Goal: Transaction & Acquisition: Obtain resource

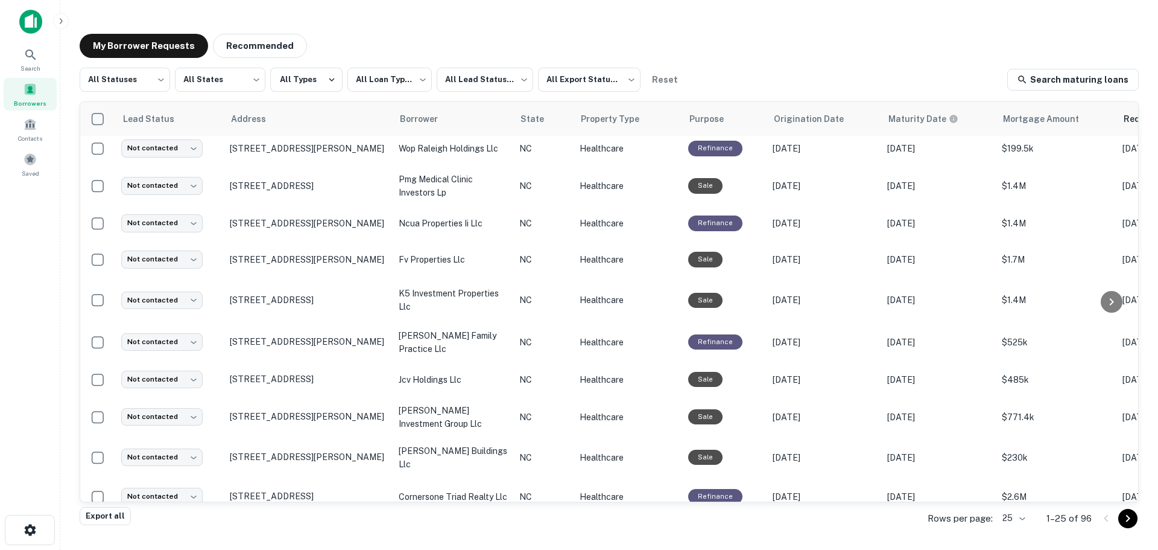
scroll to position [582, 0]
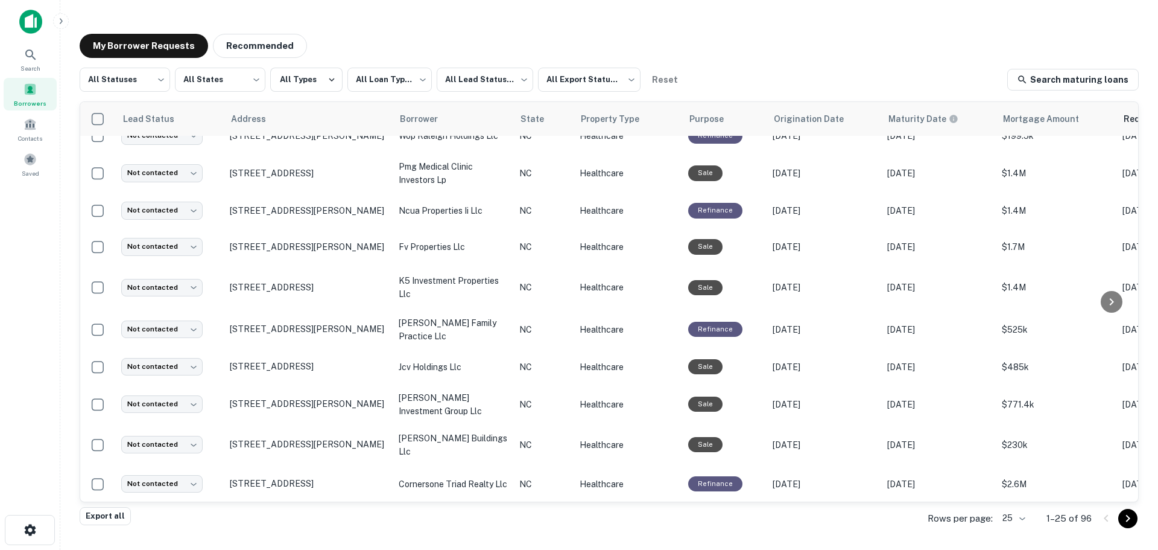
click at [1125, 515] on icon "Go to next page" at bounding box center [1128, 518] width 14 height 14
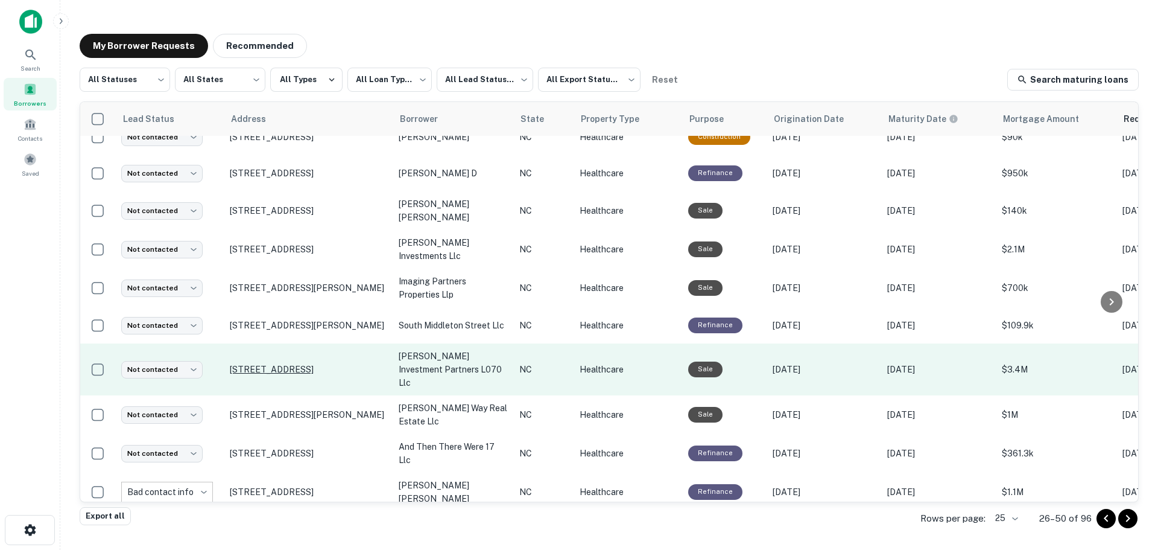
scroll to position [606, 0]
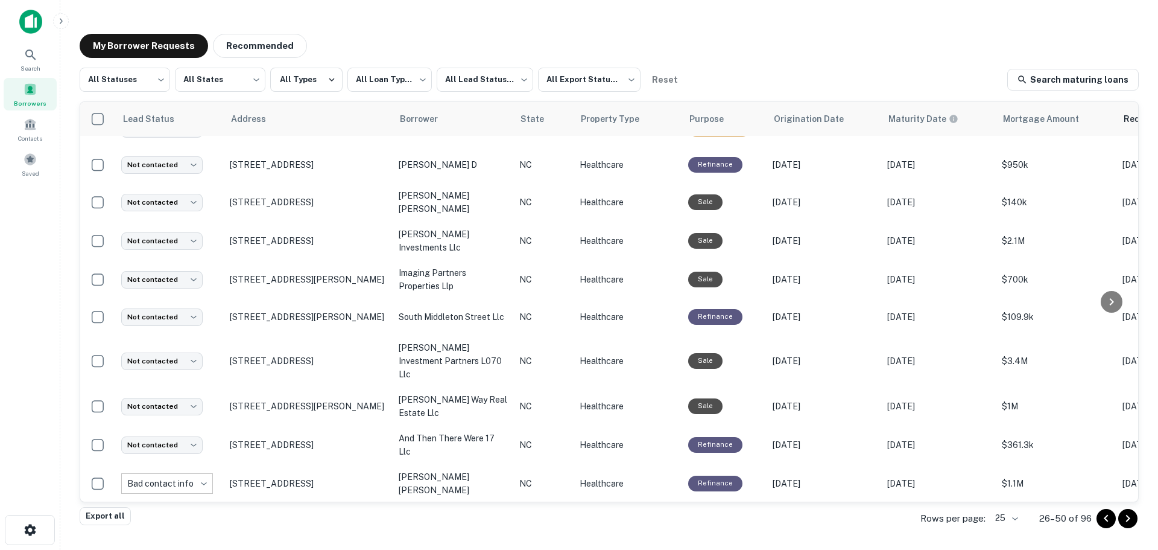
click at [1128, 516] on icon "Go to next page" at bounding box center [1128, 517] width 4 height 7
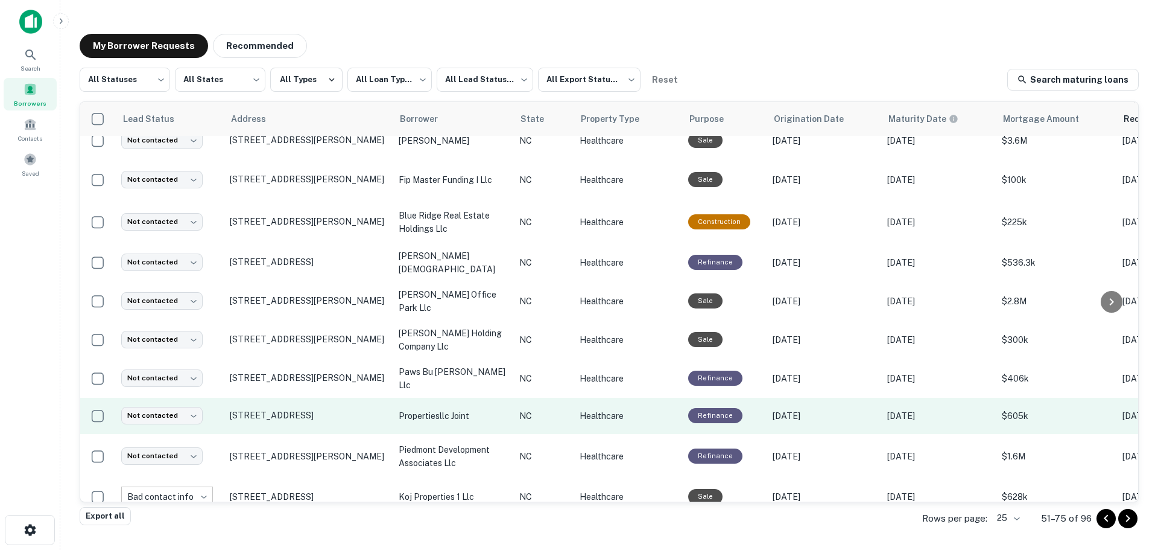
scroll to position [588, 0]
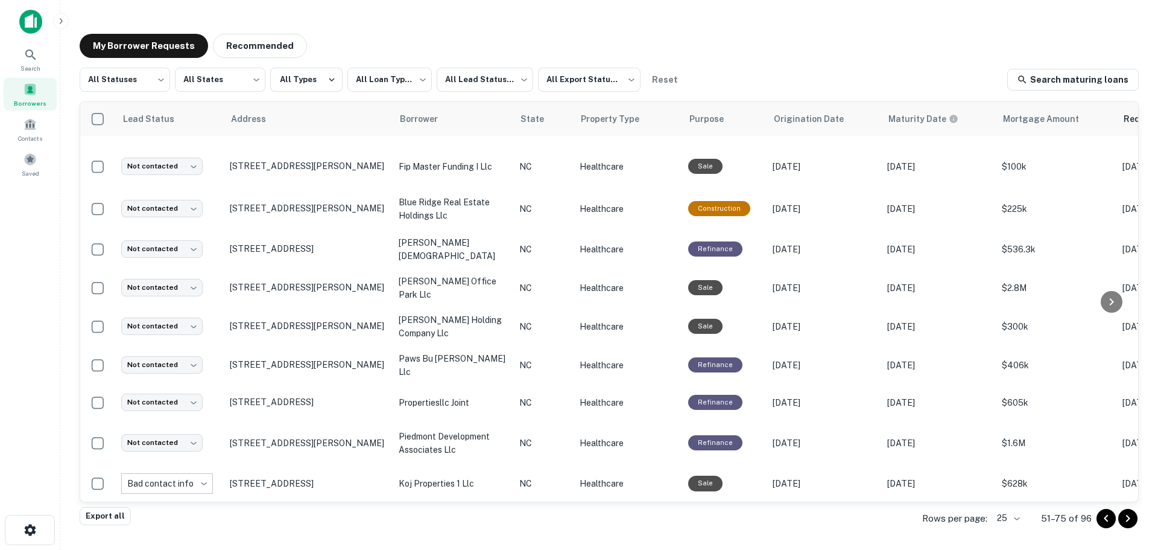
click at [1108, 523] on icon "Go to previous page" at bounding box center [1106, 518] width 14 height 14
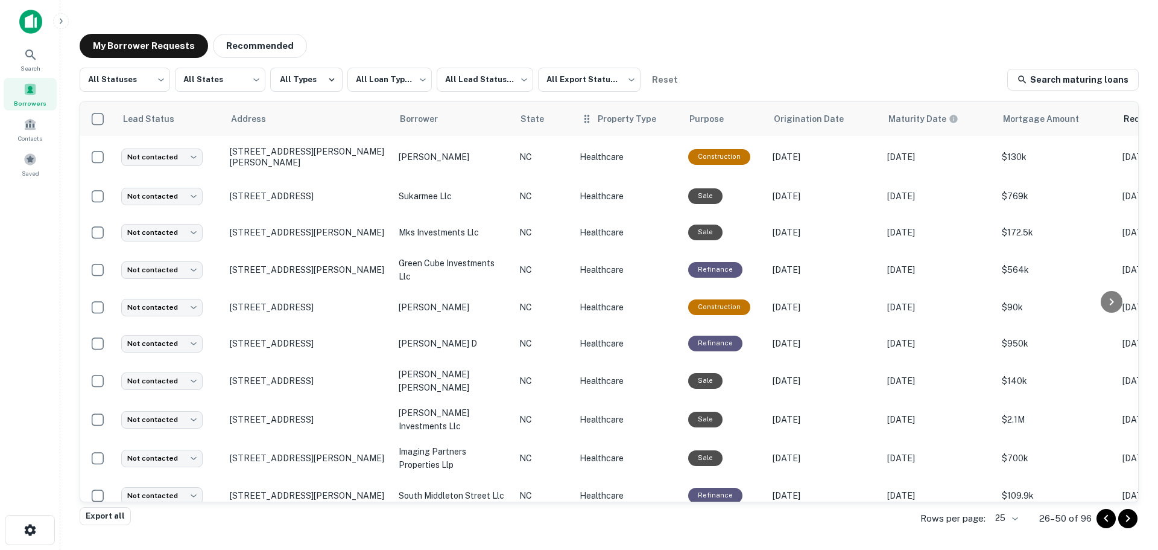
scroll to position [588, 0]
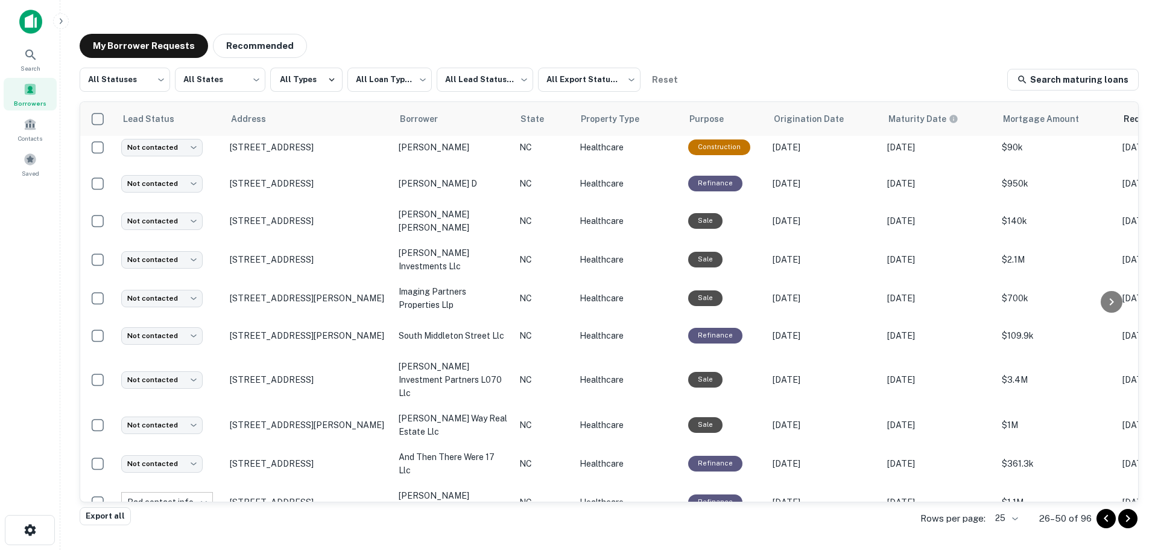
click at [1108, 521] on icon "Go to previous page" at bounding box center [1106, 517] width 4 height 7
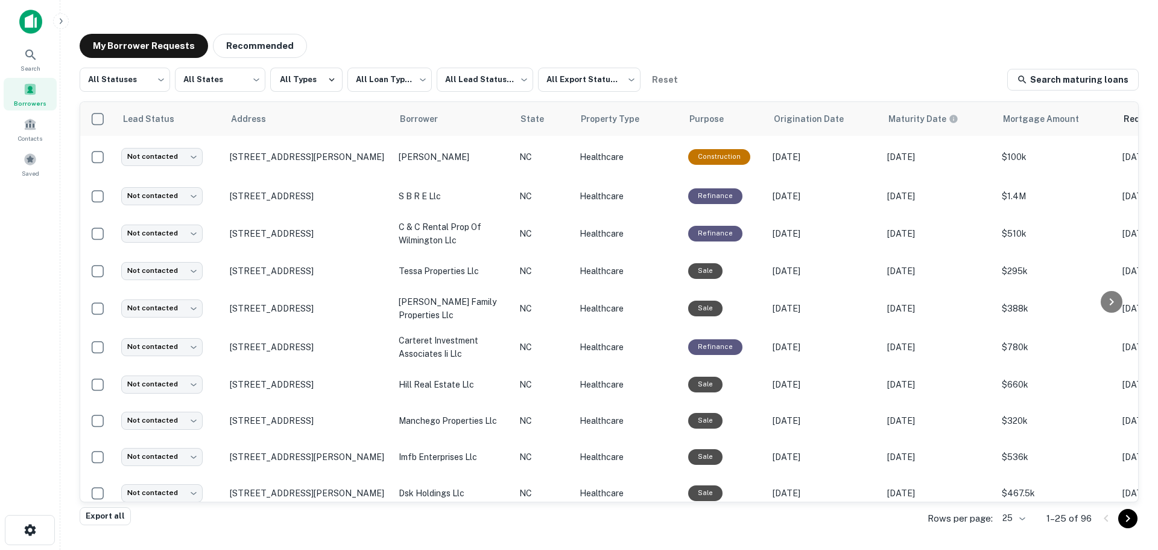
click at [1108, 519] on div at bounding box center [1117, 518] width 41 height 19
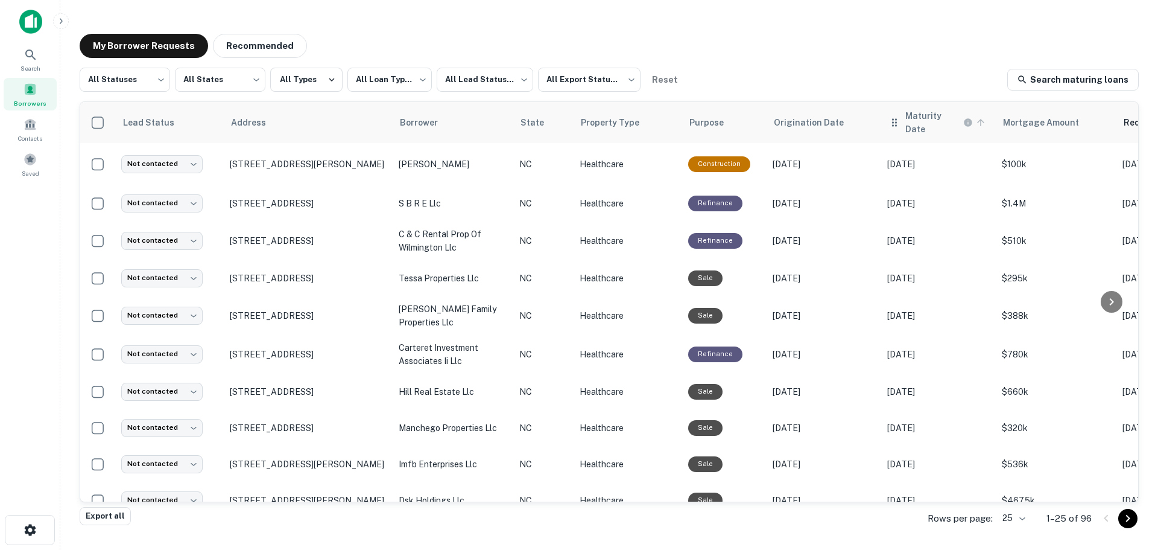
click at [936, 115] on h6 "Maturity Date" at bounding box center [934, 122] width 56 height 27
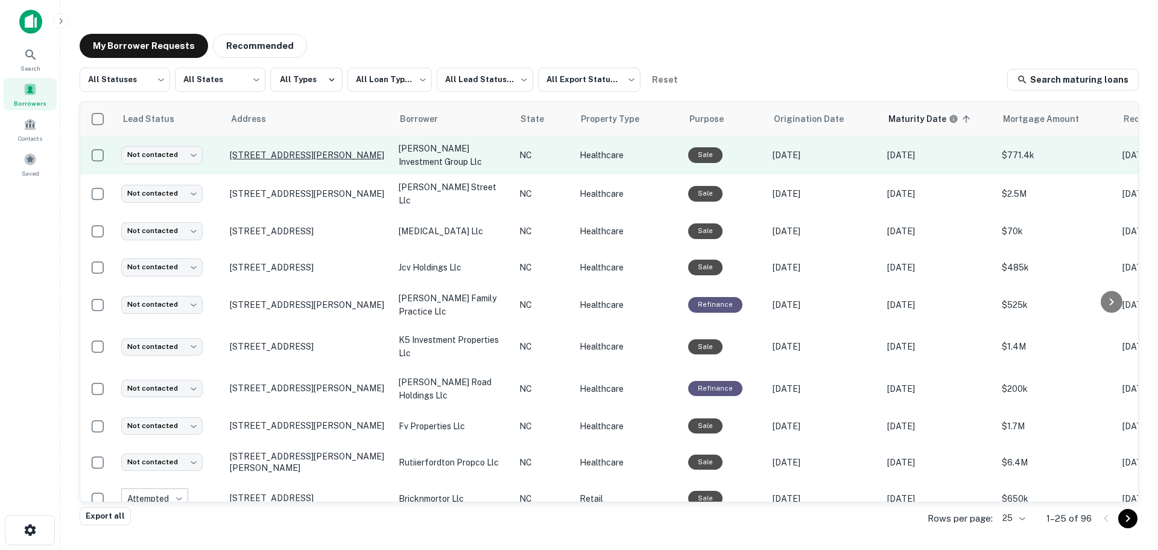
click at [318, 150] on p "[STREET_ADDRESS][PERSON_NAME]" at bounding box center [308, 155] width 157 height 11
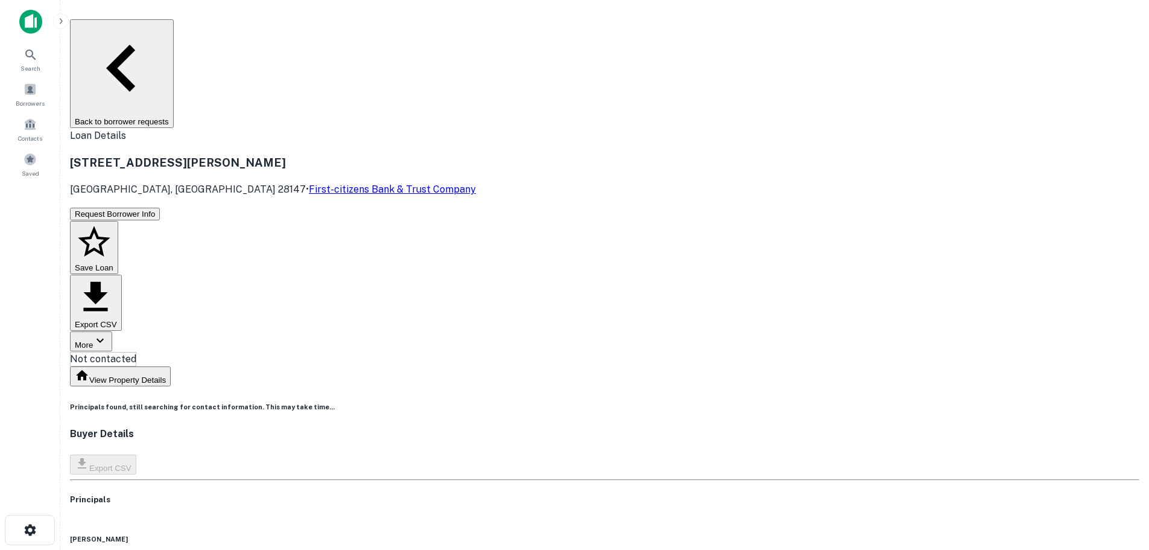
click at [174, 25] on button "Back to borrower requests" at bounding box center [122, 73] width 104 height 109
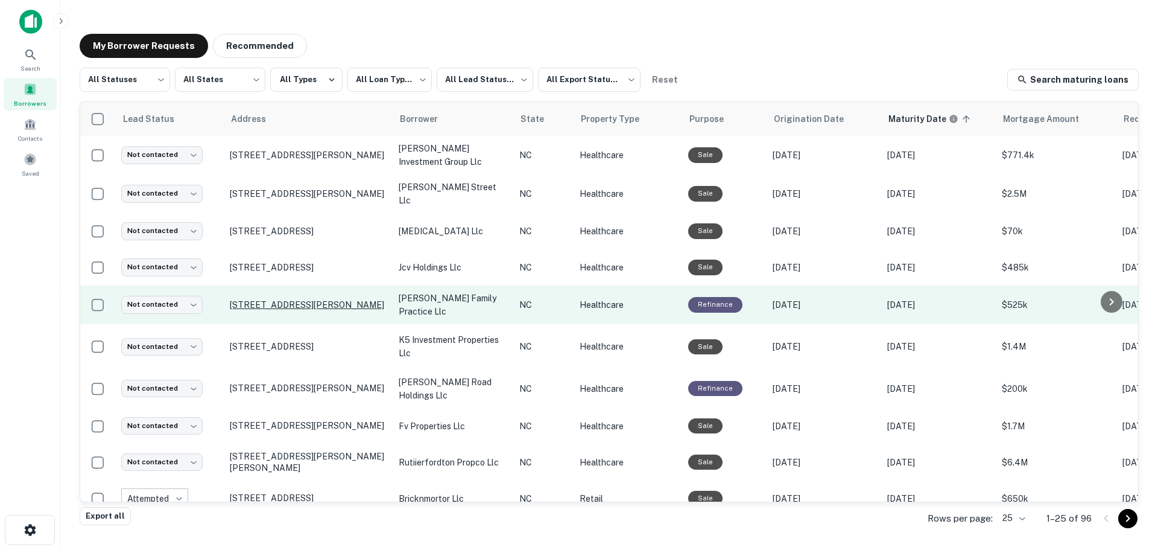
click at [277, 300] on p "[STREET_ADDRESS][PERSON_NAME]" at bounding box center [308, 304] width 157 height 11
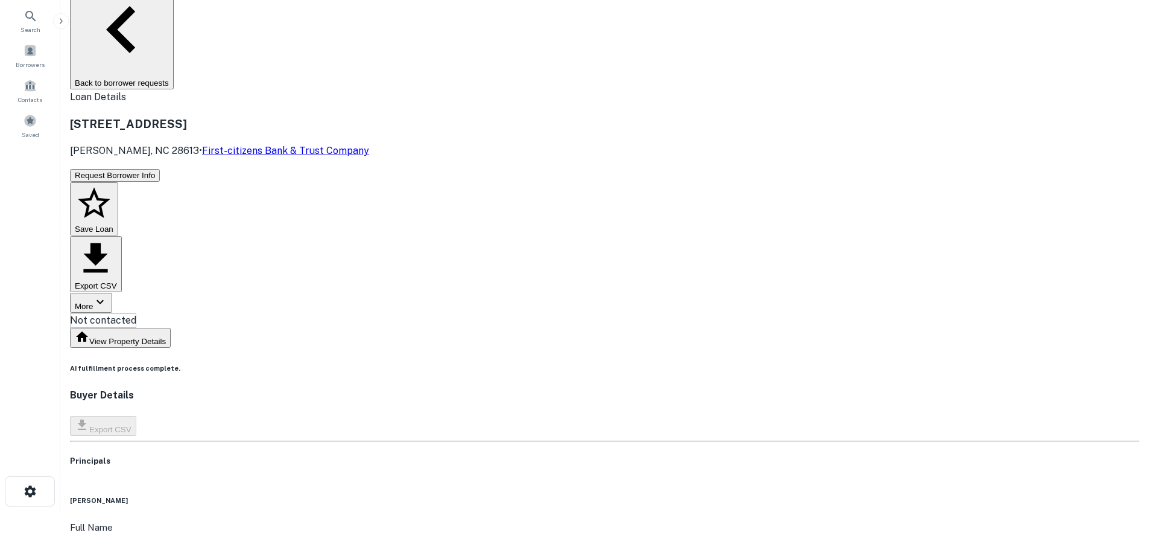
scroll to position [60, 0]
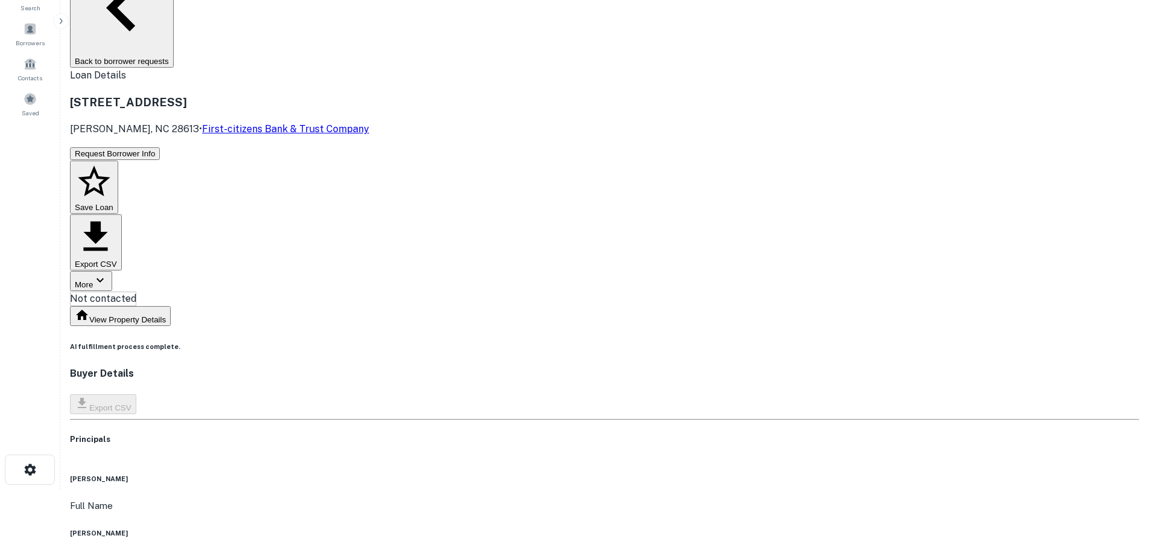
click at [571, 528] on h6 "[PERSON_NAME]" at bounding box center [605, 533] width 1070 height 10
copy h6 "[PERSON_NAME]"
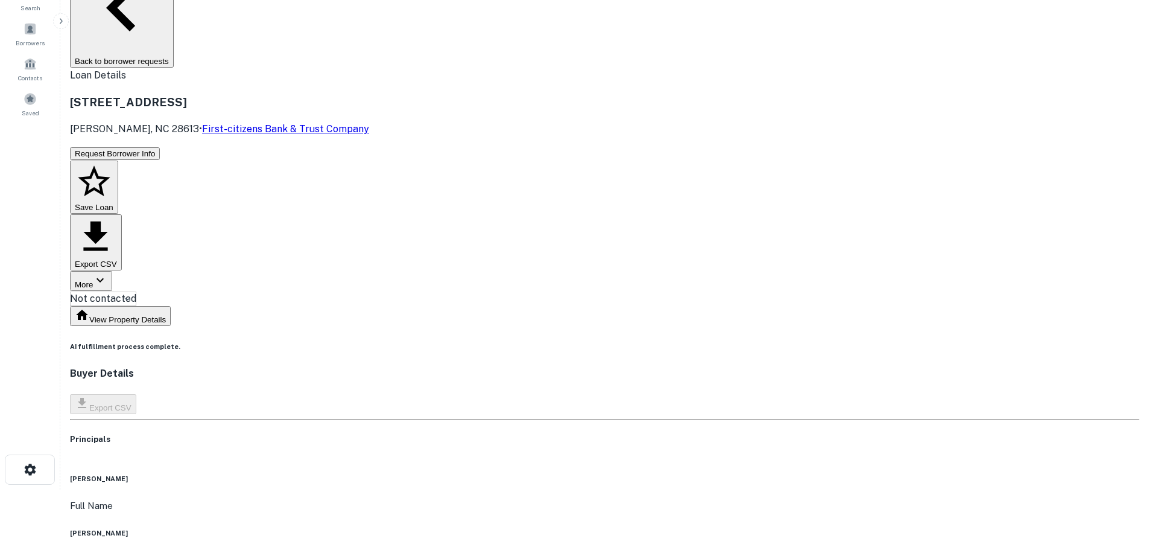
copy h6 "[PHONE_NUMBER]"
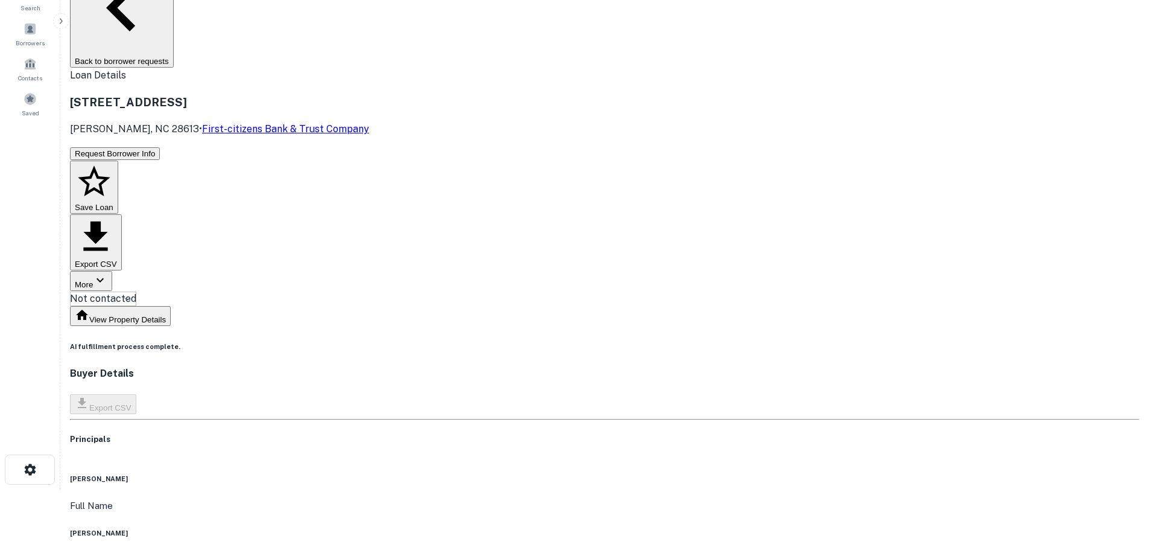
copy h6 "[PHONE_NUMBER]"
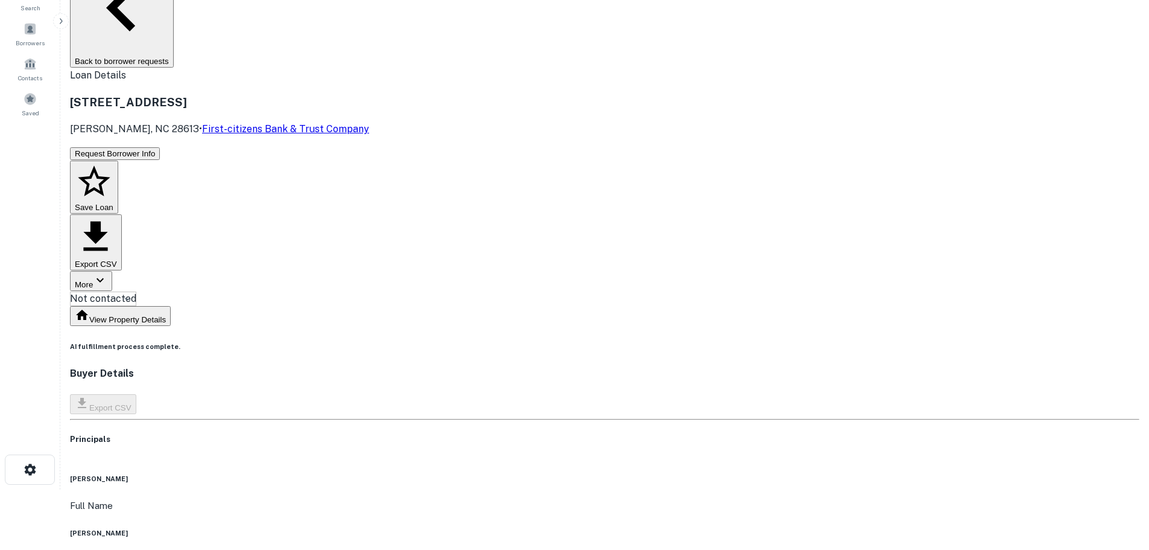
copy h6 "[PERSON_NAME][EMAIL_ADDRESS][PERSON_NAME][DOMAIN_NAME]"
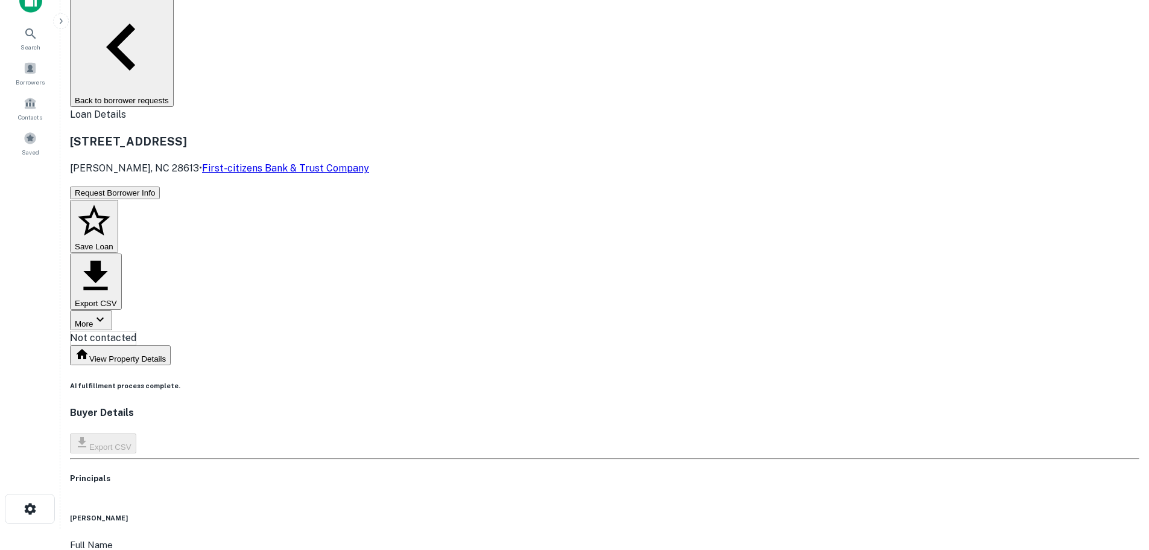
scroll to position [0, 0]
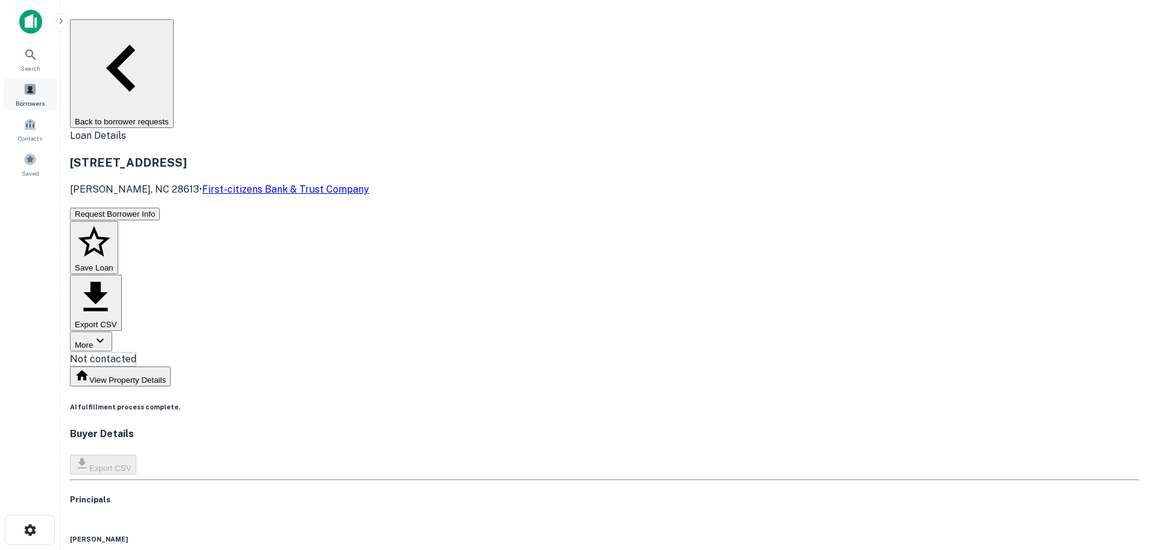
drag, startPoint x: 222, startPoint y: 32, endPoint x: 4, endPoint y: 97, distance: 227.7
click at [174, 31] on button "Back to borrower requests" at bounding box center [122, 73] width 104 height 109
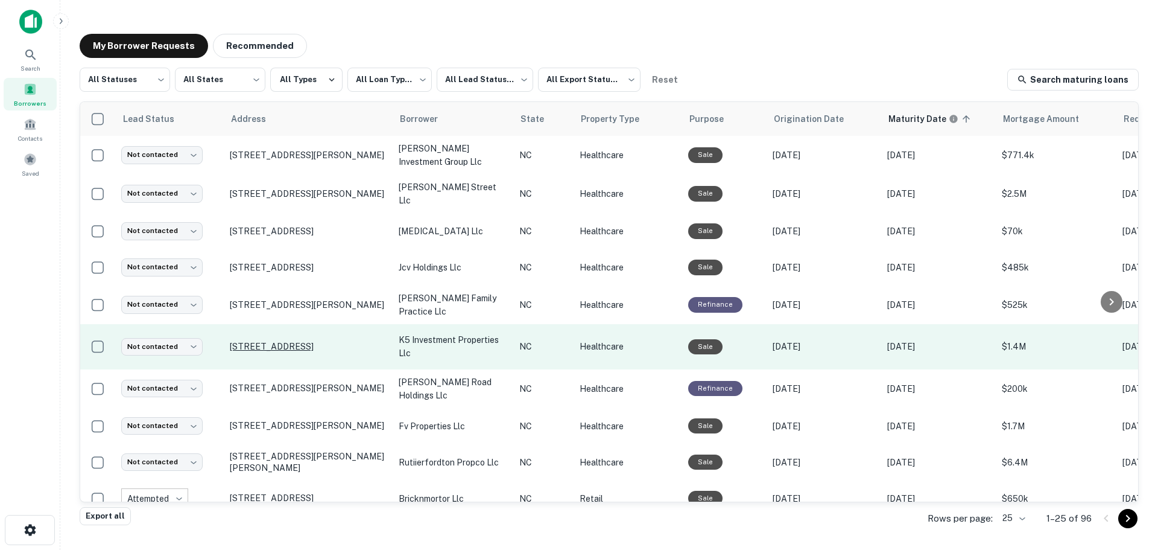
click at [271, 341] on p "[STREET_ADDRESS]" at bounding box center [308, 346] width 157 height 11
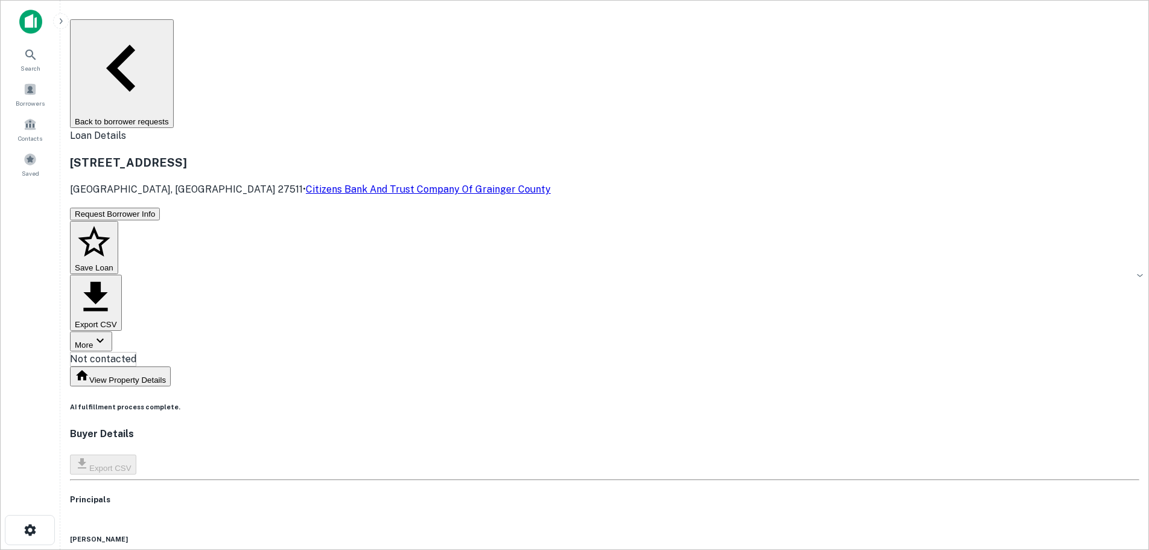
copy h6 "9192910263"
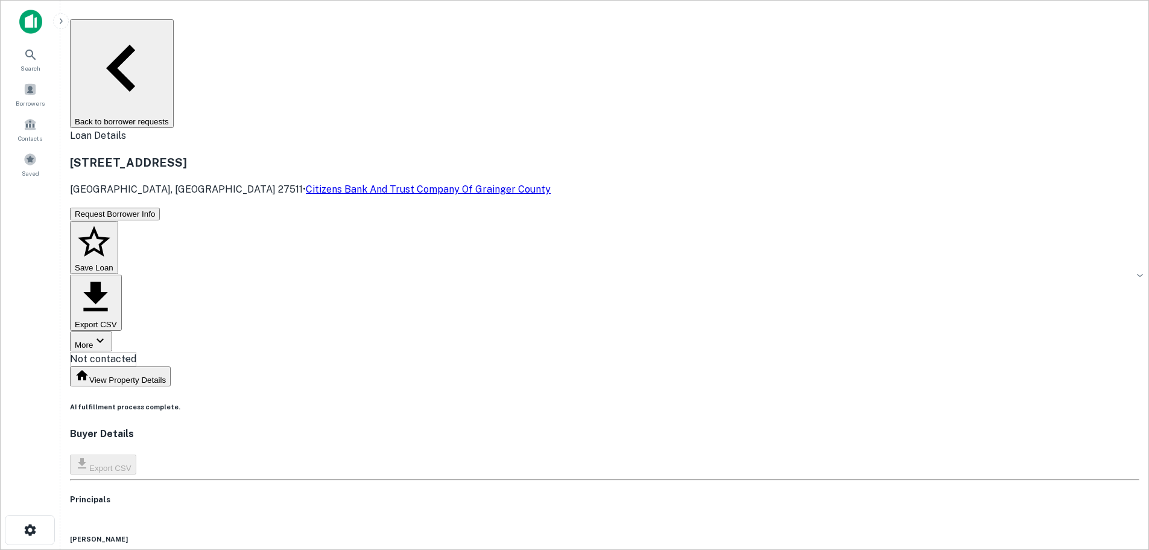
copy h6 "[EMAIL_ADDRESS][DOMAIN_NAME]"
click at [174, 28] on button "Back to borrower requests" at bounding box center [122, 73] width 104 height 109
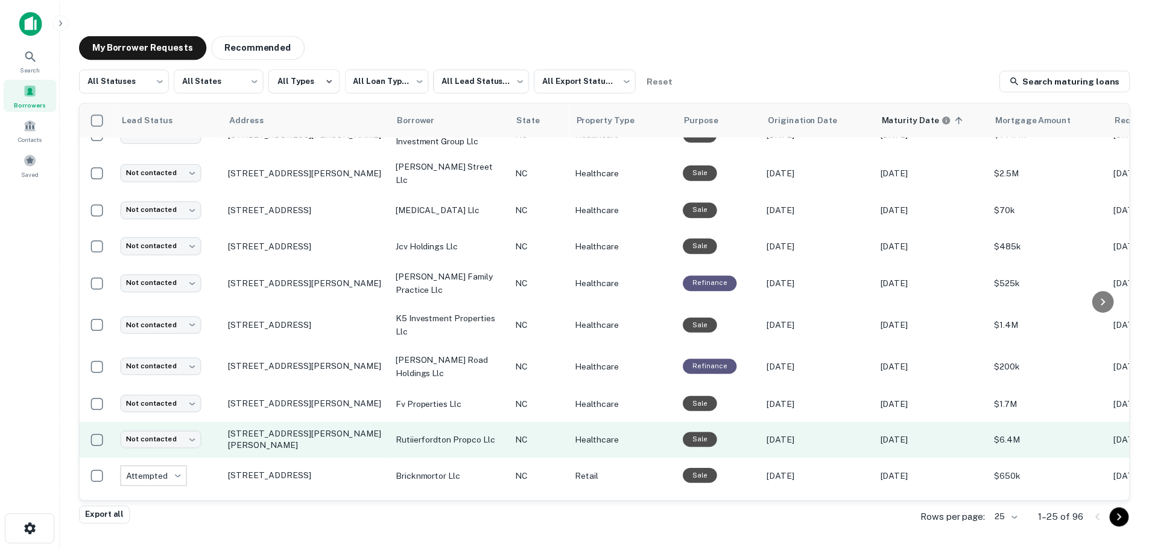
scroll to position [60, 0]
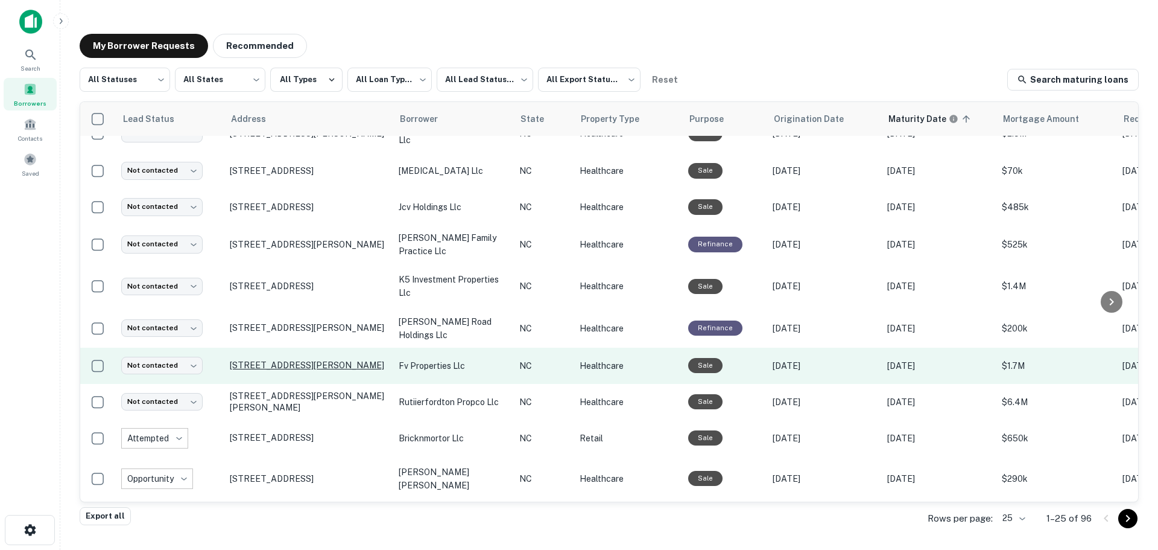
click at [292, 360] on p "[STREET_ADDRESS][PERSON_NAME]" at bounding box center [308, 365] width 157 height 11
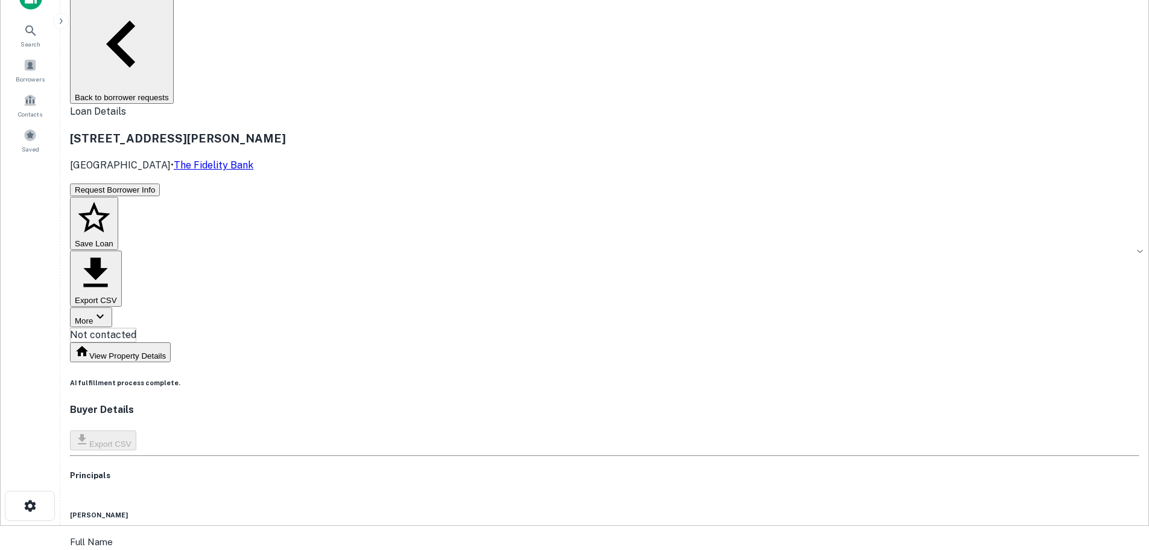
scroll to position [60, 0]
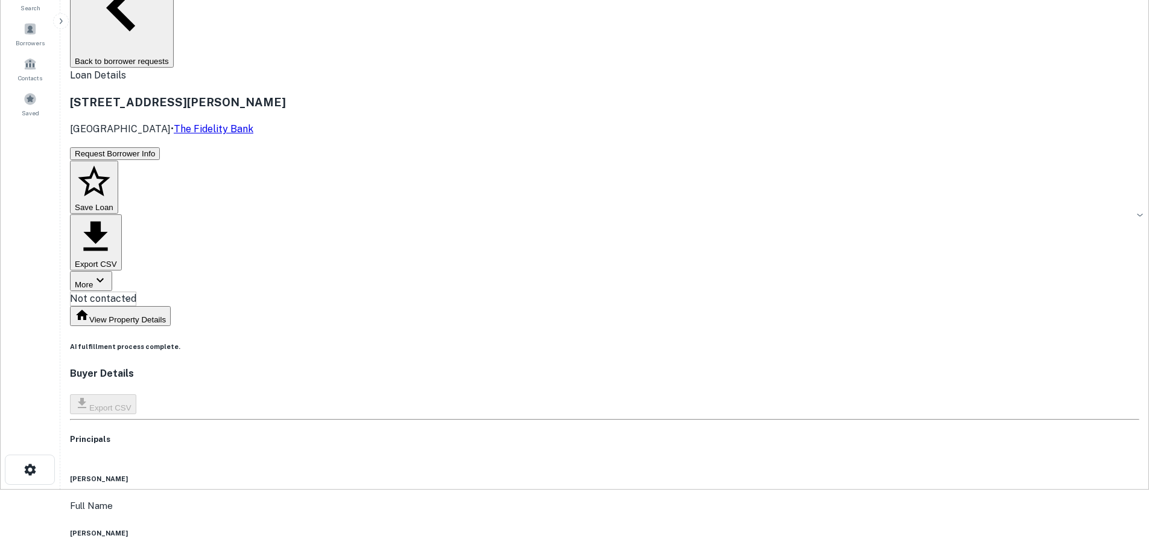
copy h6 "[PHONE_NUMBER]"
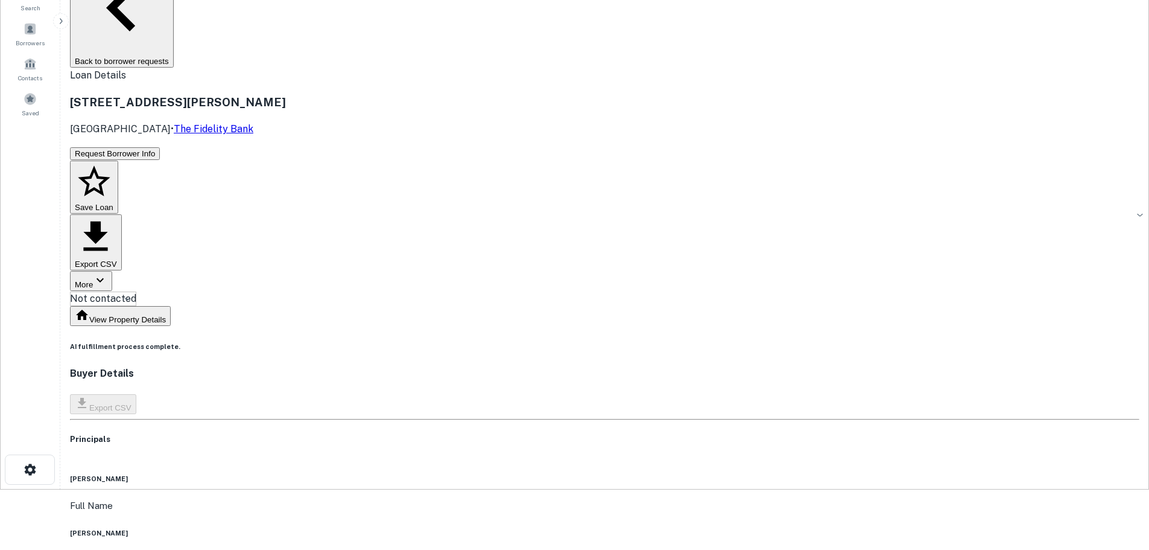
copy h6 "[EMAIL_ADDRESS][DOMAIN_NAME]"
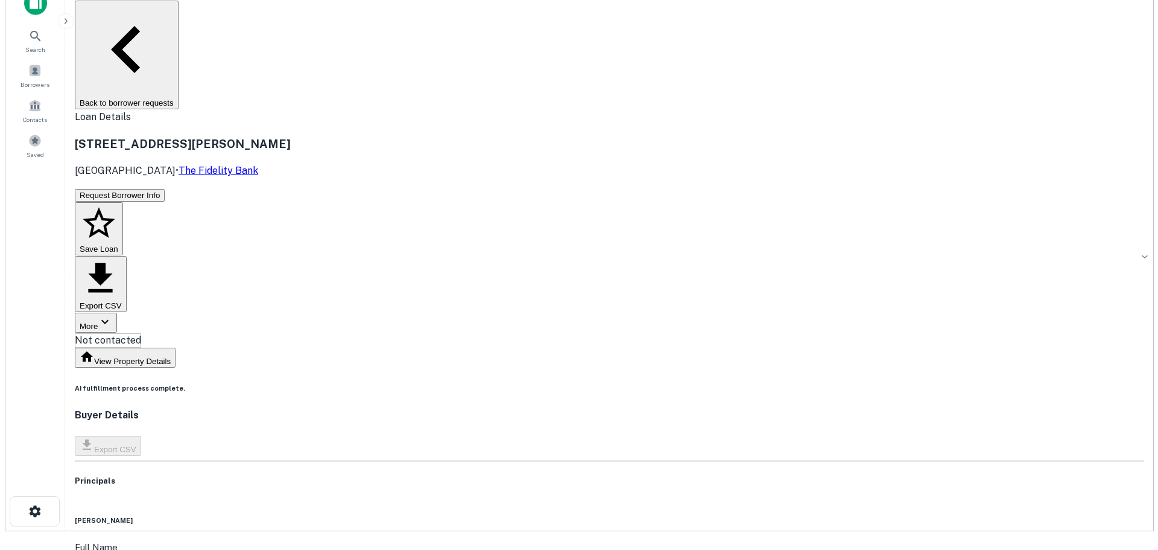
scroll to position [0, 0]
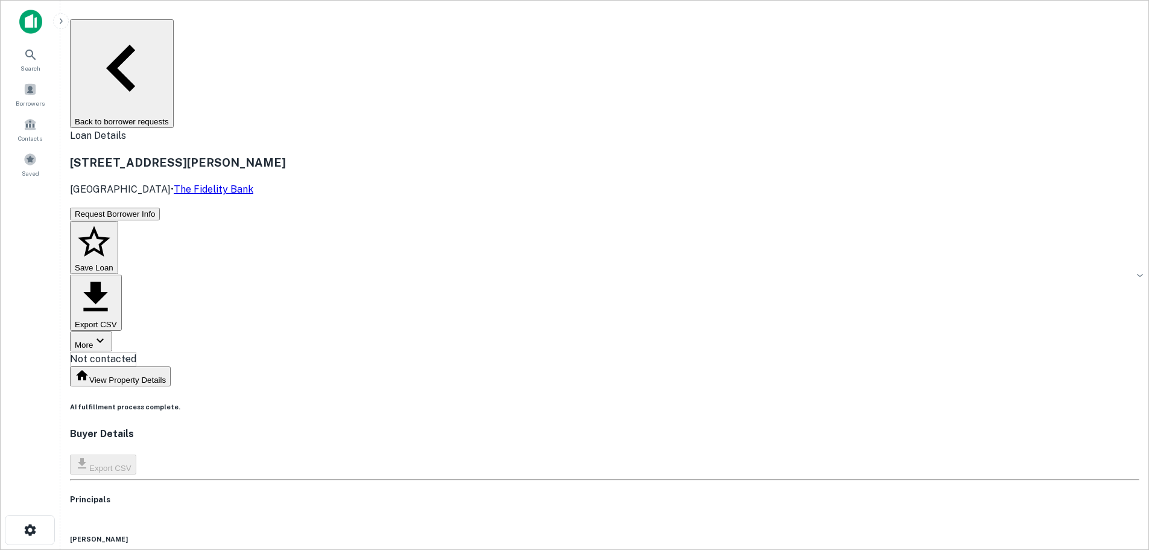
click at [174, 30] on button "Back to borrower requests" at bounding box center [122, 73] width 104 height 109
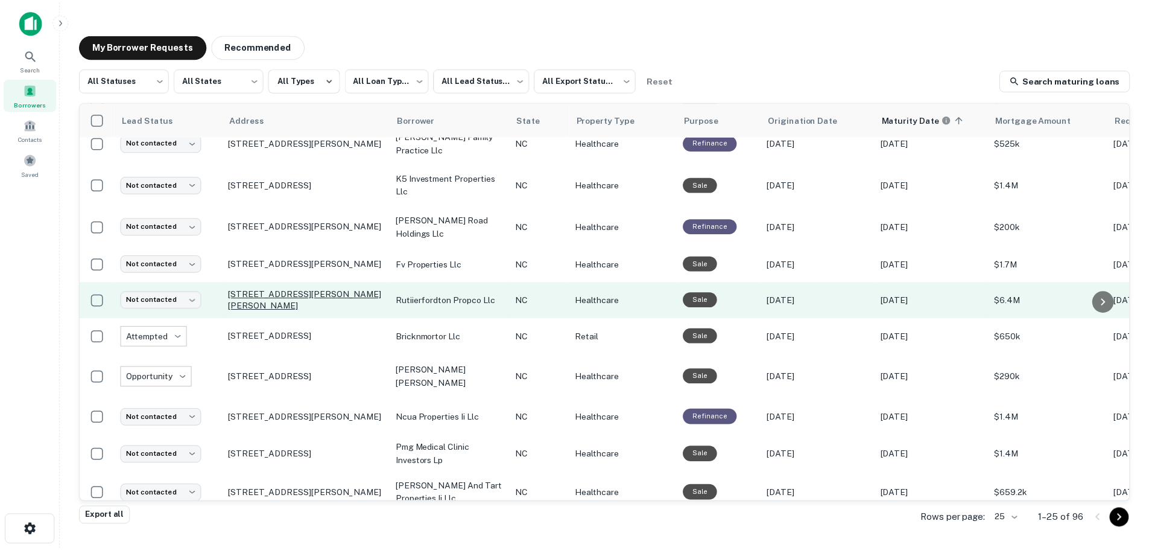
scroll to position [181, 0]
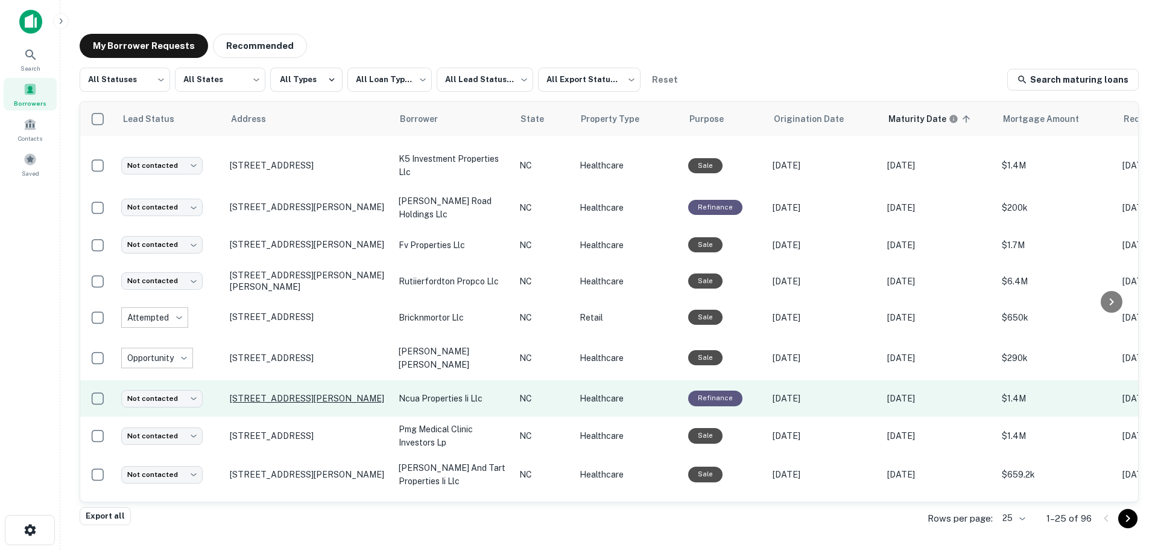
click at [272, 393] on p "[STREET_ADDRESS][PERSON_NAME]" at bounding box center [308, 398] width 157 height 11
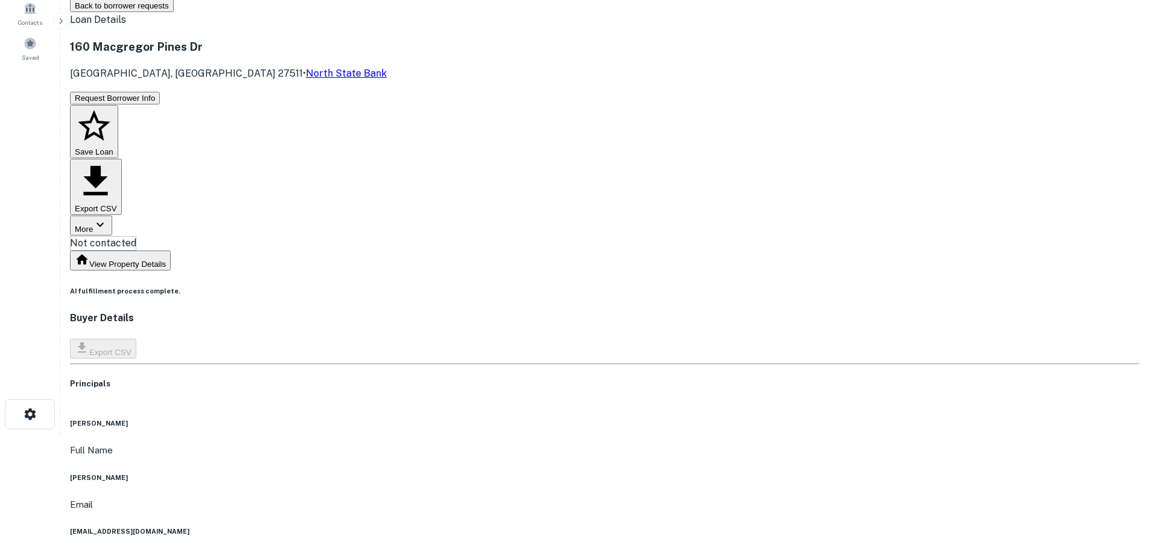
scroll to position [121, 0]
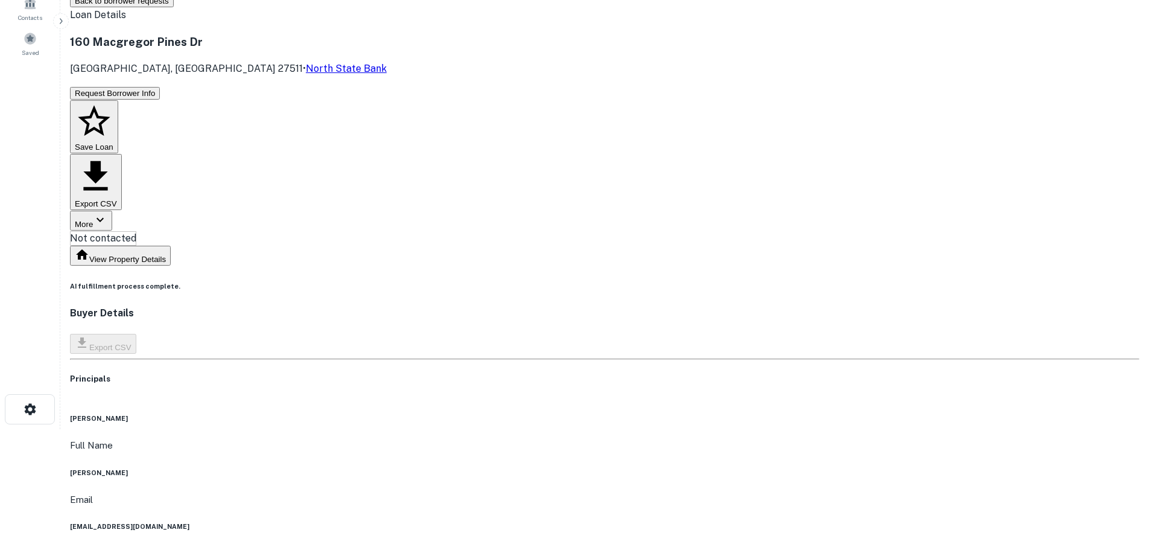
copy h6 "[PHONE_NUMBER]"
click at [555, 521] on h6 "[EMAIL_ADDRESS][DOMAIN_NAME]" at bounding box center [605, 526] width 1070 height 10
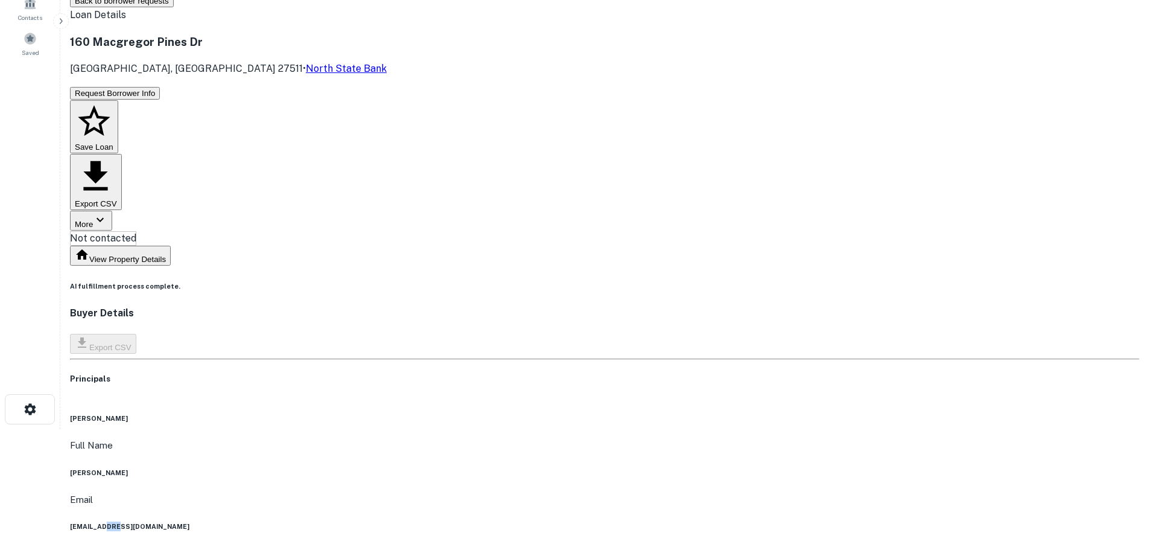
click at [555, 521] on h6 "[EMAIL_ADDRESS][DOMAIN_NAME]" at bounding box center [605, 526] width 1070 height 10
copy h6 "[EMAIL_ADDRESS][DOMAIN_NAME]"
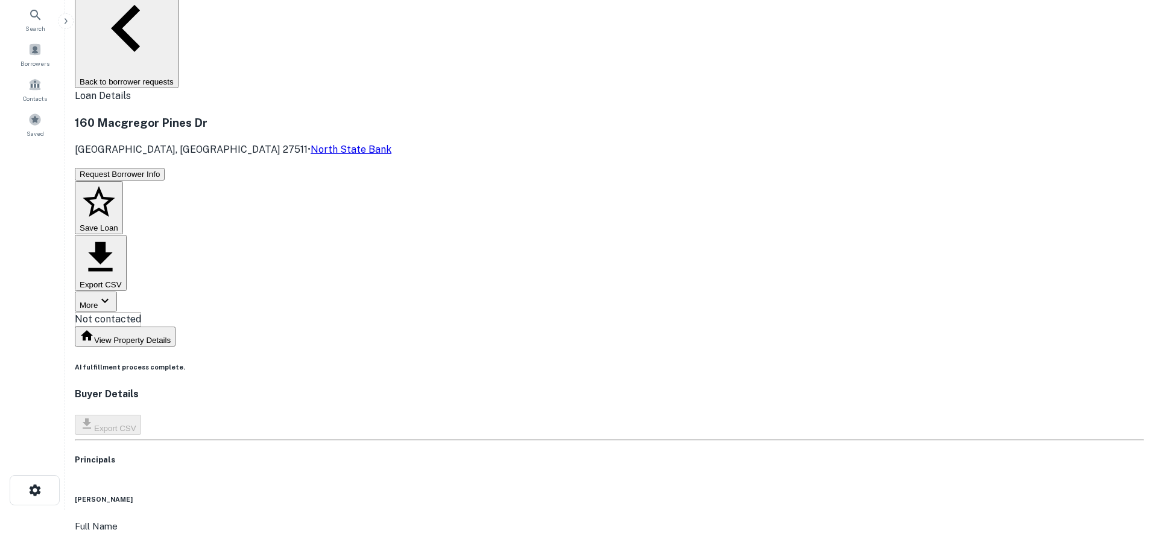
scroll to position [0, 0]
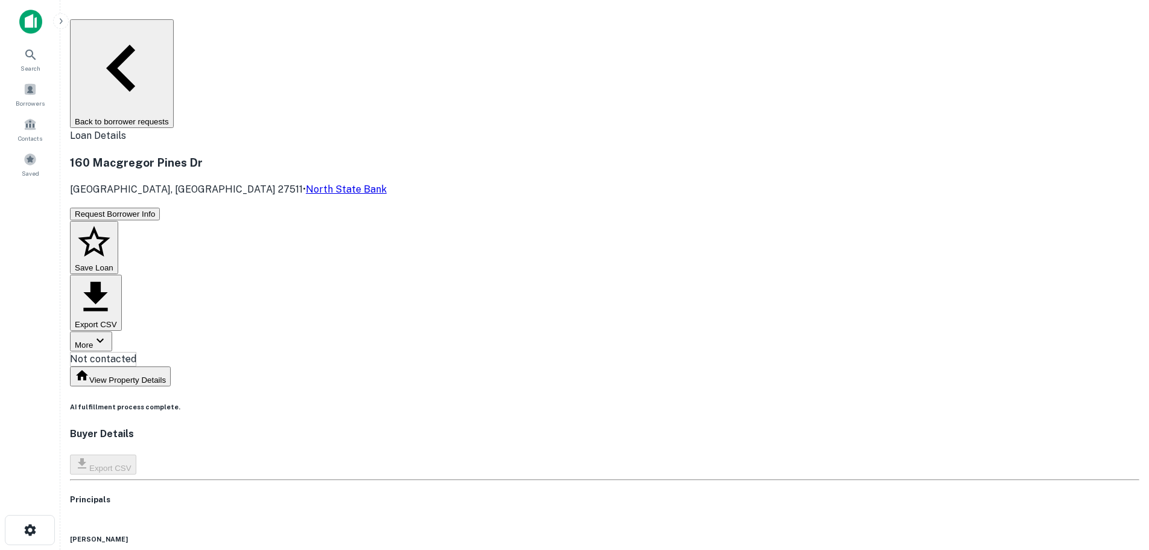
click at [174, 33] on button "Back to borrower requests" at bounding box center [122, 73] width 104 height 109
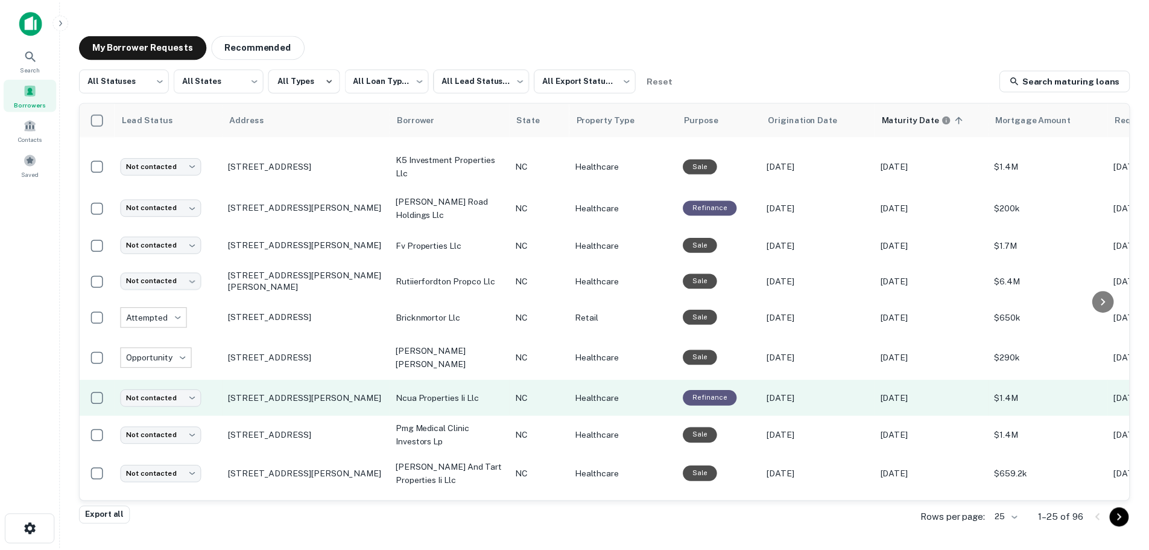
scroll to position [241, 0]
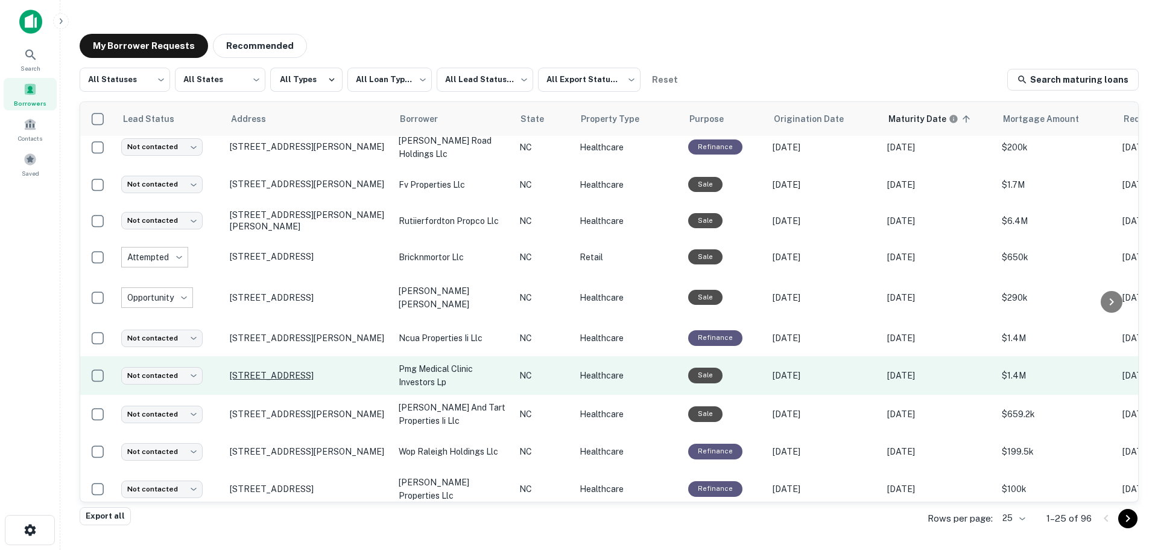
click at [267, 370] on p "[STREET_ADDRESS]" at bounding box center [308, 375] width 157 height 11
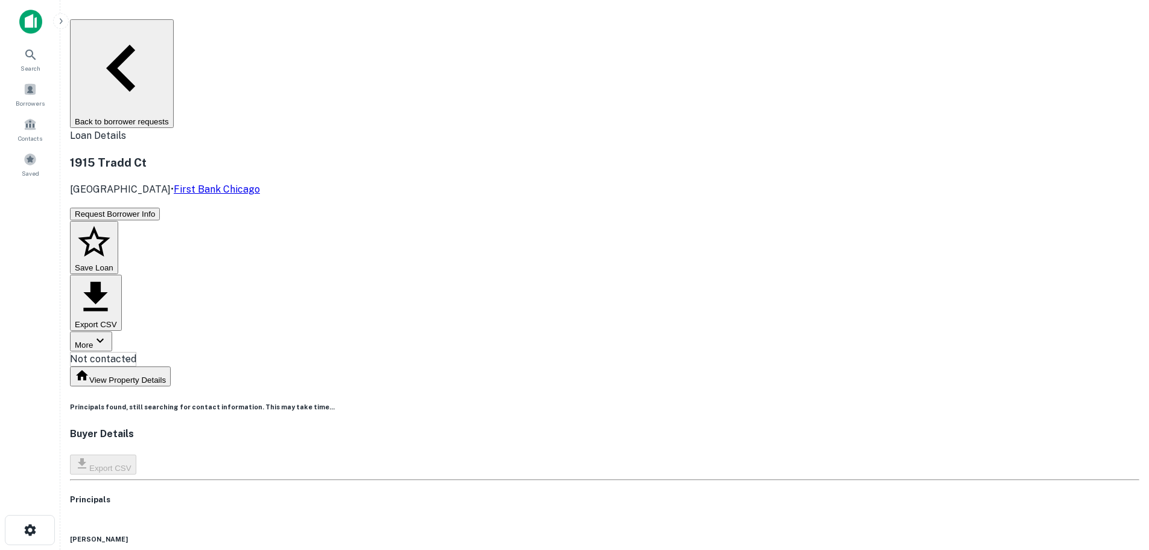
click at [174, 31] on button "Back to borrower requests" at bounding box center [122, 73] width 104 height 109
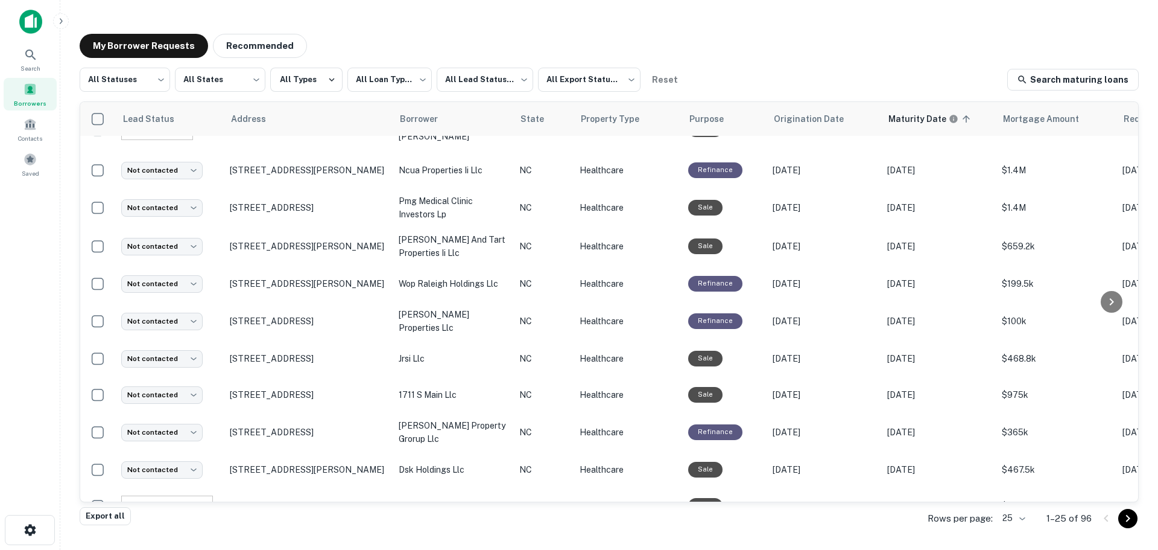
scroll to position [389, 0]
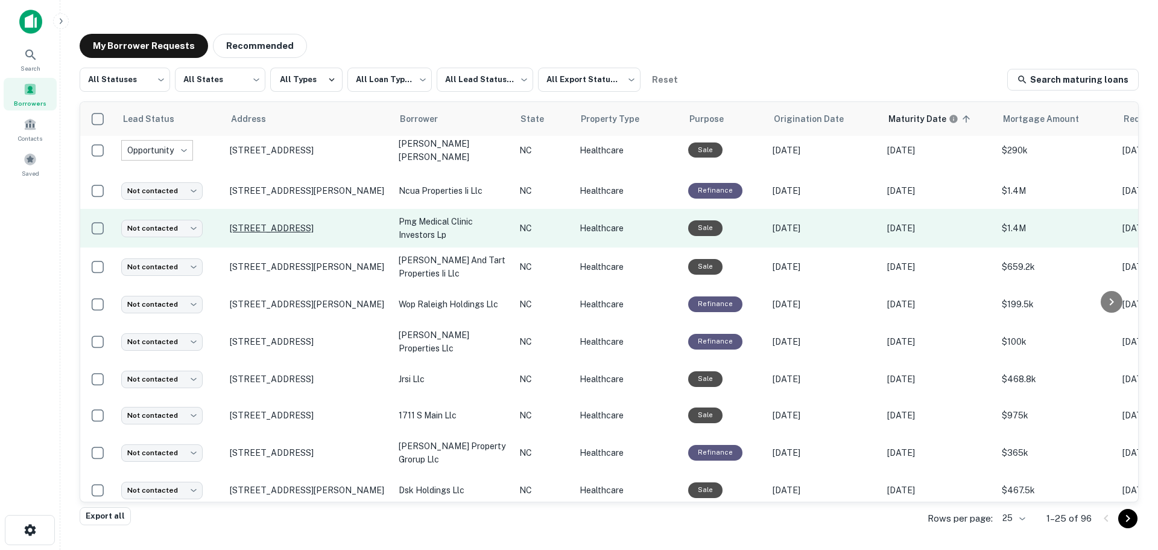
click at [302, 223] on p "[STREET_ADDRESS]" at bounding box center [308, 228] width 157 height 11
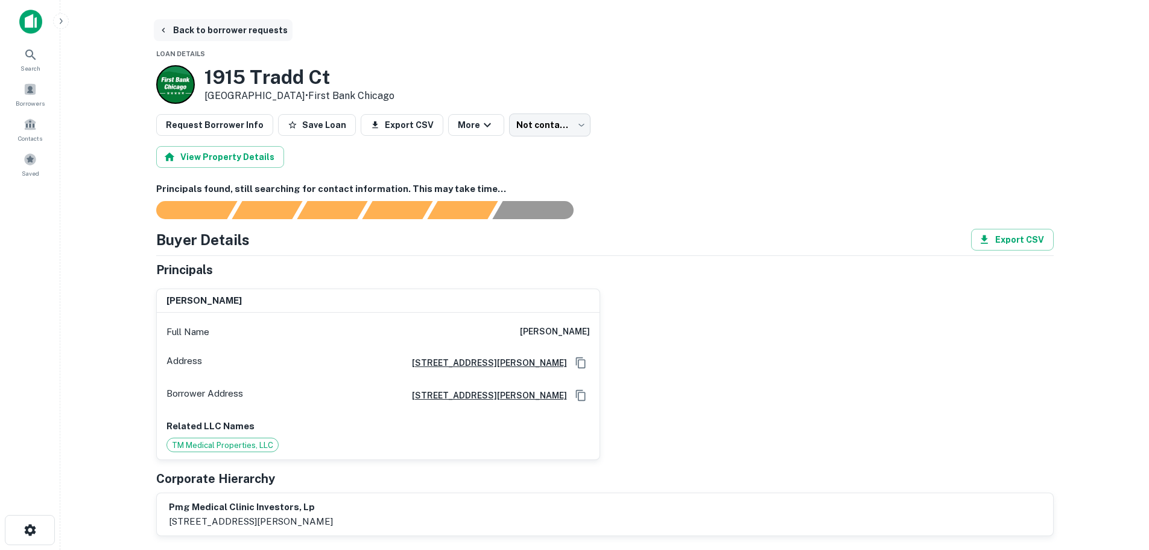
click at [195, 27] on button "Back to borrower requests" at bounding box center [223, 30] width 139 height 22
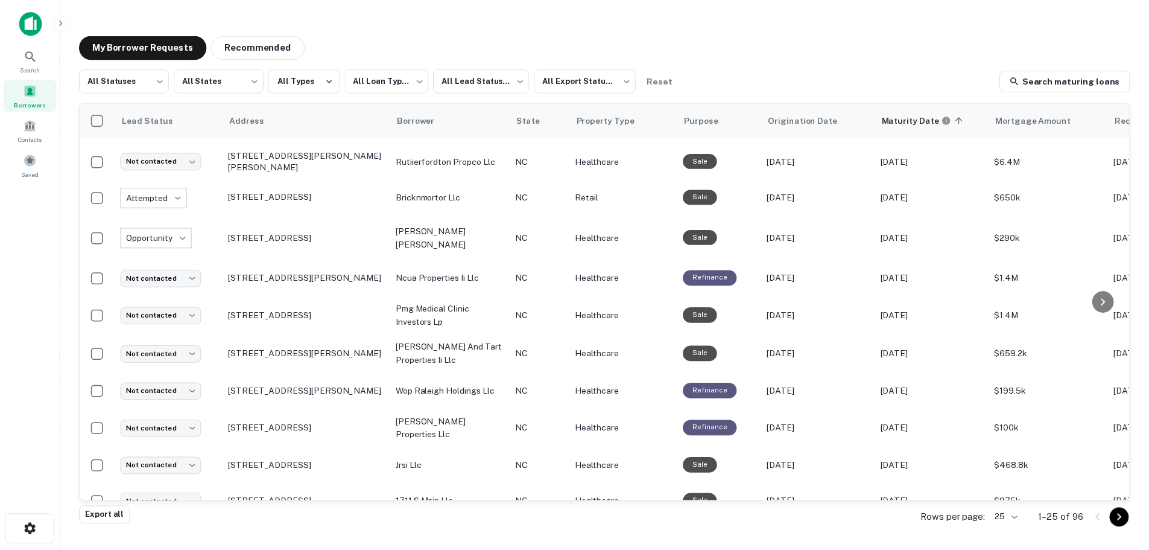
scroll to position [362, 0]
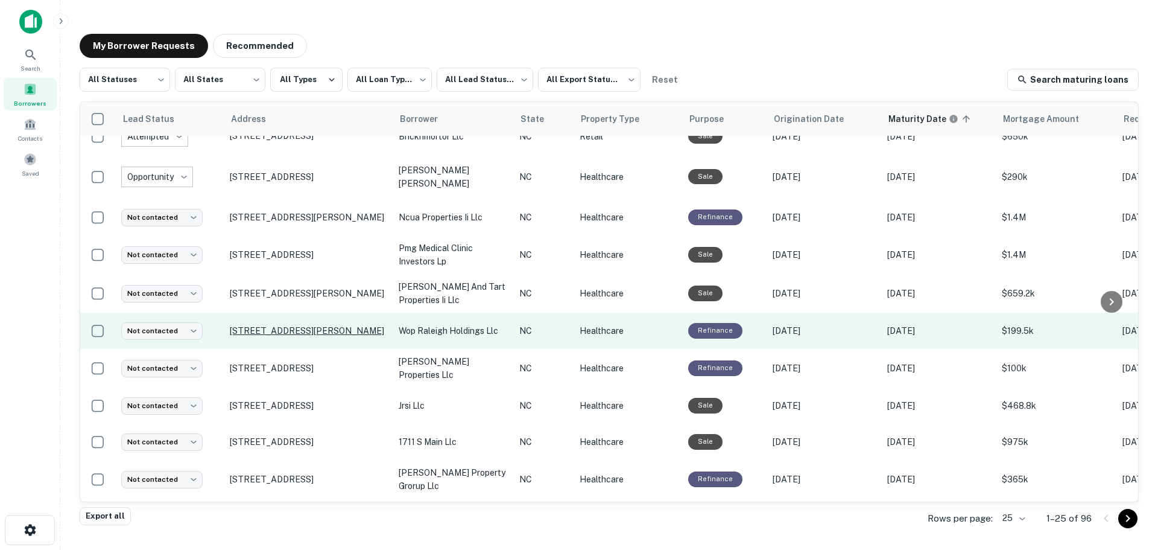
click at [273, 325] on p "[STREET_ADDRESS][PERSON_NAME]" at bounding box center [308, 330] width 157 height 11
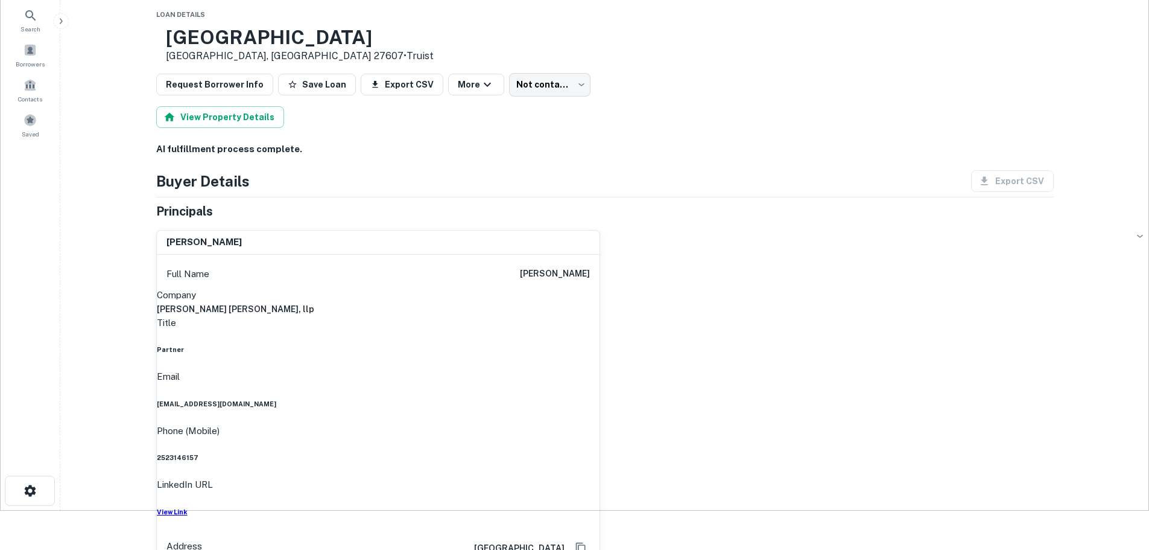
scroll to position [60, 0]
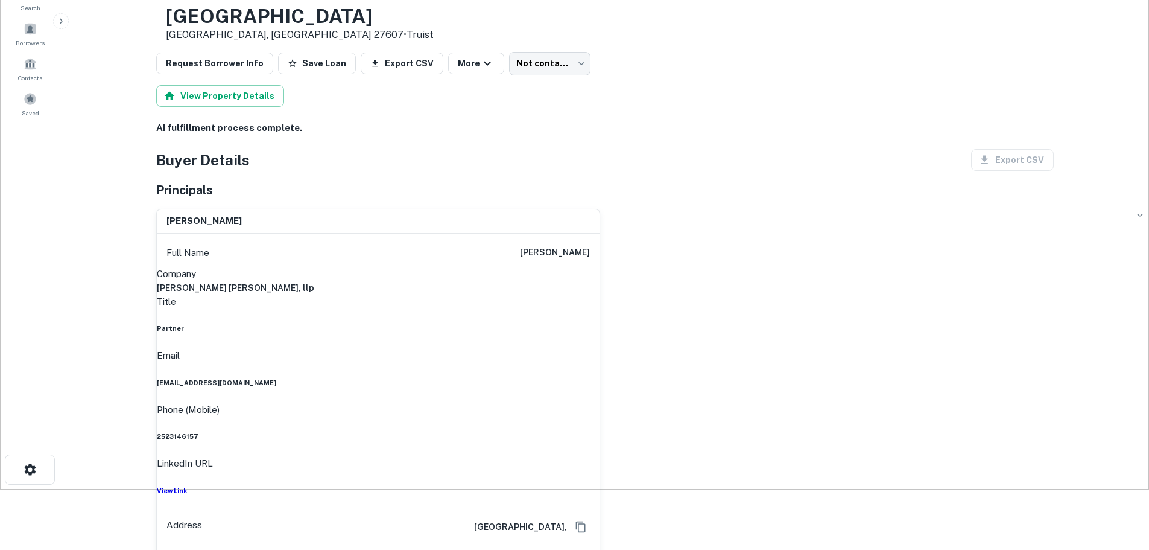
click at [563, 431] on h6 "2523146157" at bounding box center [378, 436] width 443 height 10
click at [551, 378] on h6 "[EMAIL_ADDRESS][DOMAIN_NAME]" at bounding box center [378, 383] width 443 height 10
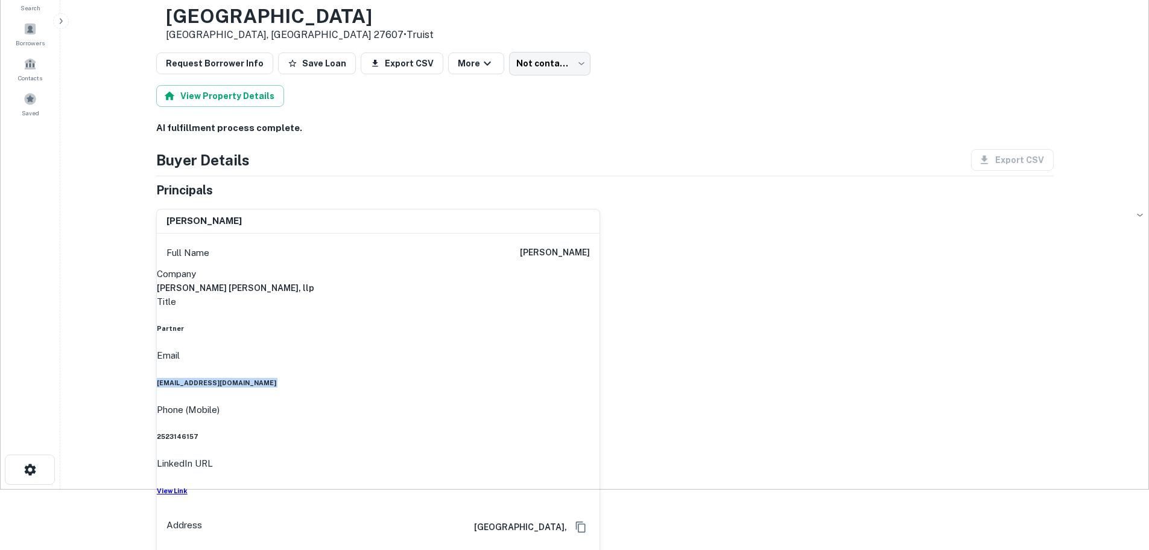
click at [551, 378] on h6 "[EMAIL_ADDRESS][DOMAIN_NAME]" at bounding box center [378, 383] width 443 height 10
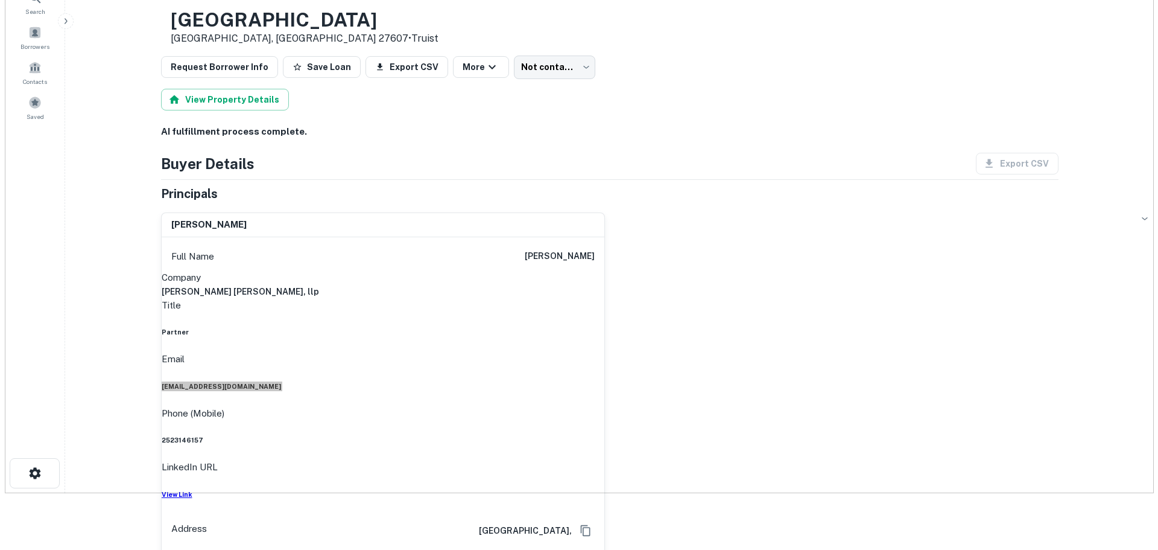
scroll to position [0, 0]
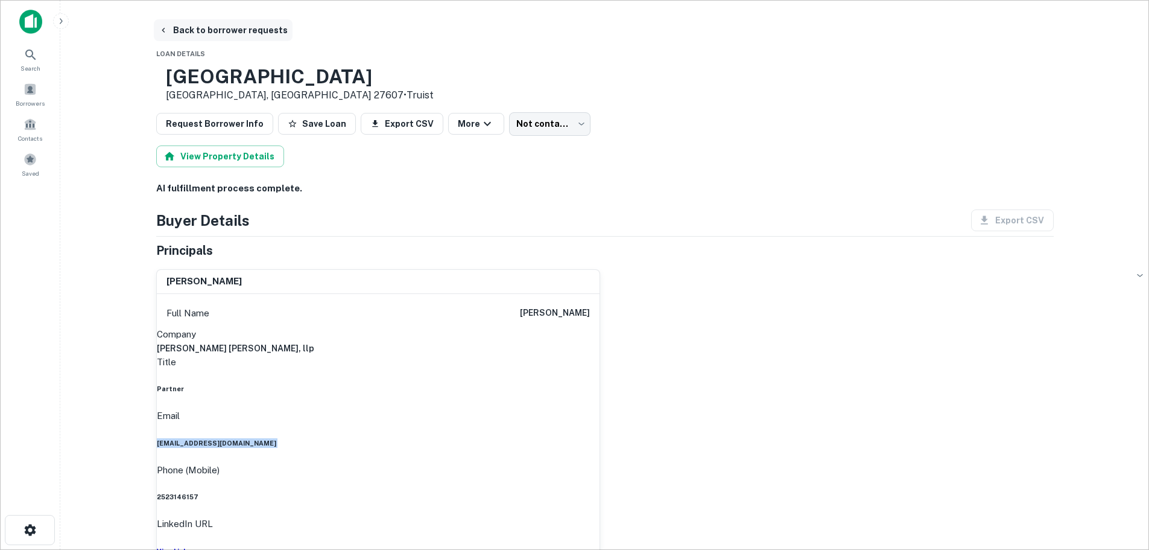
click at [212, 30] on button "Back to borrower requests" at bounding box center [223, 30] width 139 height 22
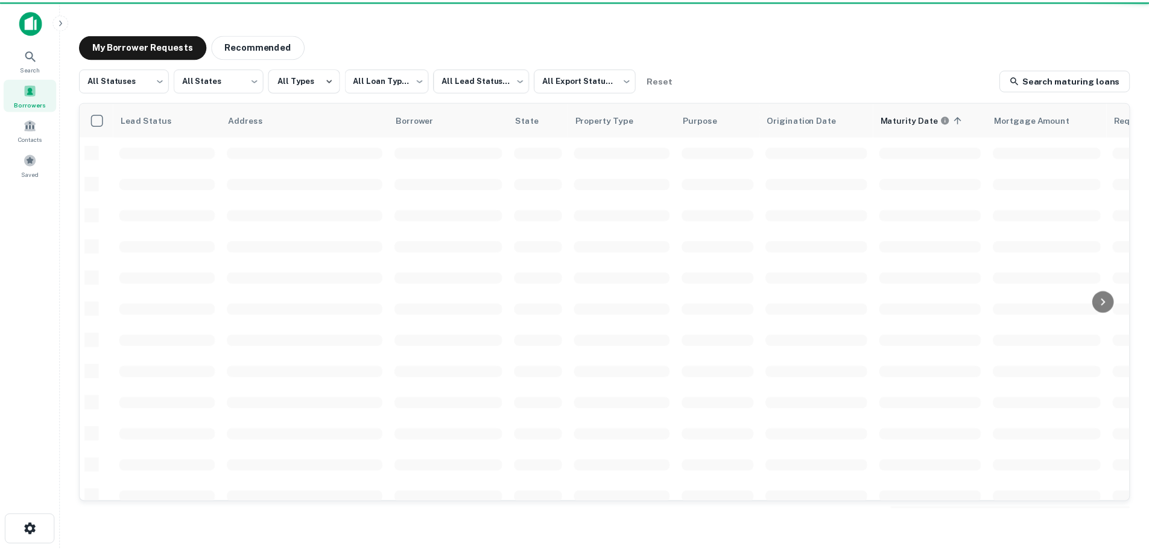
scroll to position [362, 0]
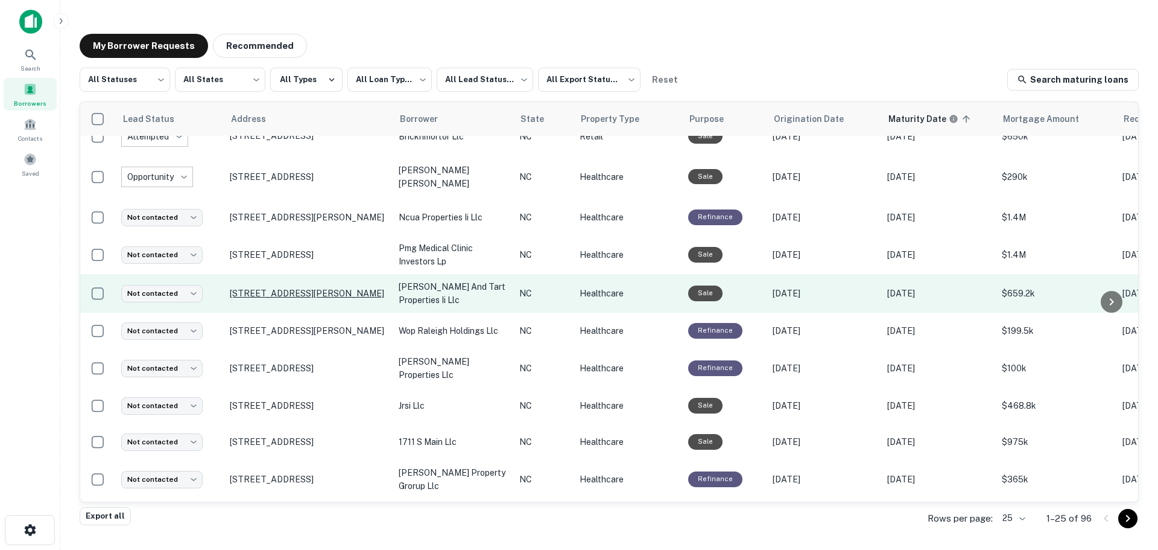
click at [285, 288] on p "[STREET_ADDRESS][PERSON_NAME]" at bounding box center [308, 293] width 157 height 11
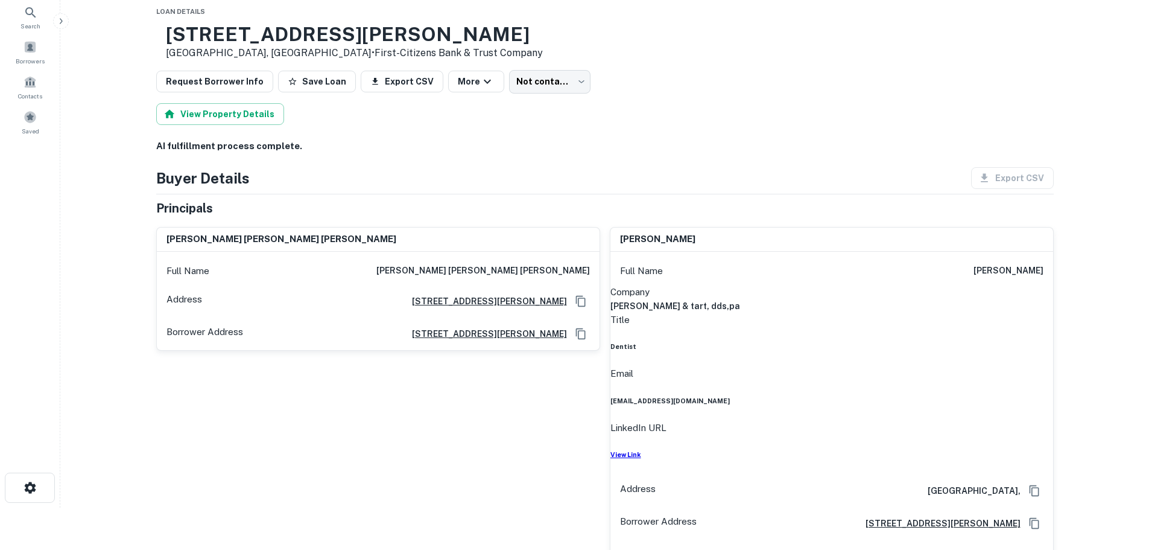
scroll to position [60, 0]
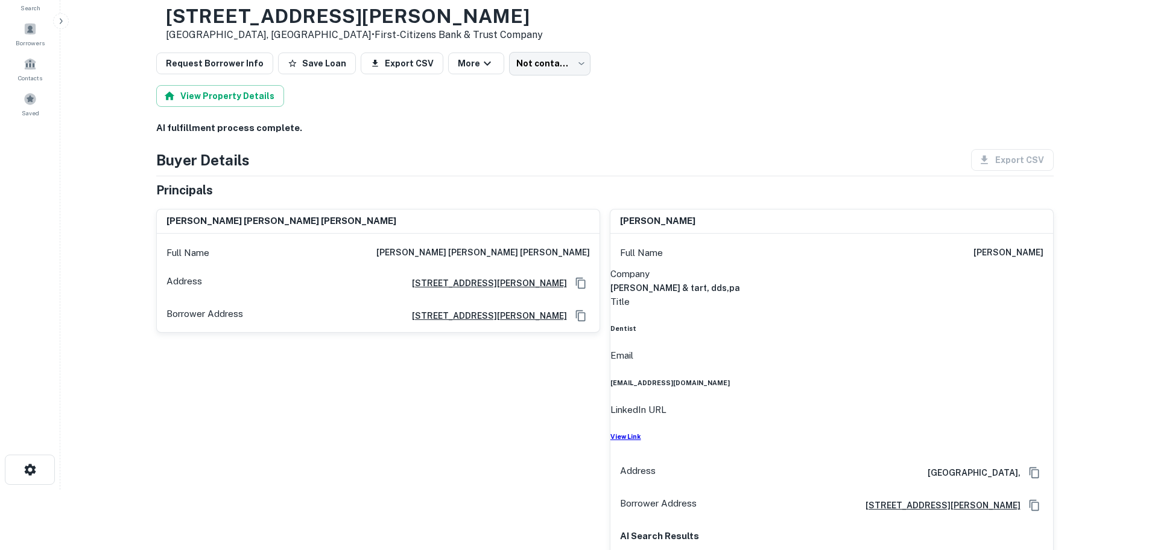
click at [969, 378] on h6 "[EMAIL_ADDRESS][DOMAIN_NAME]" at bounding box center [832, 383] width 443 height 10
click at [978, 378] on h6 "[EMAIL_ADDRESS][DOMAIN_NAME]" at bounding box center [832, 383] width 443 height 10
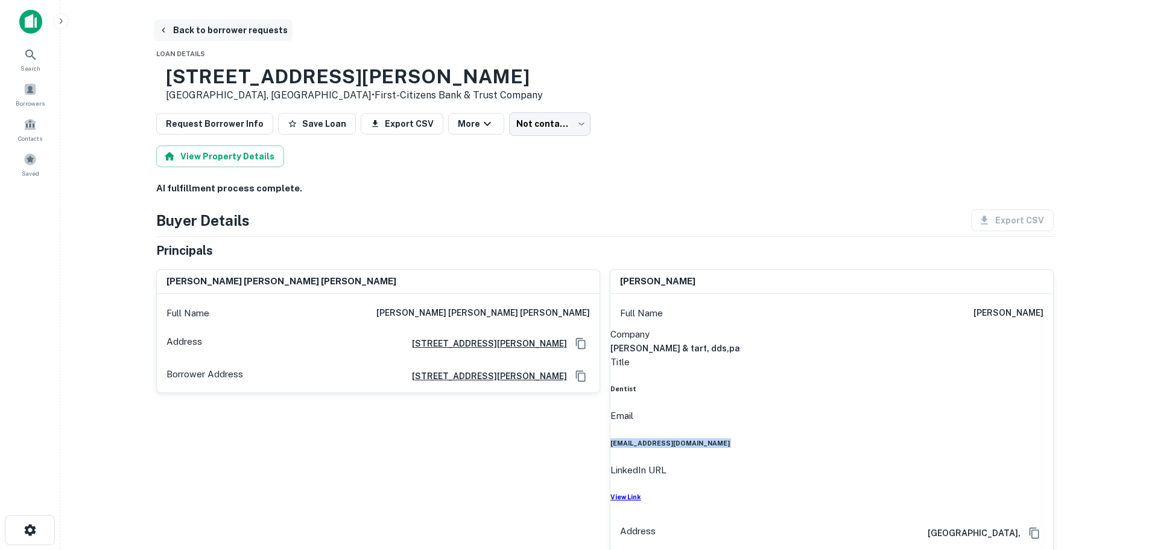
click at [203, 31] on button "Back to borrower requests" at bounding box center [223, 30] width 139 height 22
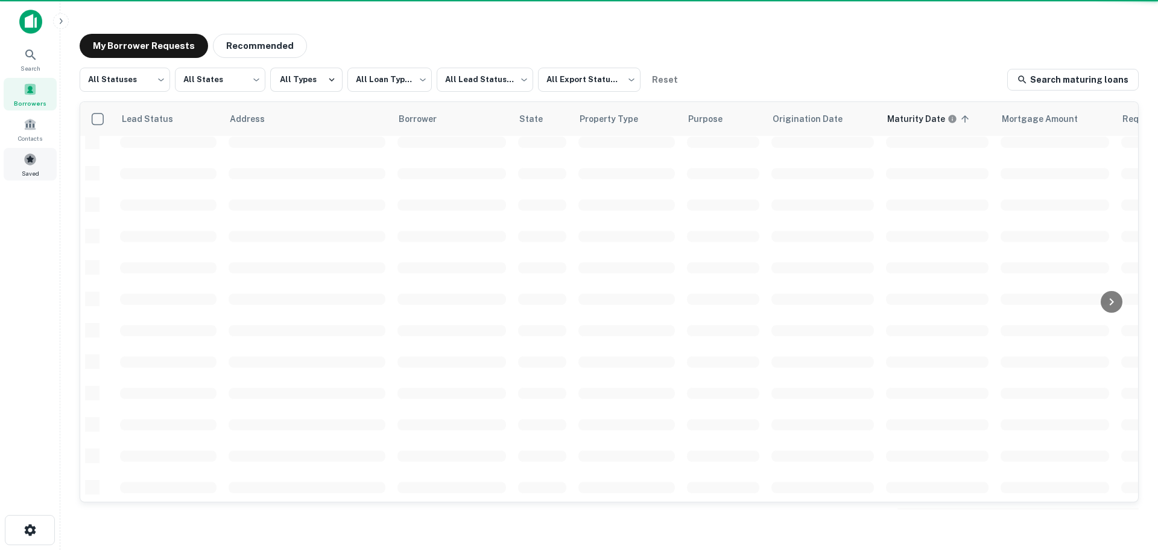
scroll to position [362, 0]
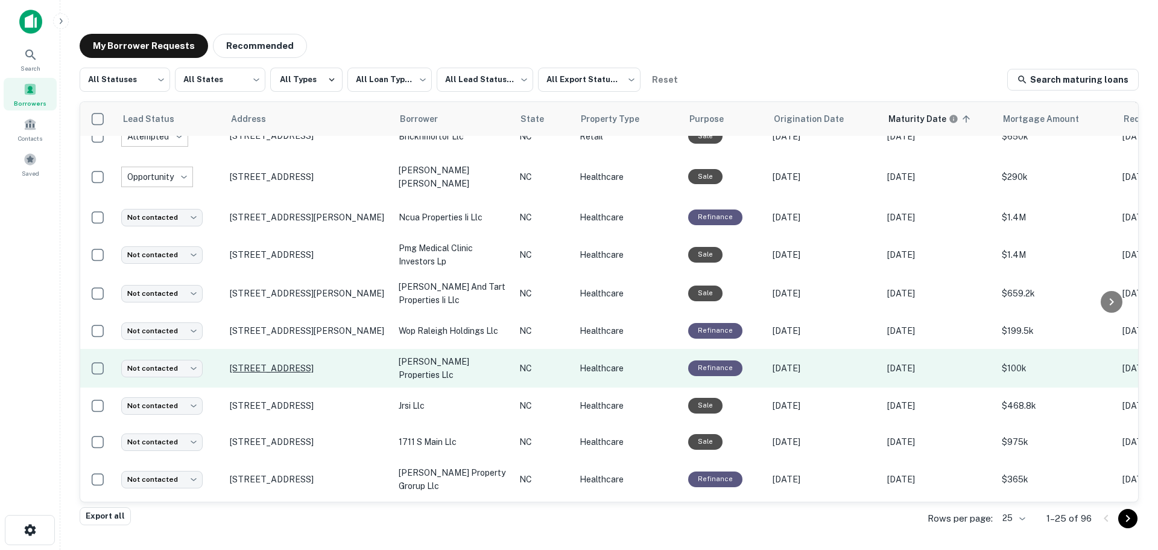
click at [291, 363] on p "[STREET_ADDRESS]" at bounding box center [308, 368] width 157 height 11
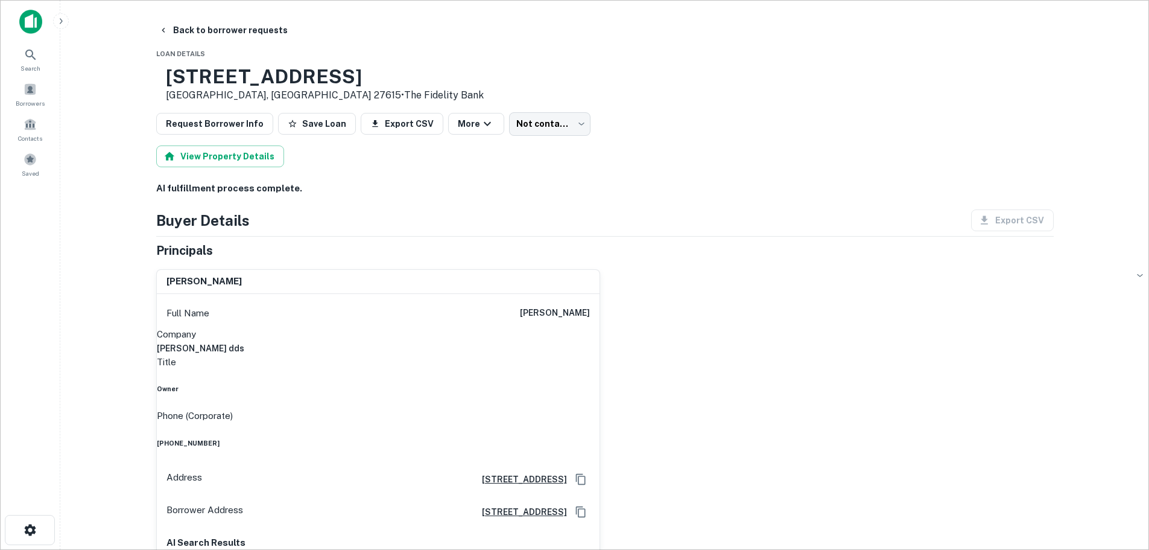
click at [563, 438] on h6 "[PHONE_NUMBER]" at bounding box center [378, 443] width 443 height 10
click at [209, 31] on button "Back to borrower requests" at bounding box center [223, 30] width 139 height 22
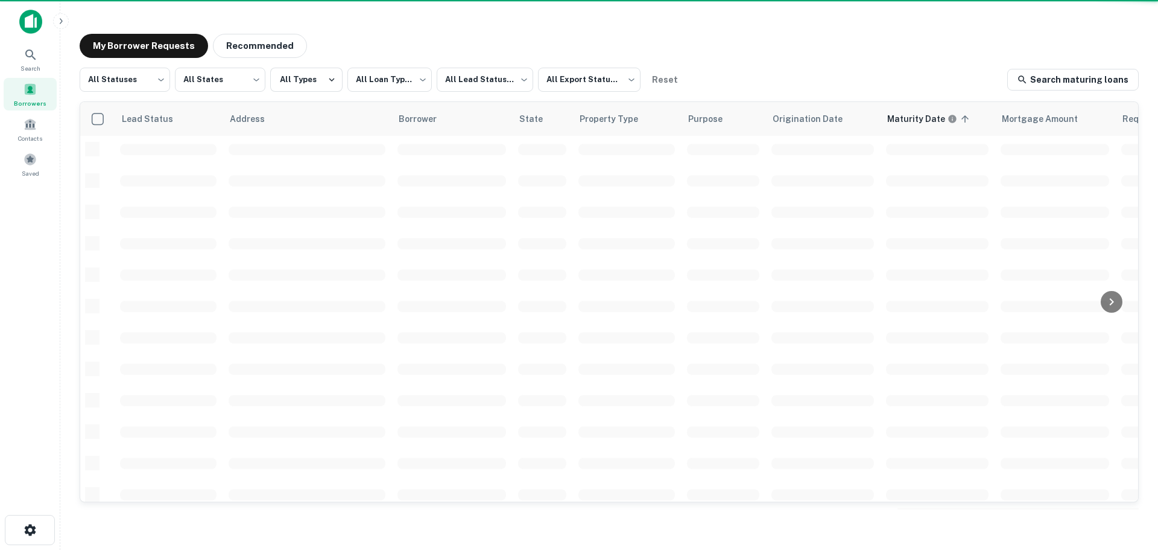
scroll to position [362, 0]
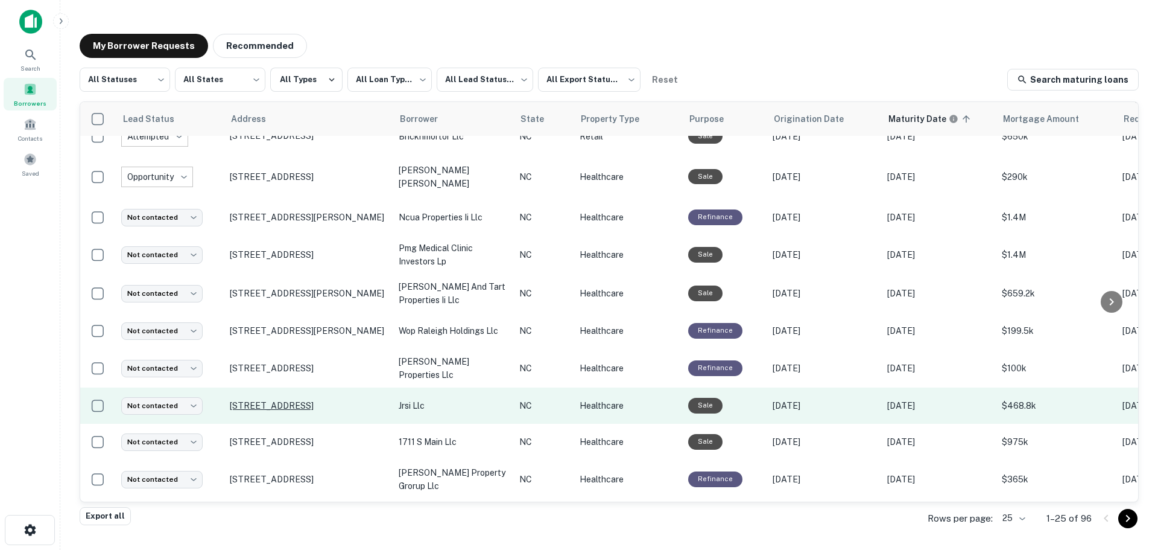
click at [311, 400] on p "[STREET_ADDRESS]" at bounding box center [308, 405] width 157 height 11
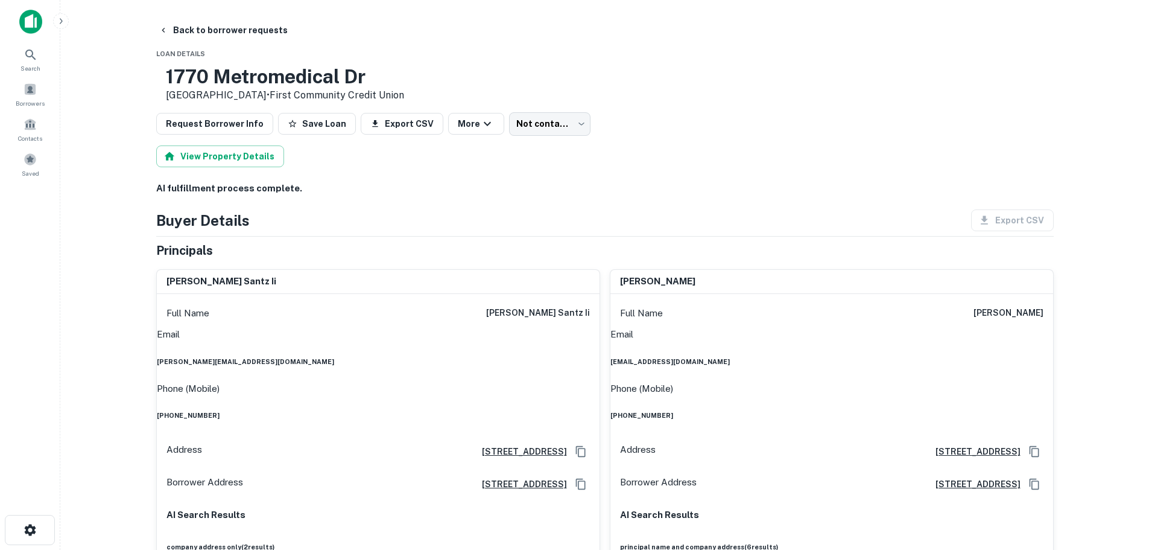
click at [550, 410] on h6 "[PHONE_NUMBER]" at bounding box center [378, 415] width 443 height 10
click at [524, 358] on h6 "[PERSON_NAME][EMAIL_ADDRESS][DOMAIN_NAME]" at bounding box center [378, 362] width 443 height 10
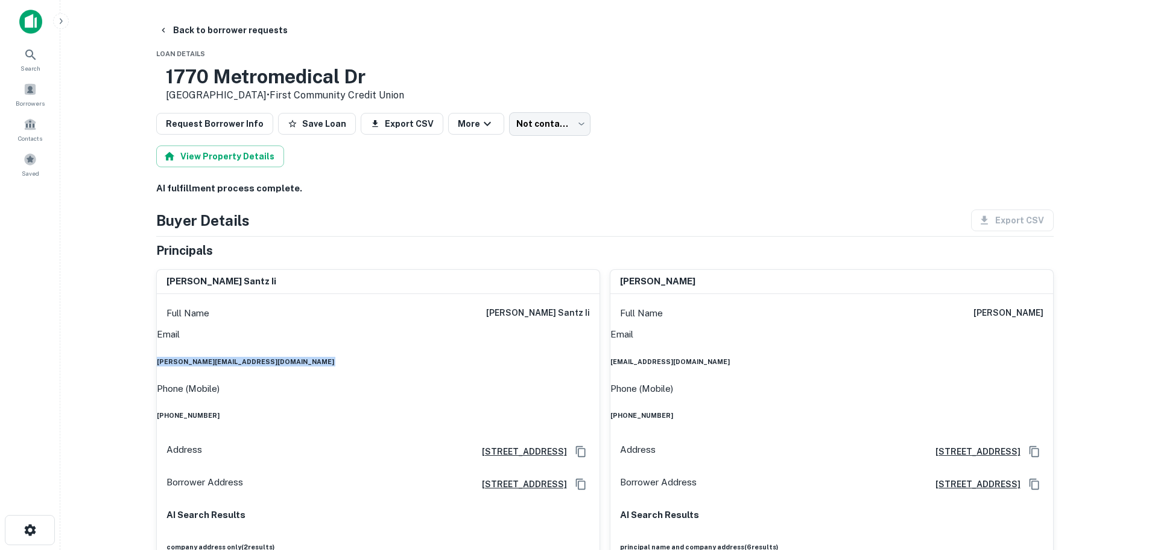
click at [524, 358] on h6 "[PERSON_NAME][EMAIL_ADDRESS][DOMAIN_NAME]" at bounding box center [378, 362] width 443 height 10
click at [1015, 410] on h6 "[PHONE_NUMBER]" at bounding box center [832, 415] width 443 height 10
click at [972, 364] on h6 "[EMAIL_ADDRESS][DOMAIN_NAME]" at bounding box center [832, 362] width 443 height 10
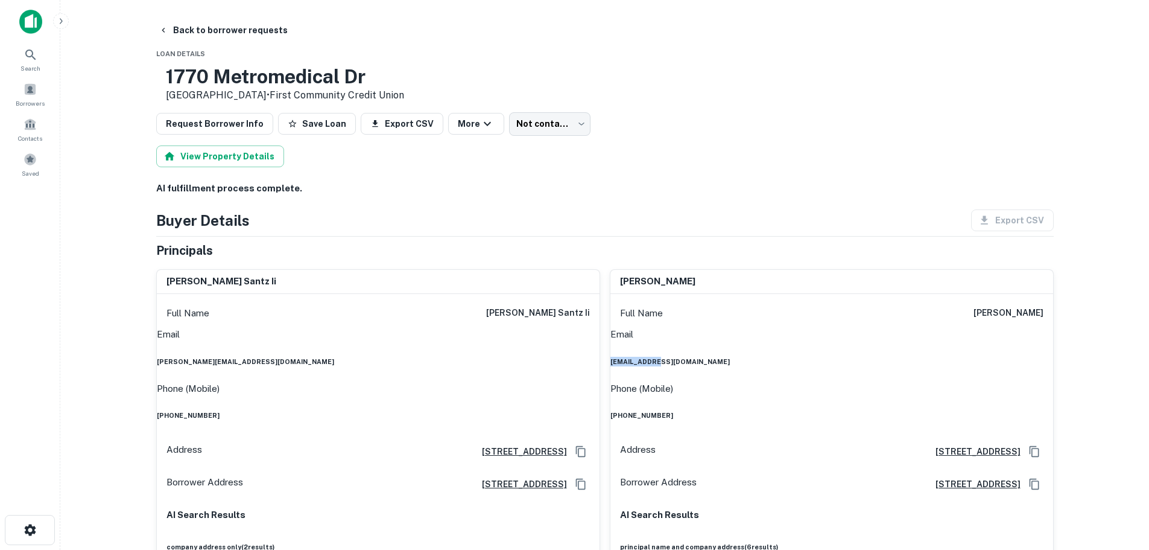
click at [972, 363] on h6 "[EMAIL_ADDRESS][DOMAIN_NAME]" at bounding box center [832, 362] width 443 height 10
click at [224, 33] on button "Back to borrower requests" at bounding box center [223, 30] width 139 height 22
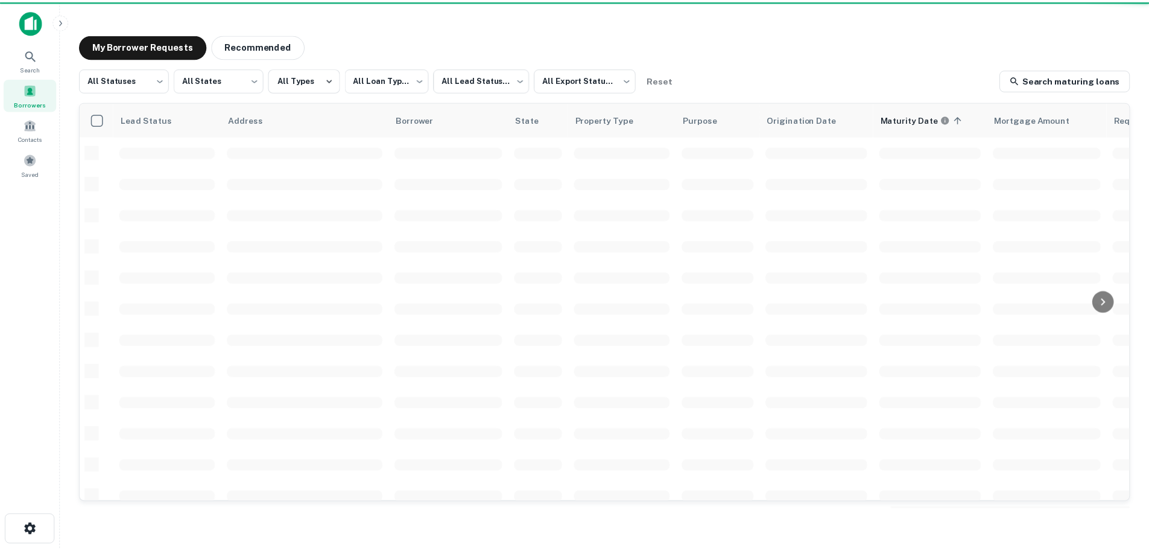
scroll to position [362, 0]
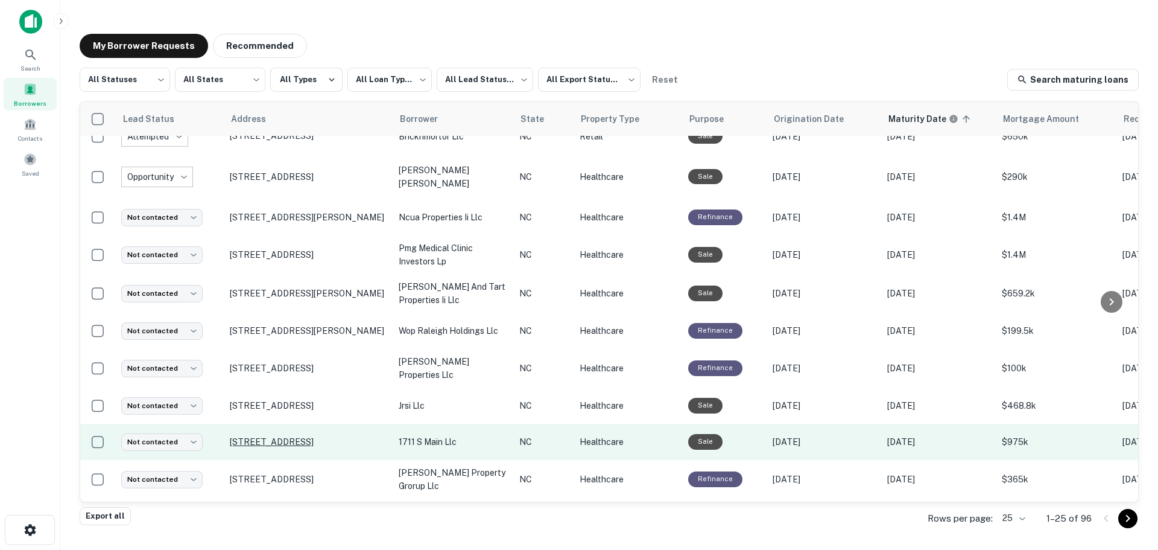
click at [255, 436] on p "[STREET_ADDRESS]" at bounding box center [308, 441] width 157 height 11
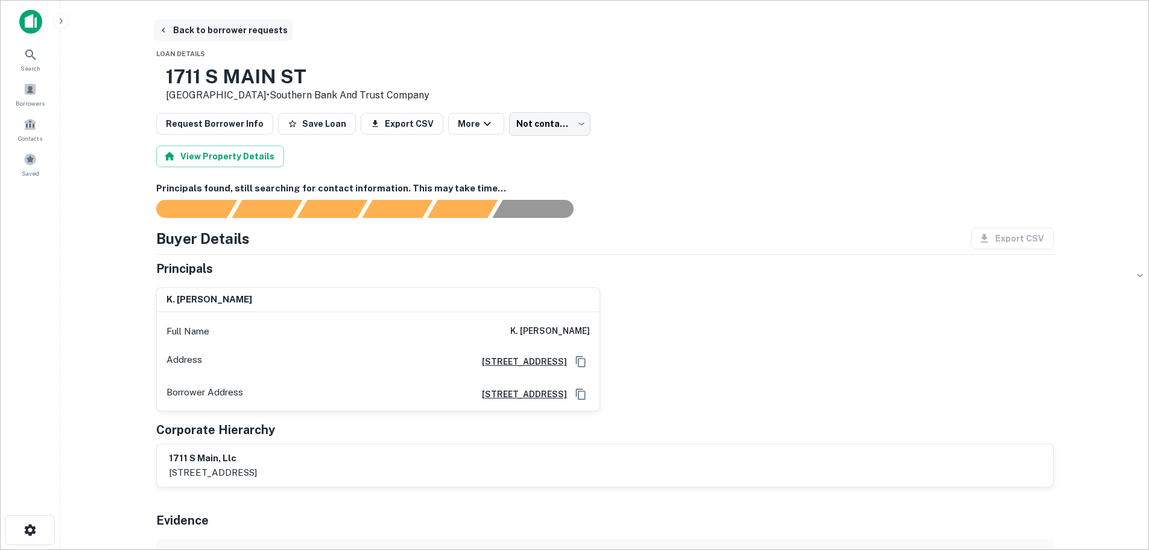
click at [210, 31] on button "Back to borrower requests" at bounding box center [223, 30] width 139 height 22
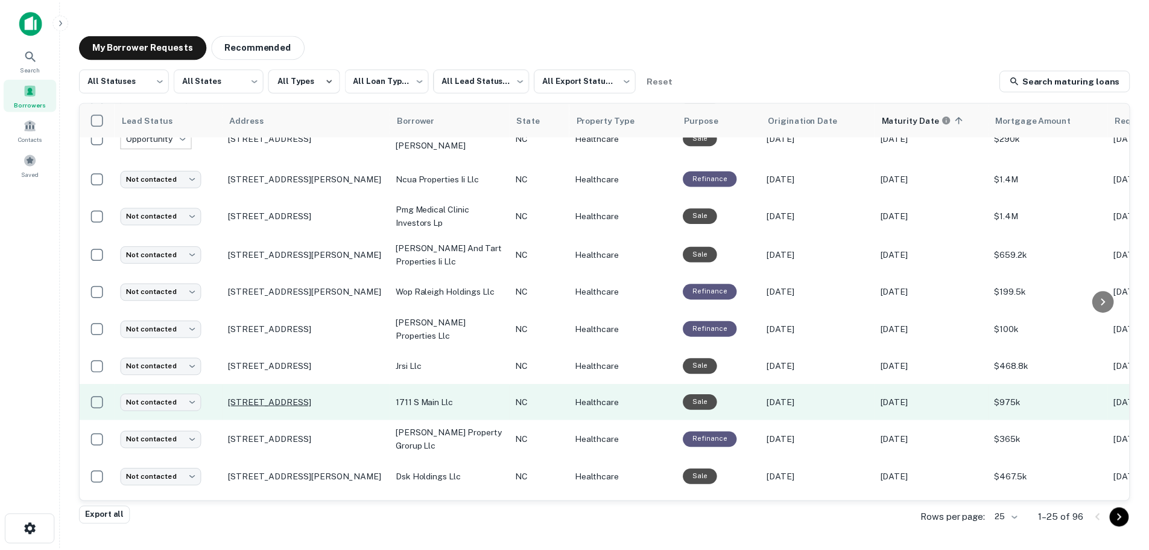
scroll to position [422, 0]
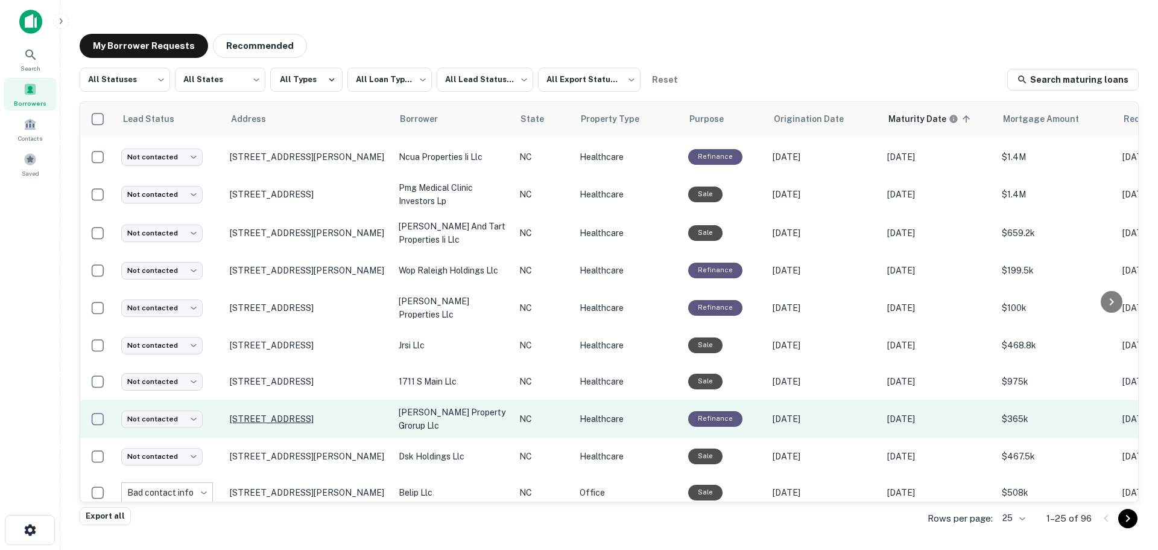
click at [259, 413] on p "[STREET_ADDRESS]" at bounding box center [308, 418] width 157 height 11
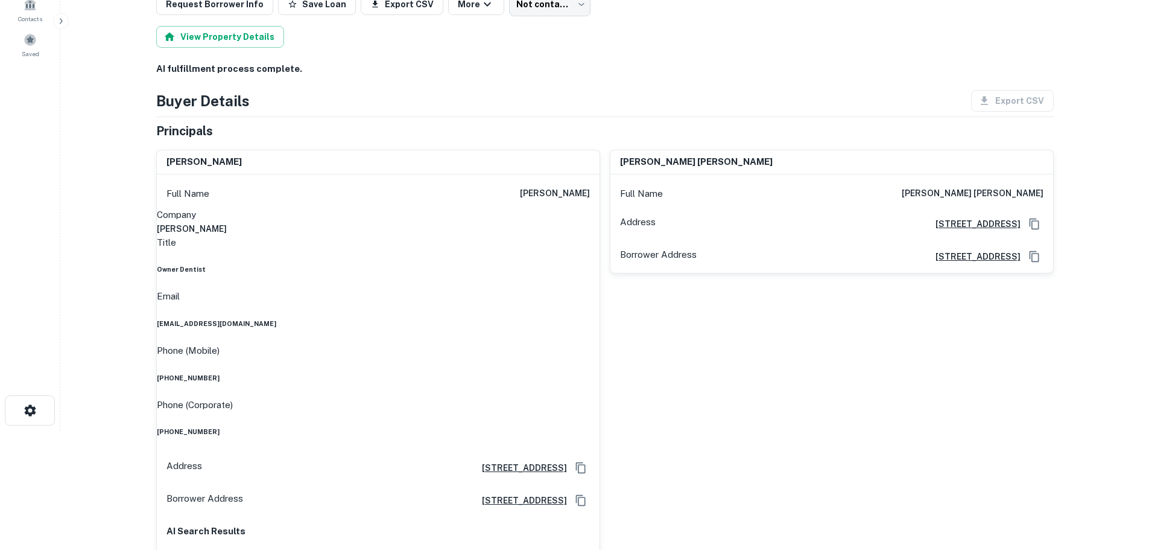
scroll to position [121, 0]
click at [538, 372] on h6 "[PHONE_NUMBER]" at bounding box center [378, 377] width 443 height 10
click at [554, 425] on h6 "[PHONE_NUMBER]" at bounding box center [378, 430] width 443 height 10
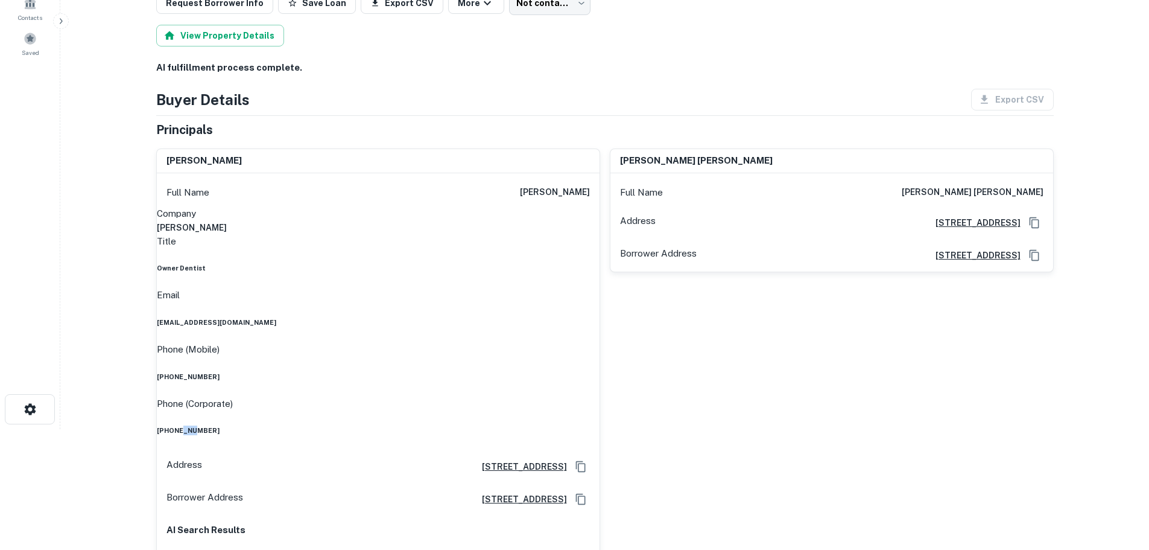
click at [554, 425] on h6 "[PHONE_NUMBER]" at bounding box center [378, 430] width 443 height 10
click at [555, 425] on h6 "[PHONE_NUMBER]" at bounding box center [378, 430] width 443 height 10
click at [511, 317] on h6 "[EMAIL_ADDRESS][DOMAIN_NAME]" at bounding box center [378, 322] width 443 height 10
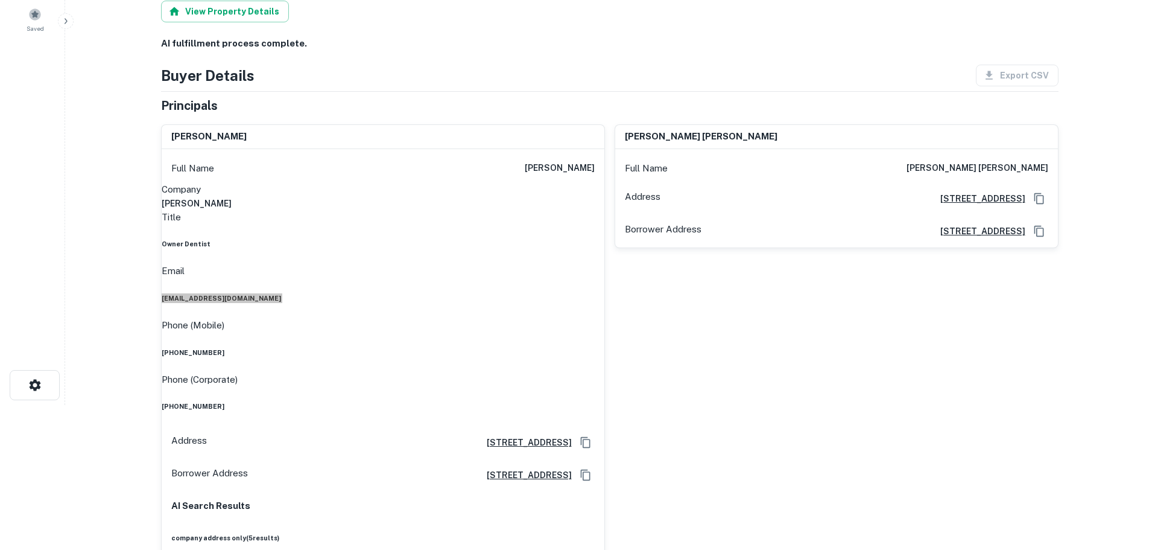
scroll to position [0, 0]
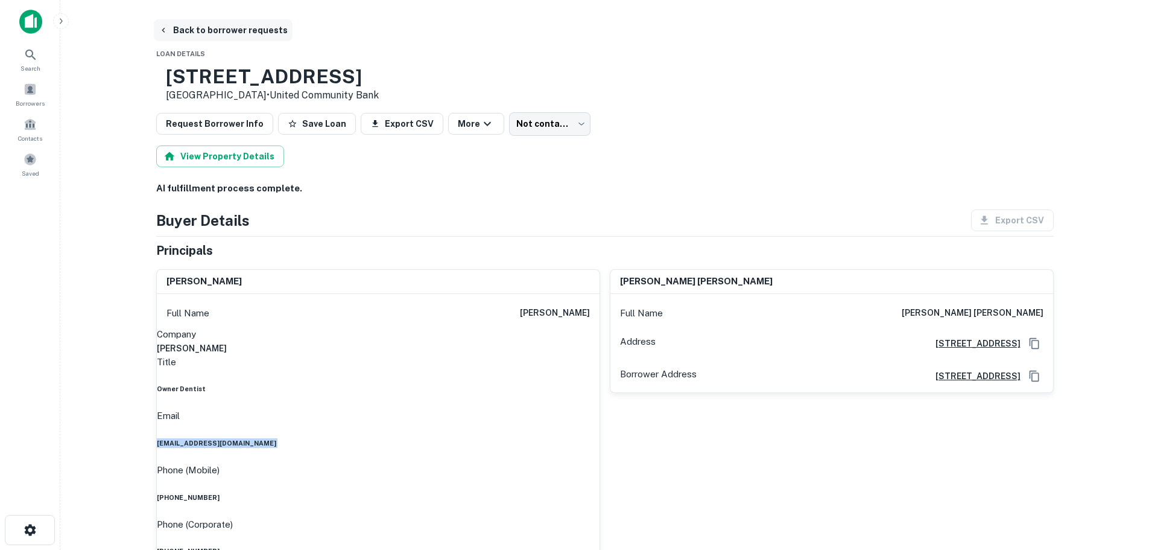
click at [231, 31] on button "Back to borrower requests" at bounding box center [223, 30] width 139 height 22
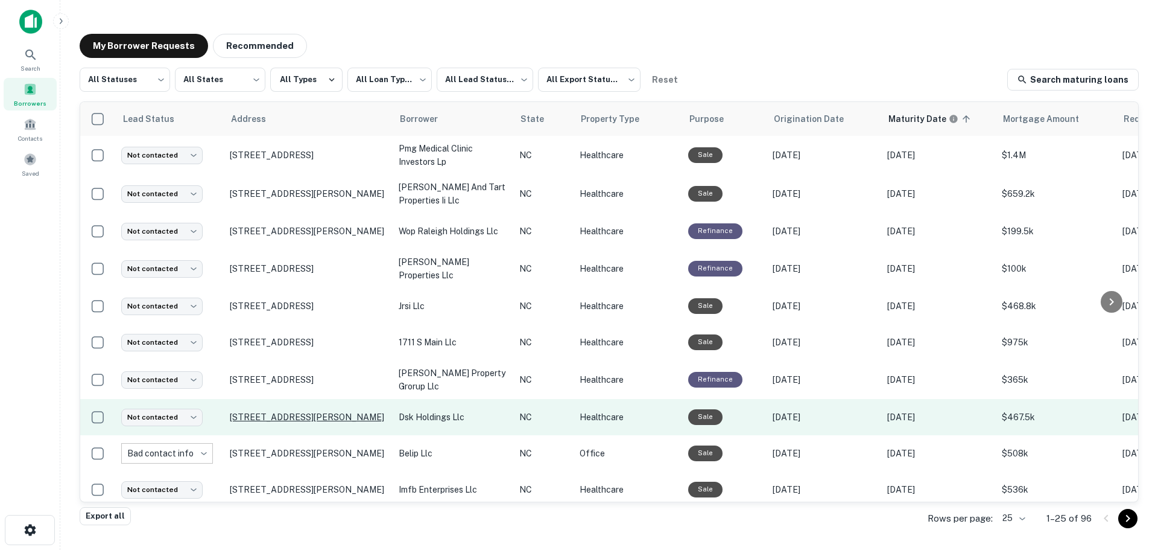
scroll to position [483, 0]
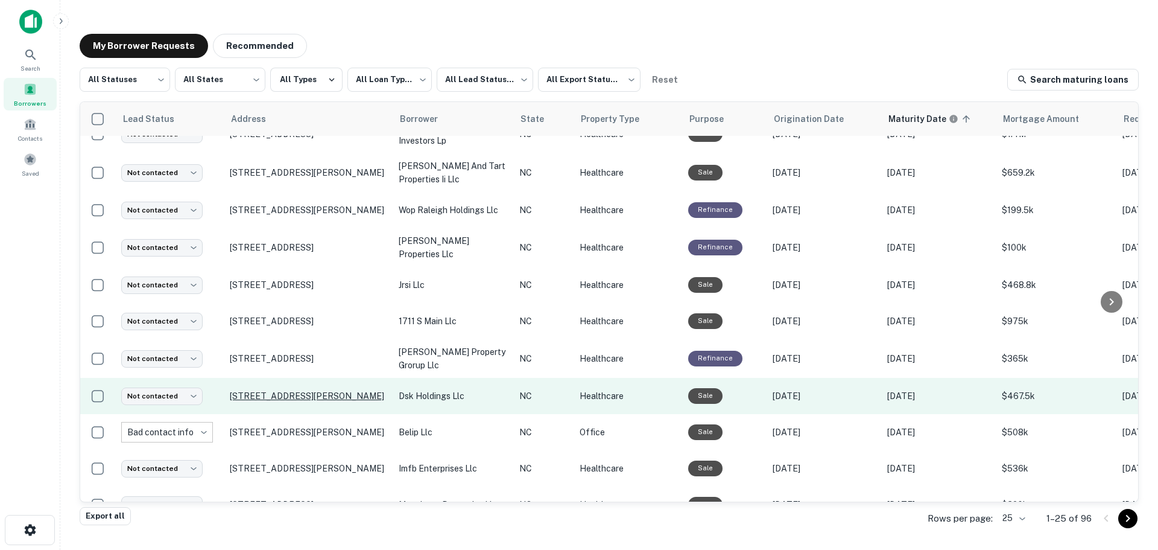
click at [269, 390] on p "[STREET_ADDRESS][PERSON_NAME]" at bounding box center [308, 395] width 157 height 11
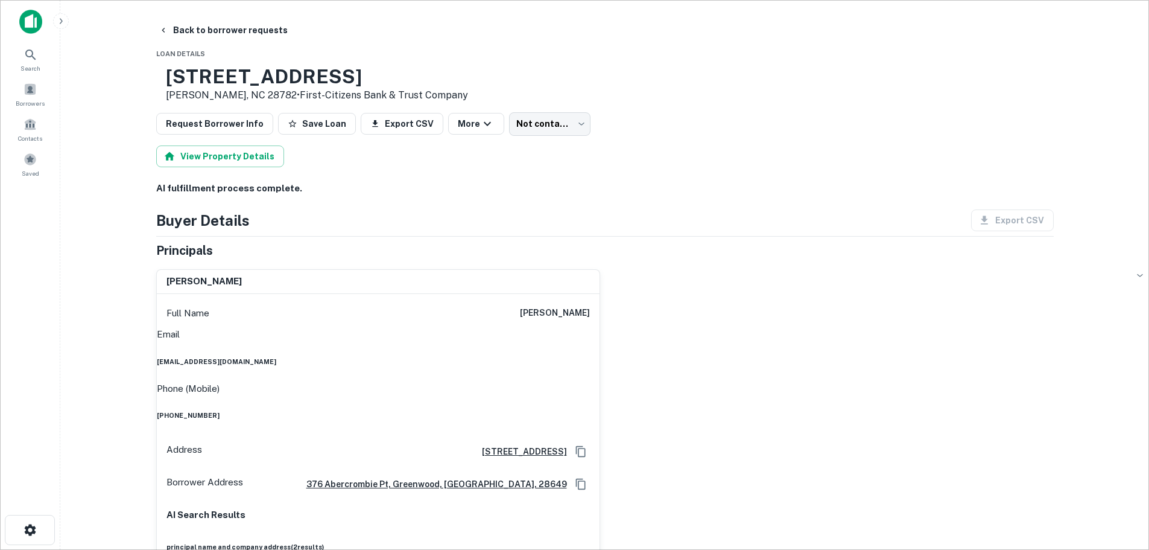
click at [544, 410] on h6 "[PHONE_NUMBER]" at bounding box center [378, 415] width 443 height 10
click at [556, 361] on h6 "[EMAIL_ADDRESS][DOMAIN_NAME]" at bounding box center [378, 362] width 443 height 10
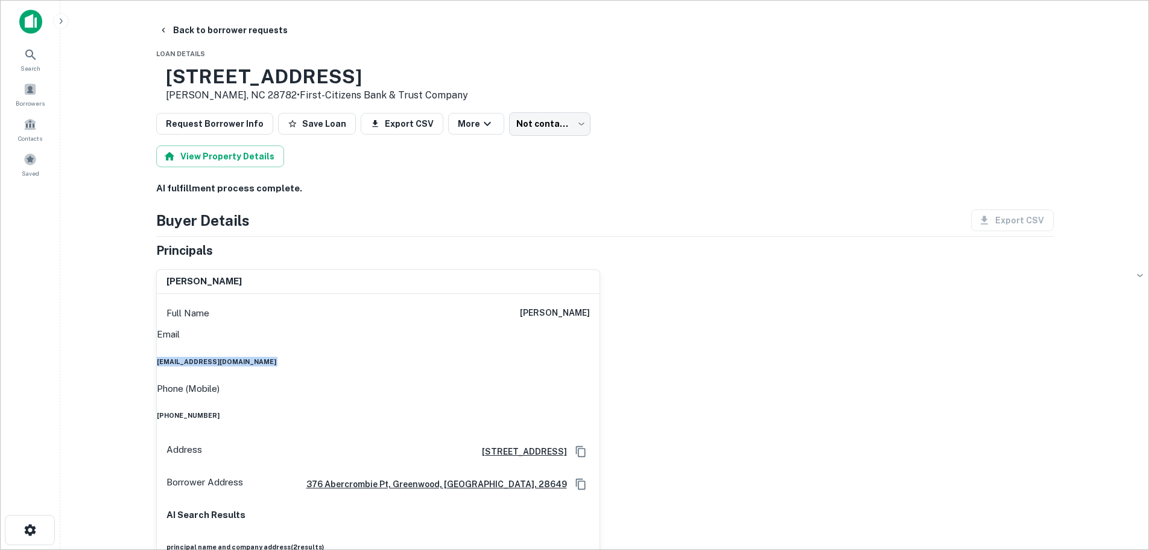
click at [556, 361] on h6 "[EMAIL_ADDRESS][DOMAIN_NAME]" at bounding box center [378, 362] width 443 height 10
click at [241, 36] on button "Back to borrower requests" at bounding box center [223, 30] width 139 height 22
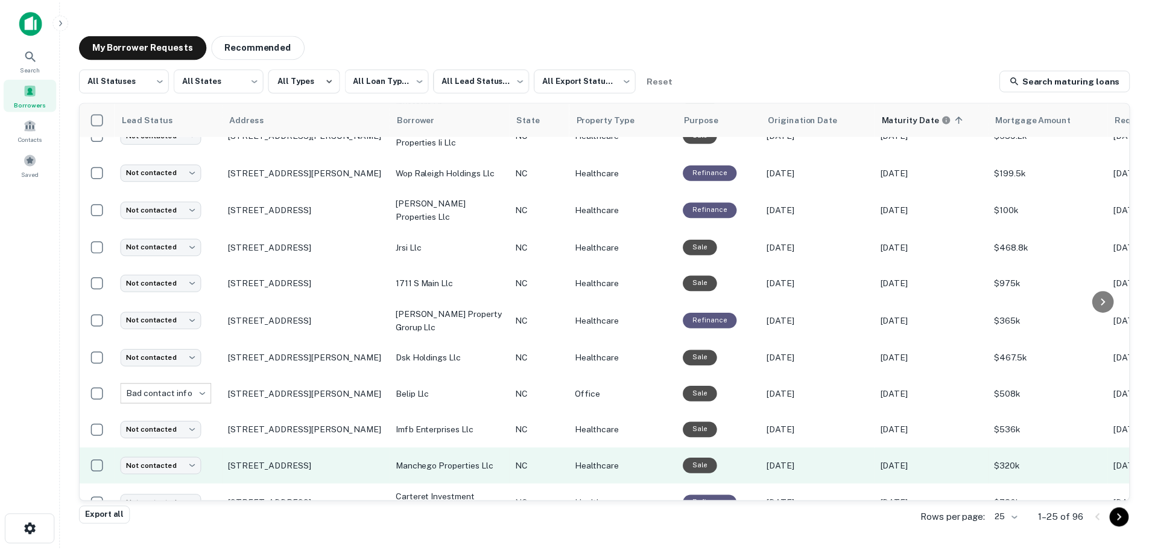
scroll to position [548, 0]
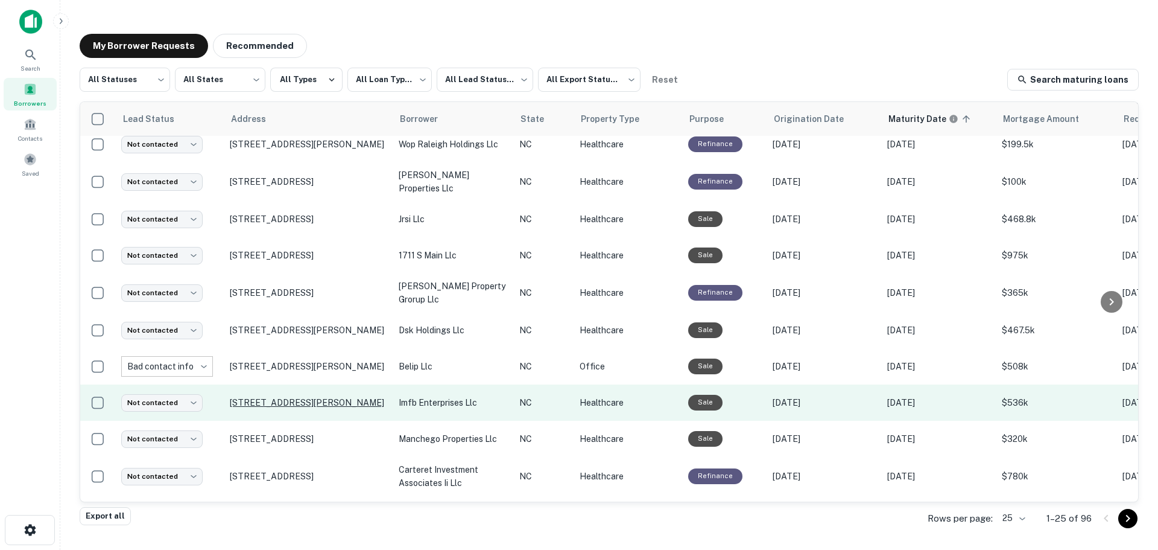
click at [284, 397] on p "[STREET_ADDRESS][PERSON_NAME]" at bounding box center [308, 402] width 157 height 11
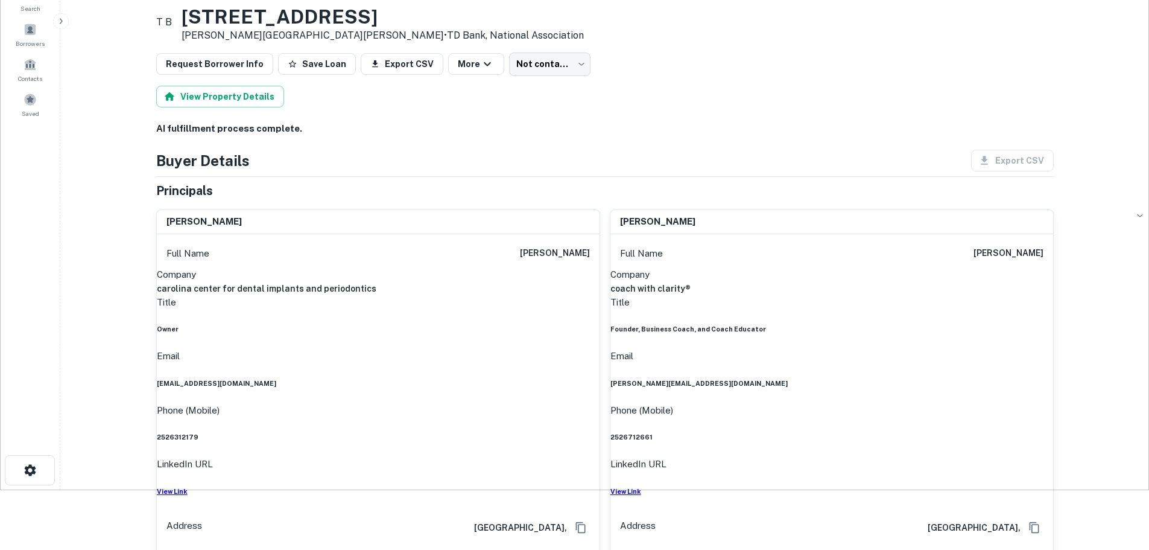
scroll to position [60, 0]
click at [560, 431] on h6 "2526312179" at bounding box center [378, 436] width 443 height 10
click at [532, 378] on h6 "[EMAIL_ADDRESS][DOMAIN_NAME]" at bounding box center [378, 383] width 443 height 10
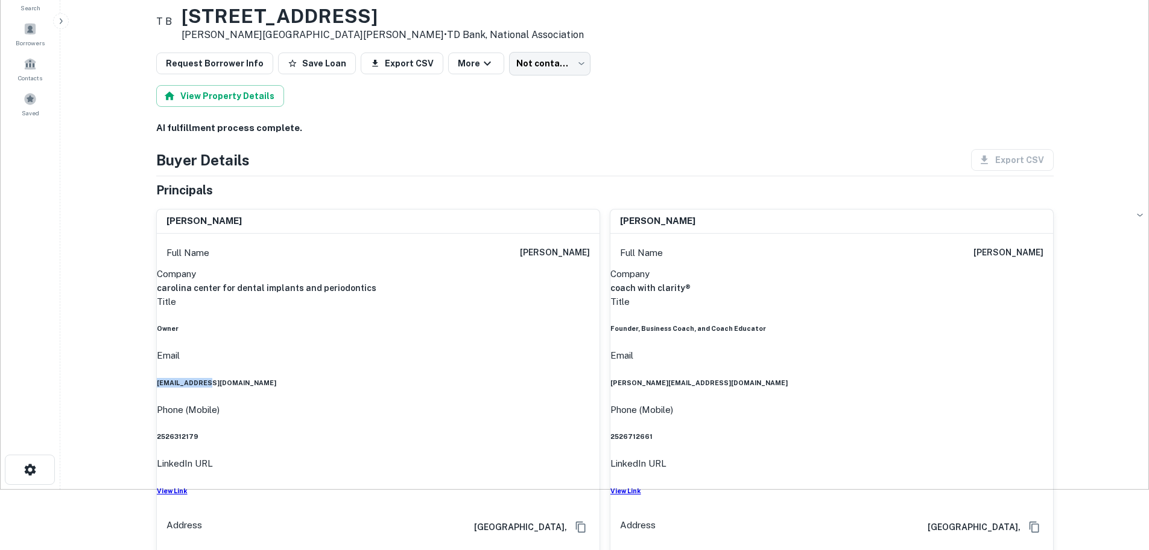
click at [532, 378] on h6 "[EMAIL_ADDRESS][DOMAIN_NAME]" at bounding box center [378, 383] width 443 height 10
click at [1004, 431] on h6 "2526712661" at bounding box center [832, 436] width 443 height 10
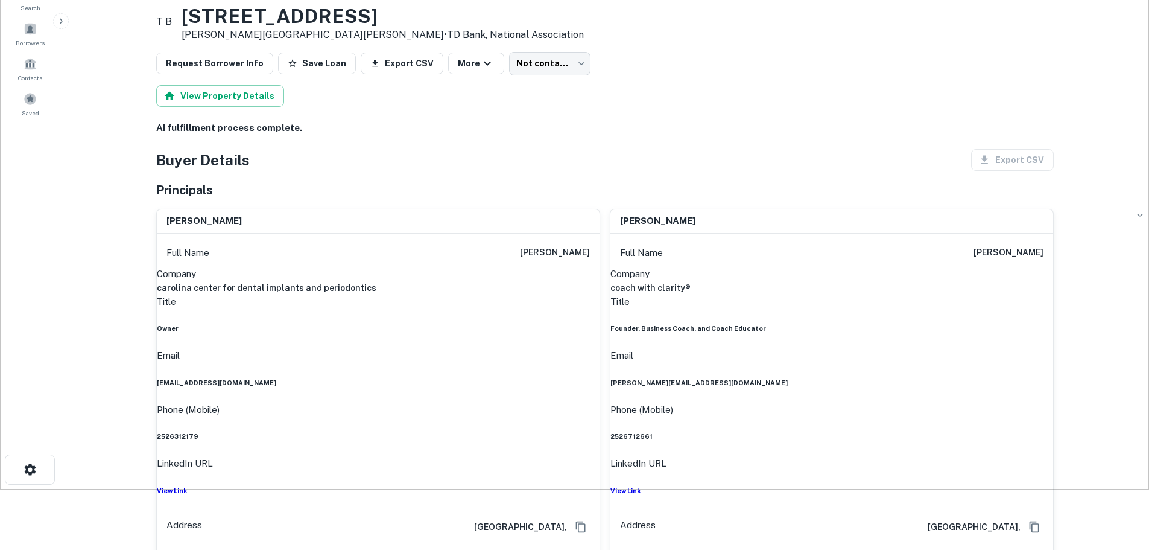
click at [1018, 378] on h6 "[PERSON_NAME][EMAIL_ADDRESS][DOMAIN_NAME]" at bounding box center [832, 383] width 443 height 10
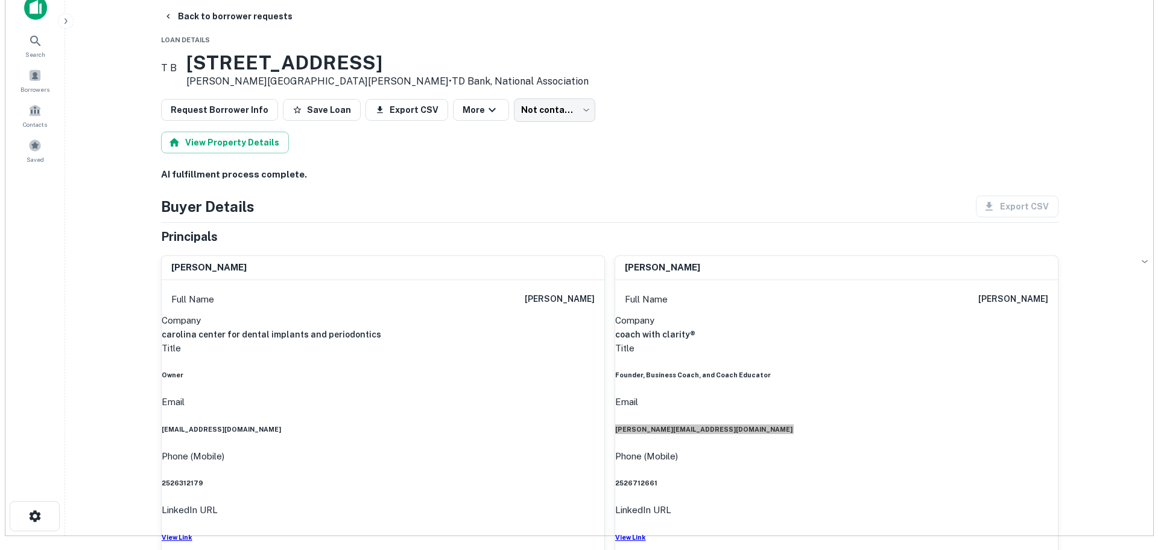
scroll to position [0, 0]
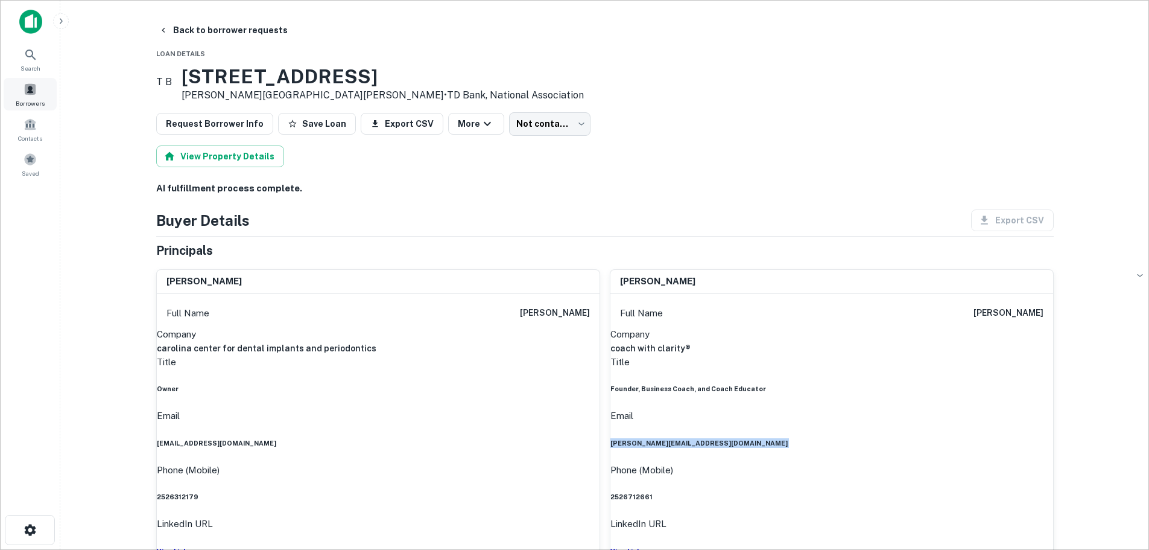
drag, startPoint x: 227, startPoint y: 28, endPoint x: 16, endPoint y: 106, distance: 225.0
click at [227, 28] on button "Back to borrower requests" at bounding box center [223, 30] width 139 height 22
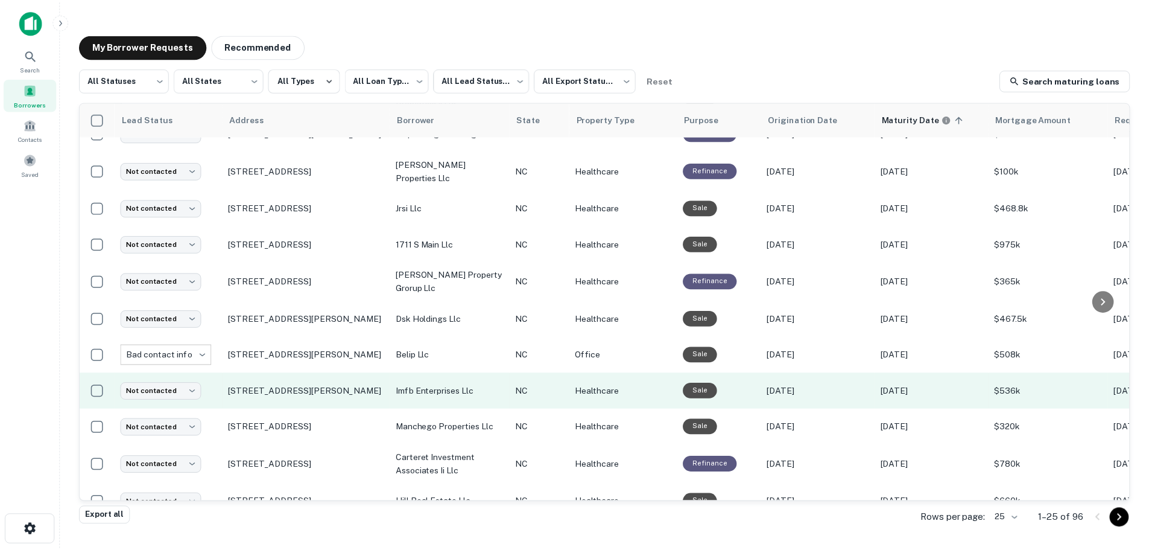
scroll to position [570, 0]
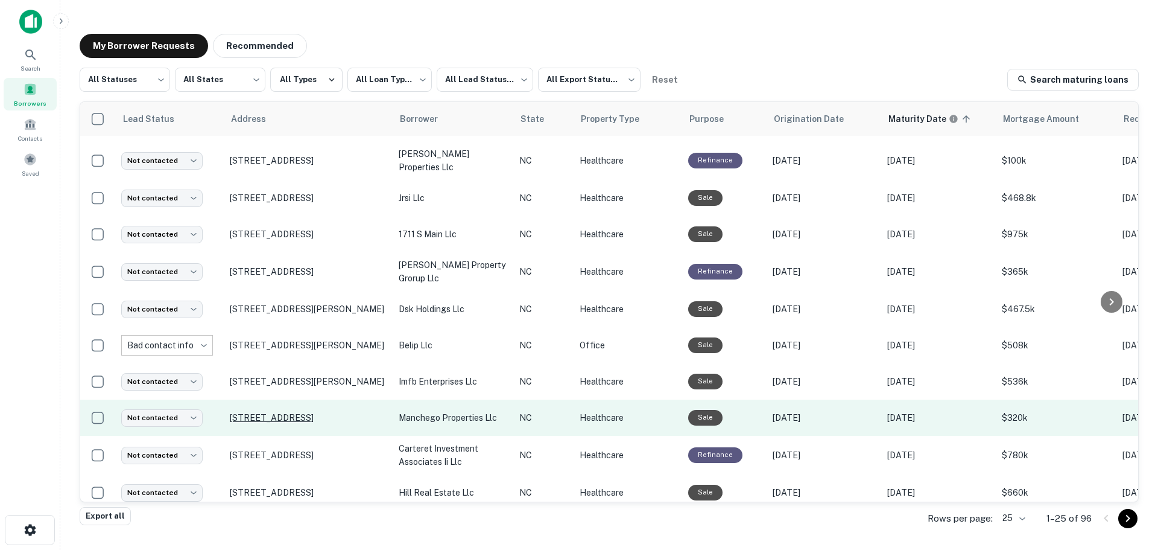
click at [251, 412] on p "[STREET_ADDRESS]" at bounding box center [308, 417] width 157 height 11
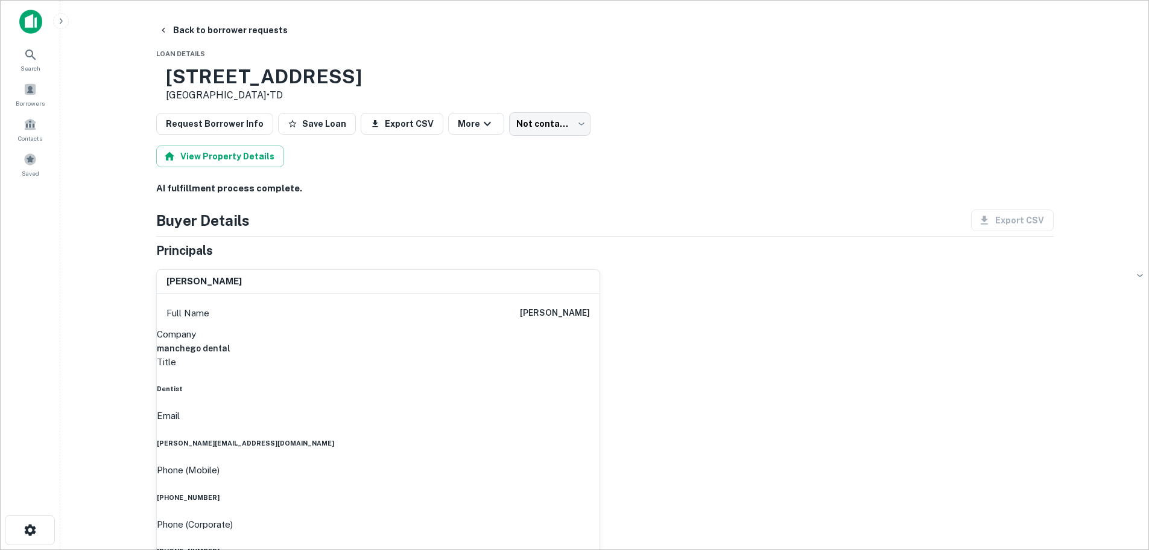
click at [538, 492] on h6 "[PHONE_NUMBER]" at bounding box center [378, 497] width 443 height 10
click at [531, 546] on h6 "[PHONE_NUMBER]" at bounding box center [378, 551] width 443 height 10
click at [533, 546] on h6 "[PHONE_NUMBER]" at bounding box center [378, 551] width 443 height 10
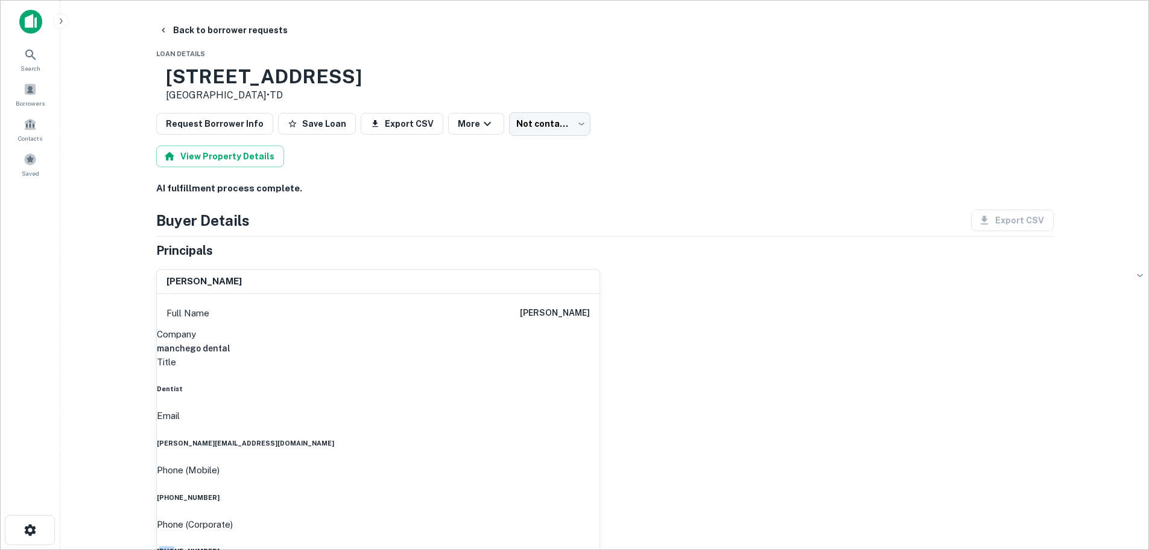
click at [533, 546] on h6 "[PHONE_NUMBER]" at bounding box center [378, 551] width 443 height 10
click at [544, 438] on h6 "[PERSON_NAME][EMAIL_ADDRESS][DOMAIN_NAME]" at bounding box center [378, 443] width 443 height 10
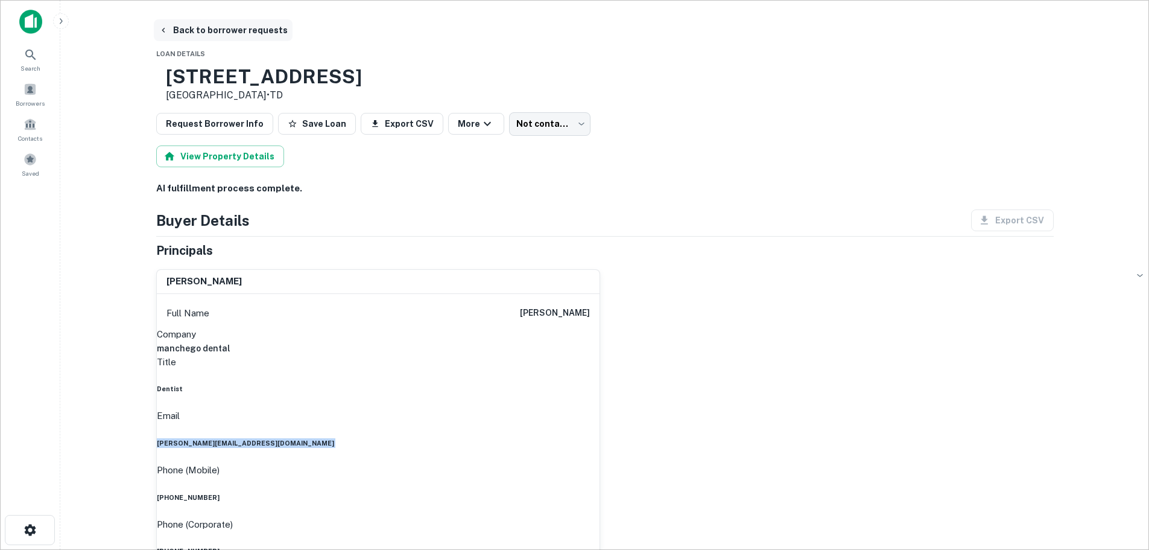
click at [205, 32] on button "Back to borrower requests" at bounding box center [223, 30] width 139 height 22
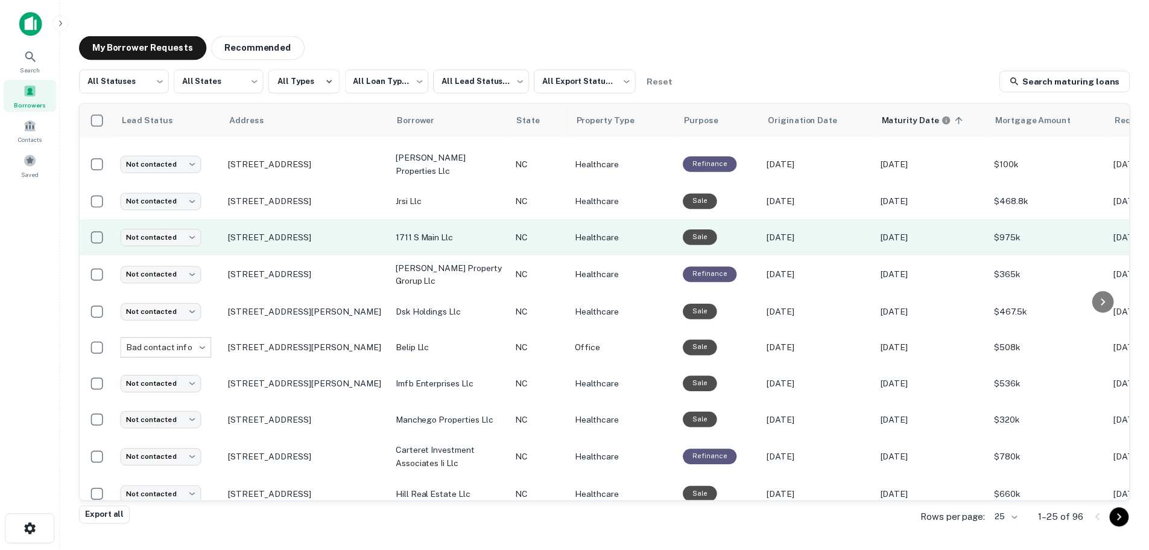
scroll to position [570, 0]
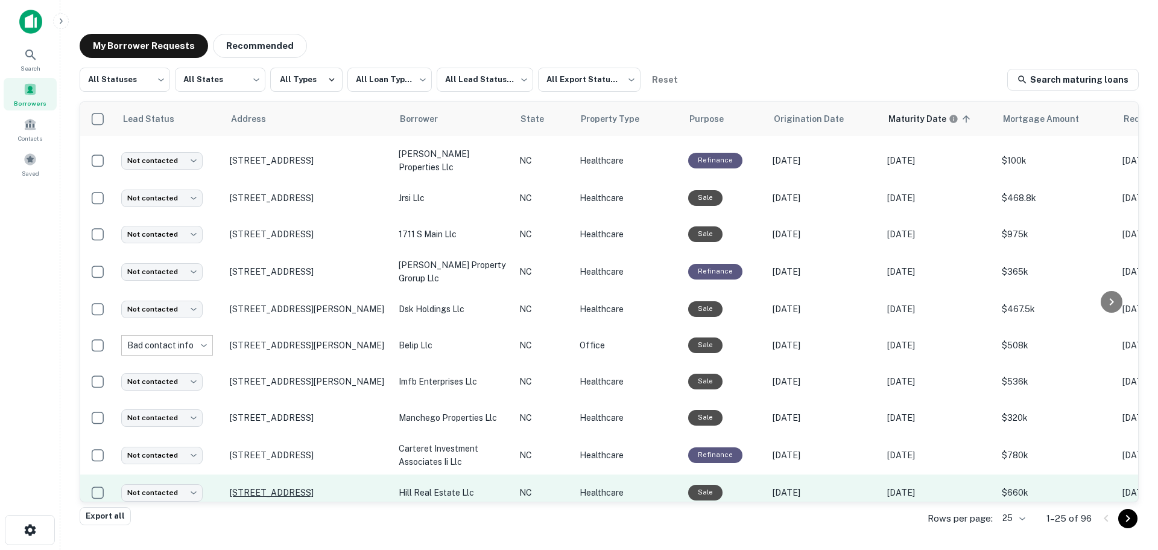
click at [282, 487] on p "[STREET_ADDRESS]" at bounding box center [308, 492] width 157 height 11
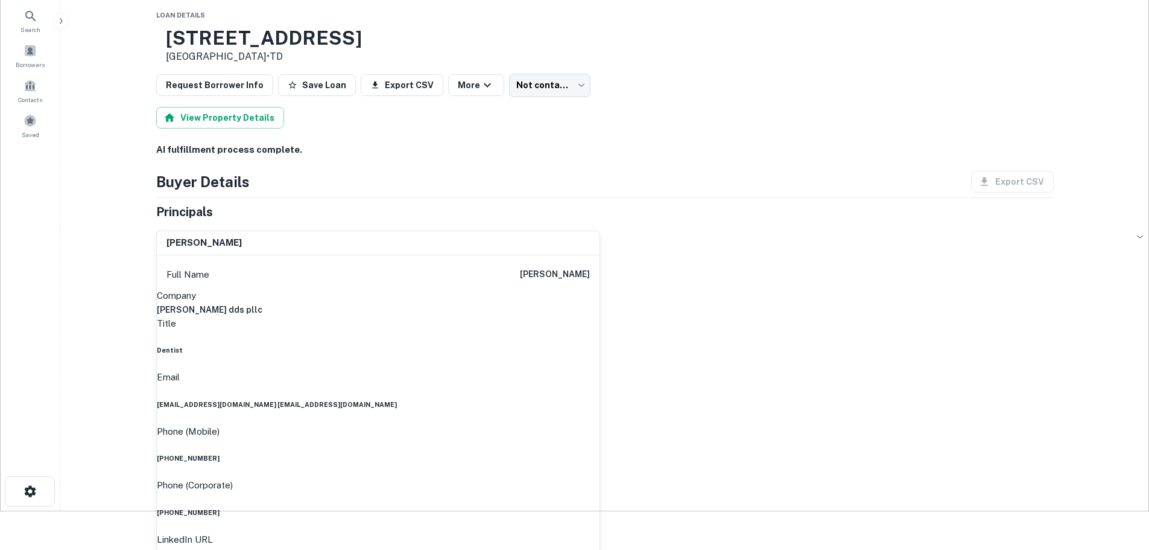
scroll to position [60, 0]
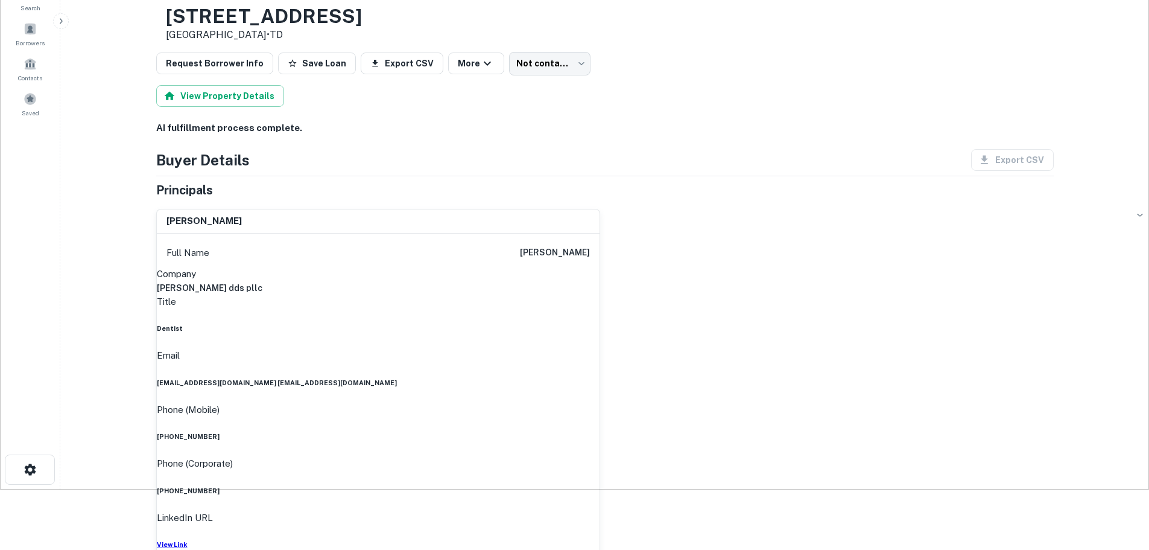
click at [539, 486] on h6 "[PHONE_NUMBER]" at bounding box center [378, 491] width 443 height 10
click at [559, 431] on h6 "[PHONE_NUMBER]" at bounding box center [378, 436] width 443 height 10
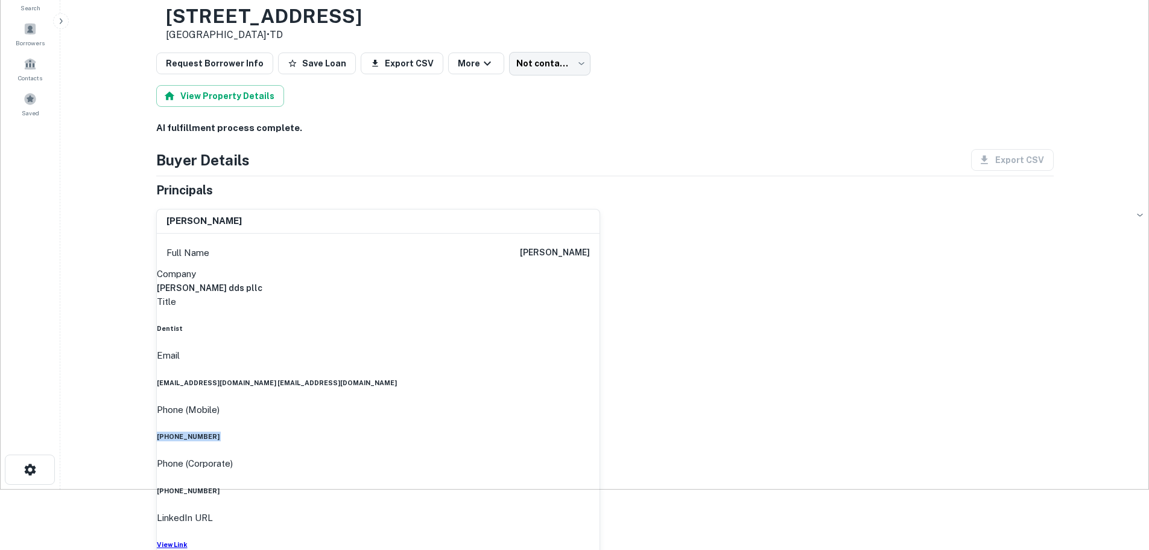
click at [559, 431] on h6 "[PHONE_NUMBER]" at bounding box center [378, 436] width 443 height 10
click at [551, 486] on h6 "[PHONE_NUMBER]" at bounding box center [378, 491] width 443 height 10
click at [542, 378] on h6 "[EMAIL_ADDRESS][DOMAIN_NAME] [EMAIL_ADDRESS][DOMAIN_NAME]" at bounding box center [378, 383] width 443 height 10
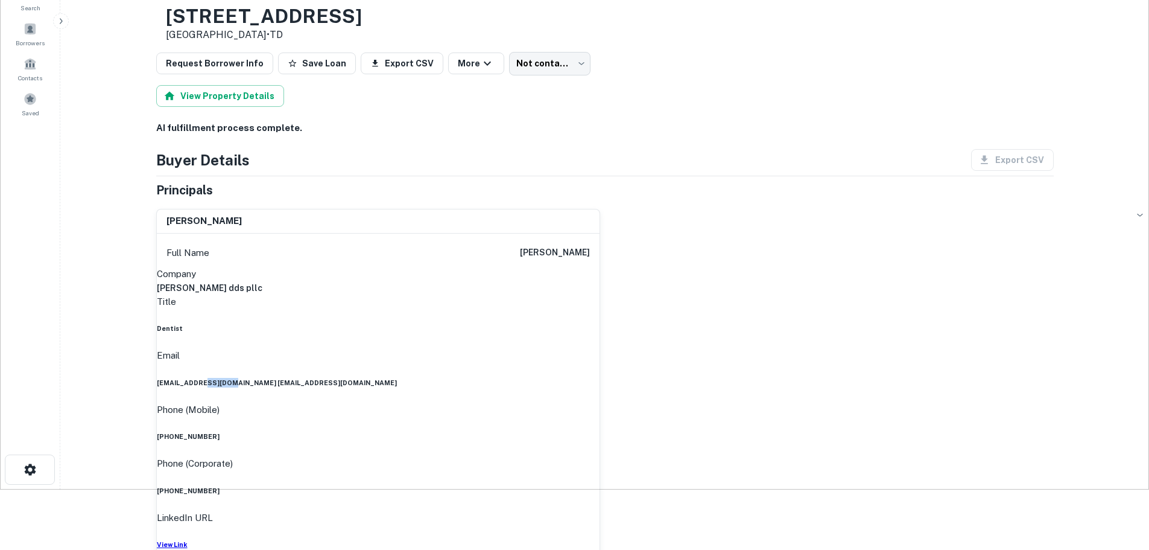
drag, startPoint x: 542, startPoint y: 351, endPoint x: 539, endPoint y: 357, distance: 6.2
click at [541, 378] on h6 "[EMAIL_ADDRESS][DOMAIN_NAME] [EMAIL_ADDRESS][DOMAIN_NAME]" at bounding box center [378, 383] width 443 height 10
click at [539, 378] on h6 "[EMAIL_ADDRESS][DOMAIN_NAME] [EMAIL_ADDRESS][DOMAIN_NAME]" at bounding box center [378, 383] width 443 height 10
drag, startPoint x: 484, startPoint y: 355, endPoint x: 594, endPoint y: 373, distance: 110.8
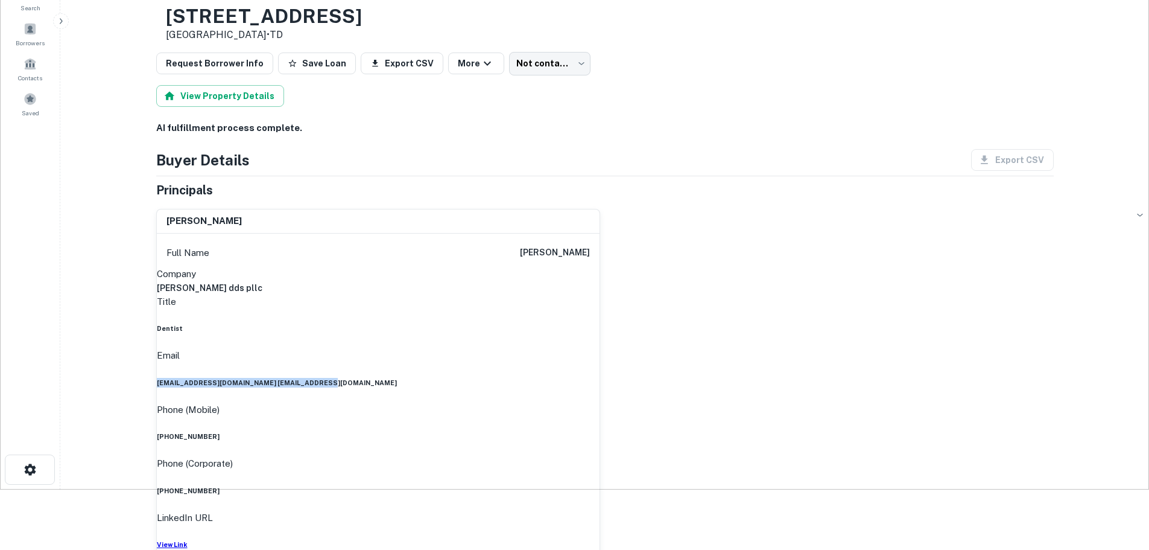
click at [594, 373] on div "Email [EMAIL_ADDRESS][DOMAIN_NAME] [EMAIL_ADDRESS][DOMAIN_NAME]" at bounding box center [378, 367] width 443 height 39
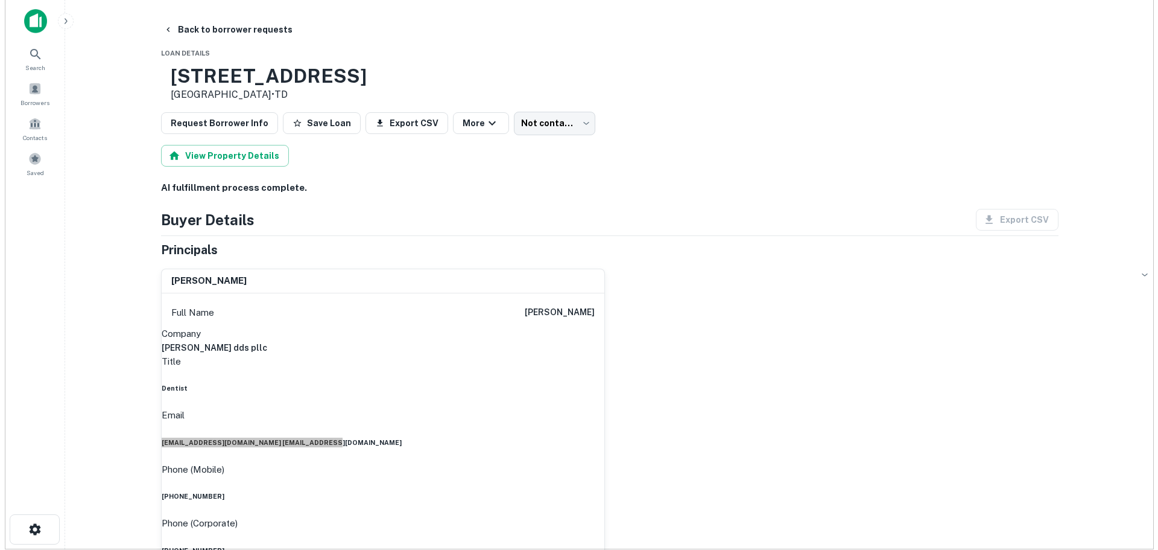
scroll to position [0, 0]
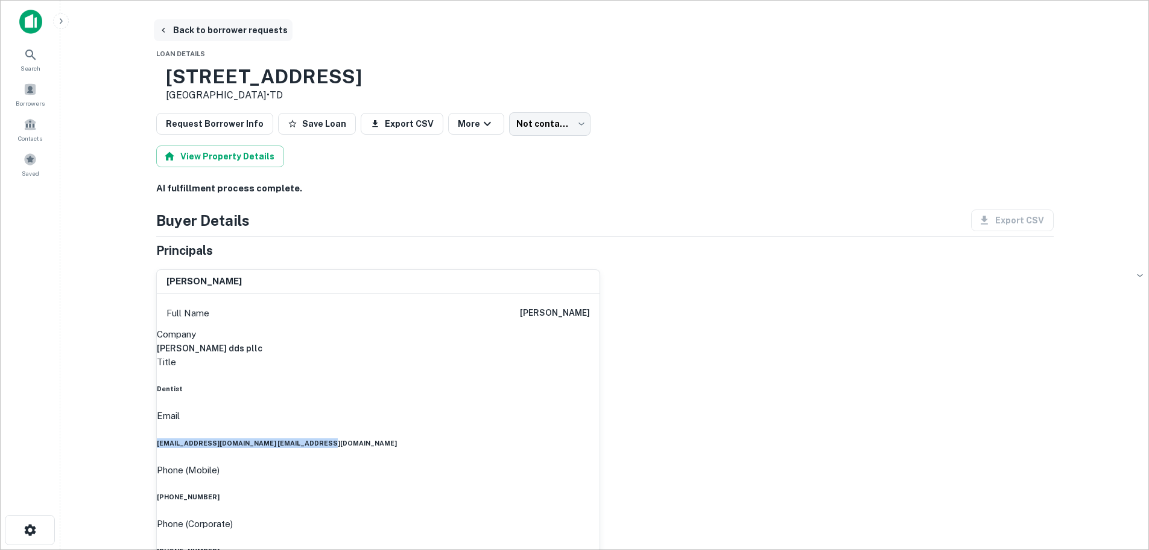
click at [229, 31] on button "Back to borrower requests" at bounding box center [223, 30] width 139 height 22
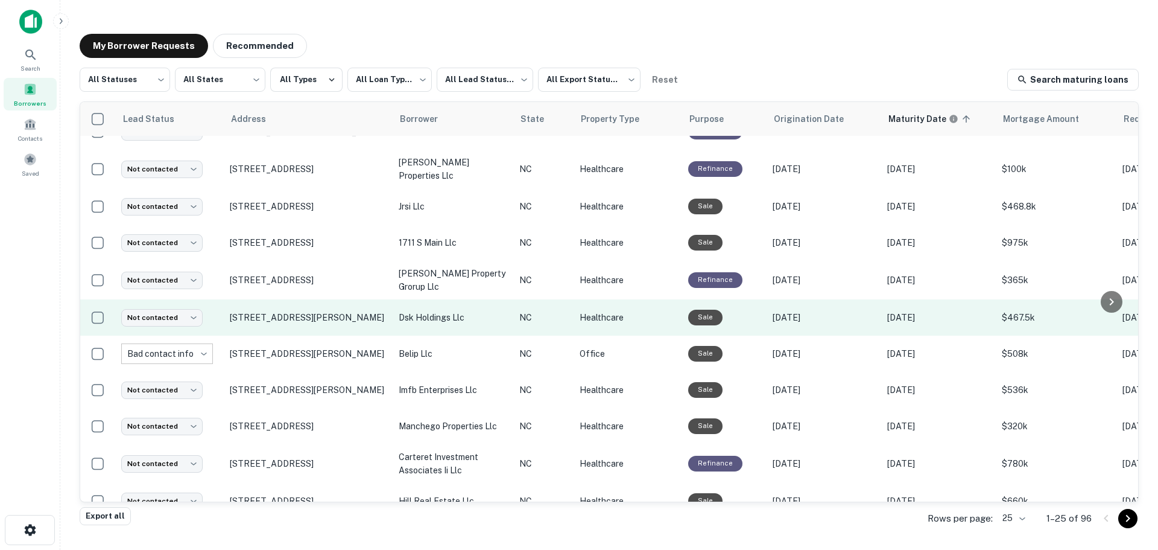
scroll to position [570, 0]
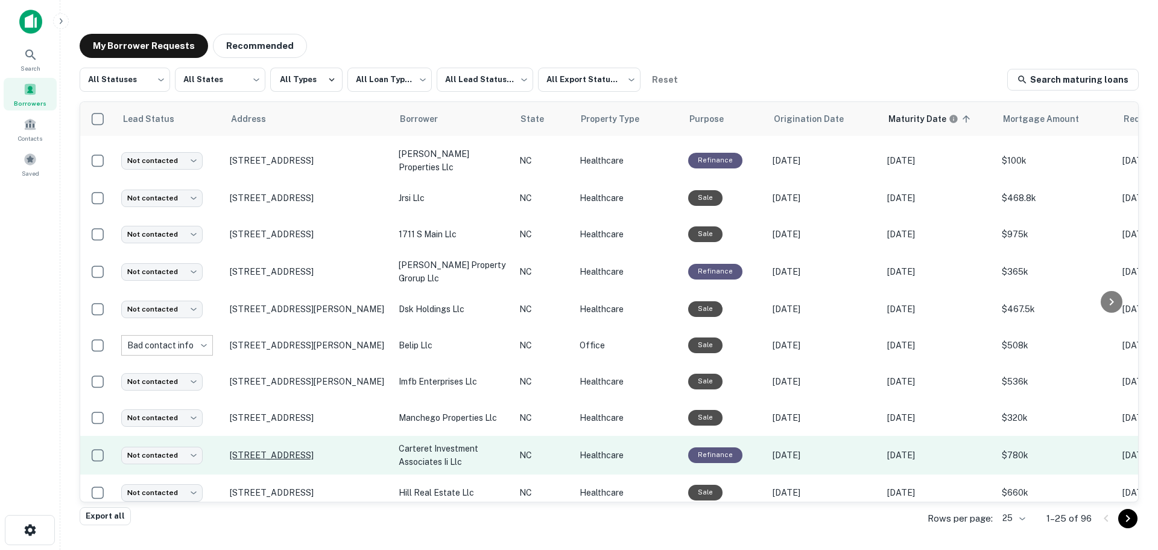
click at [268, 449] on p "[STREET_ADDRESS]" at bounding box center [308, 454] width 157 height 11
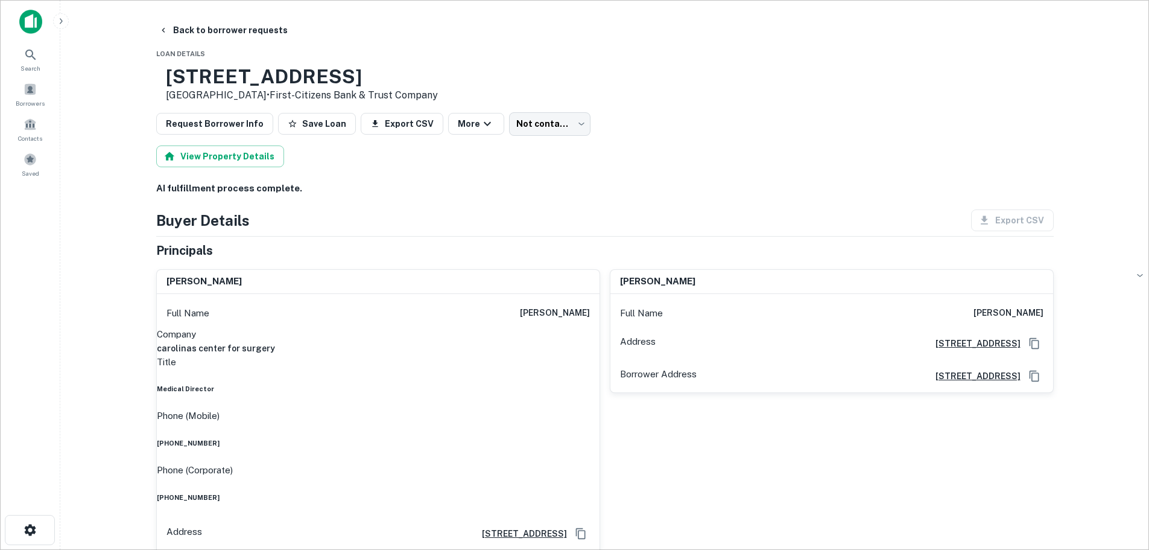
click at [554, 438] on h6 "[PHONE_NUMBER]" at bounding box center [378, 443] width 443 height 10
click at [558, 492] on h6 "[PHONE_NUMBER]" at bounding box center [378, 497] width 443 height 10
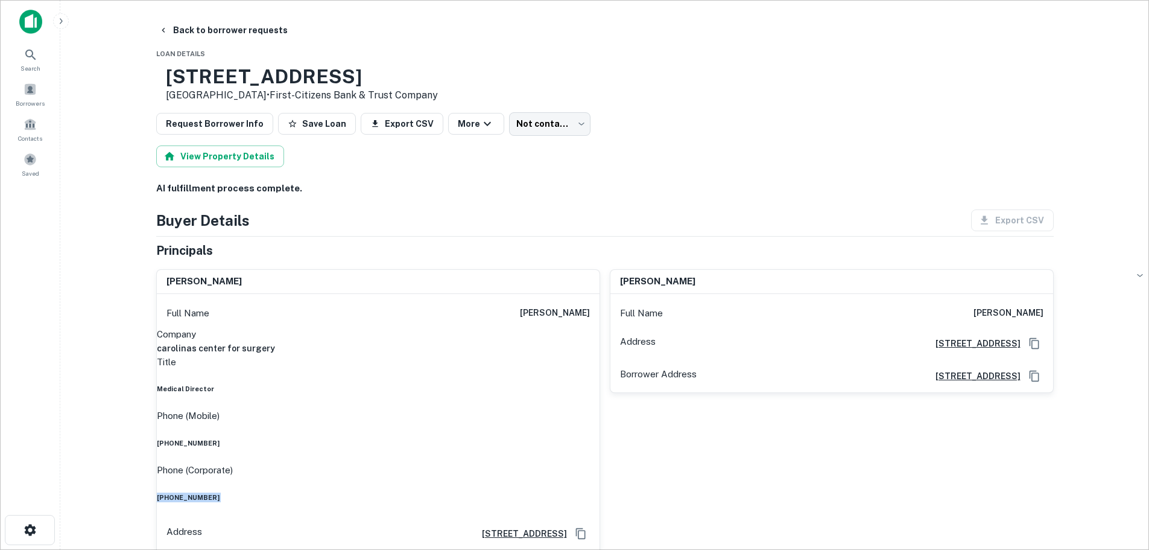
click at [558, 492] on h6 "[PHONE_NUMBER]" at bounding box center [378, 497] width 443 height 10
drag, startPoint x: 240, startPoint y: 37, endPoint x: 220, endPoint y: 43, distance: 21.4
click at [240, 37] on button "Back to borrower requests" at bounding box center [223, 30] width 139 height 22
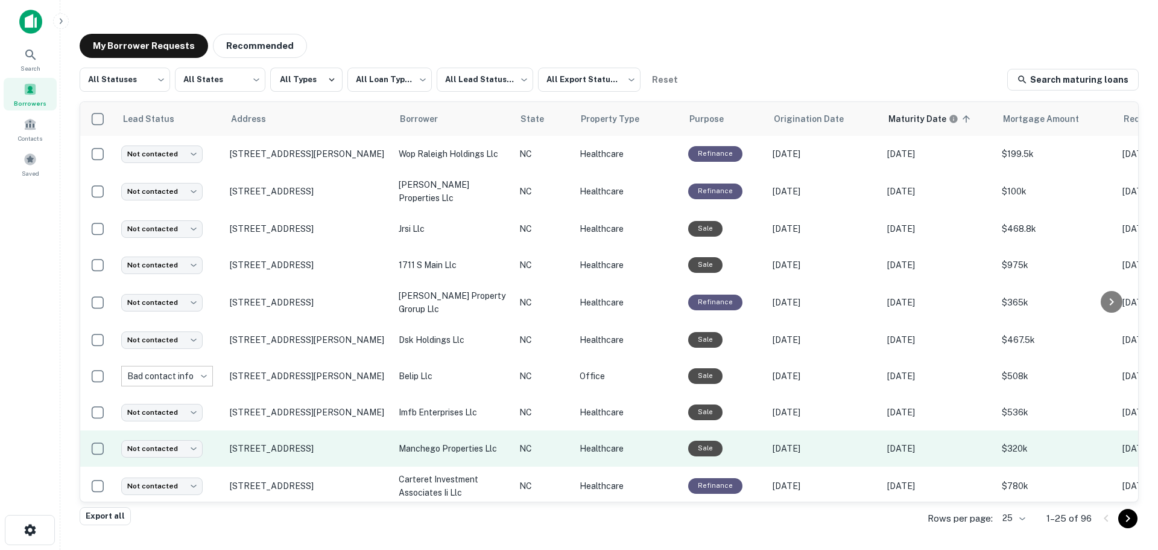
scroll to position [570, 0]
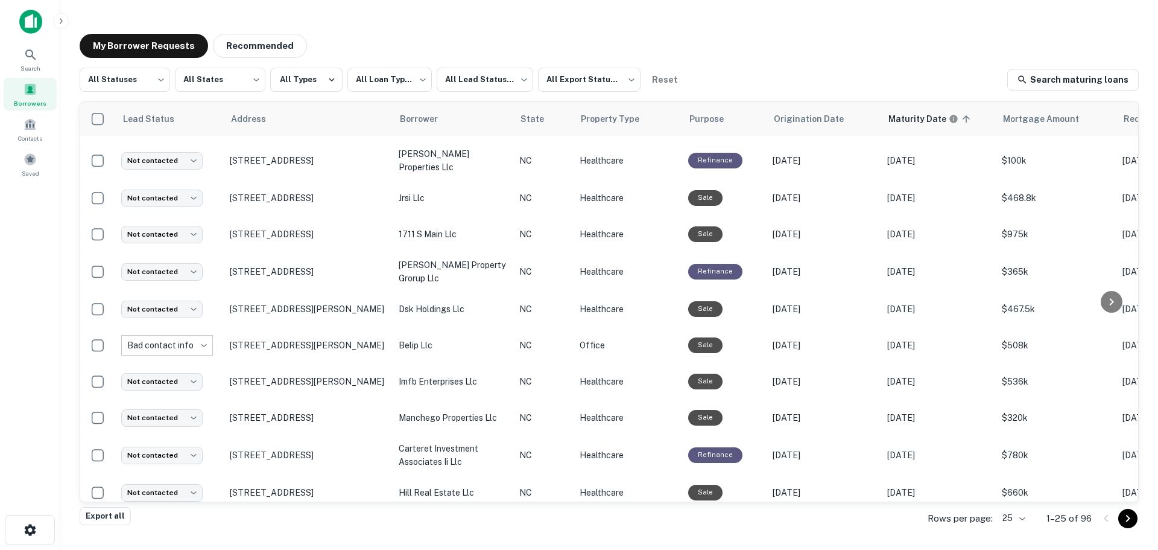
click at [1129, 518] on icon "Go to next page" at bounding box center [1128, 517] width 4 height 7
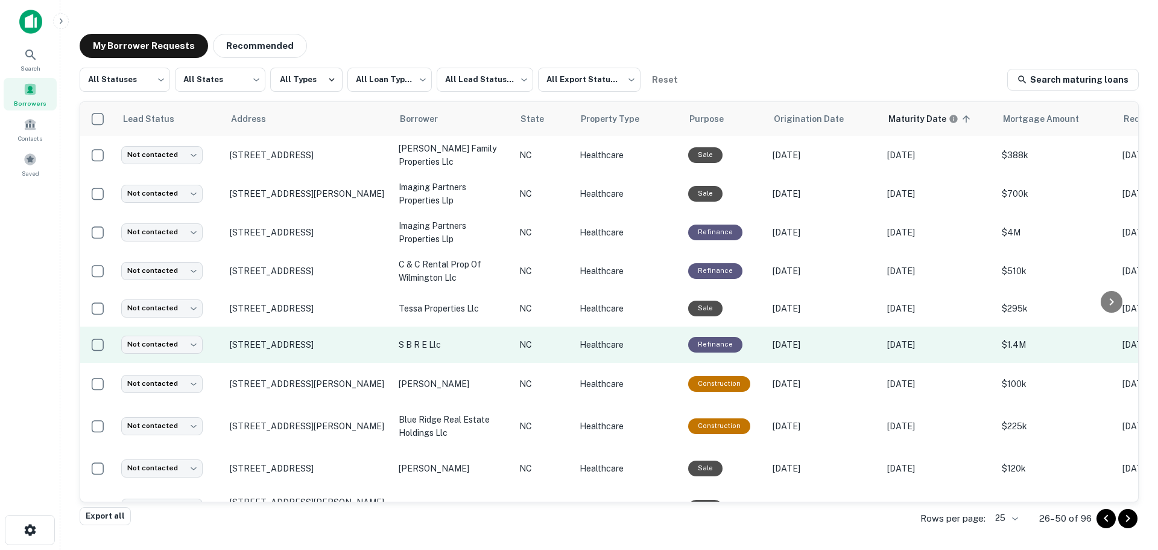
drag, startPoint x: 288, startPoint y: 214, endPoint x: 282, endPoint y: 148, distance: 65.4
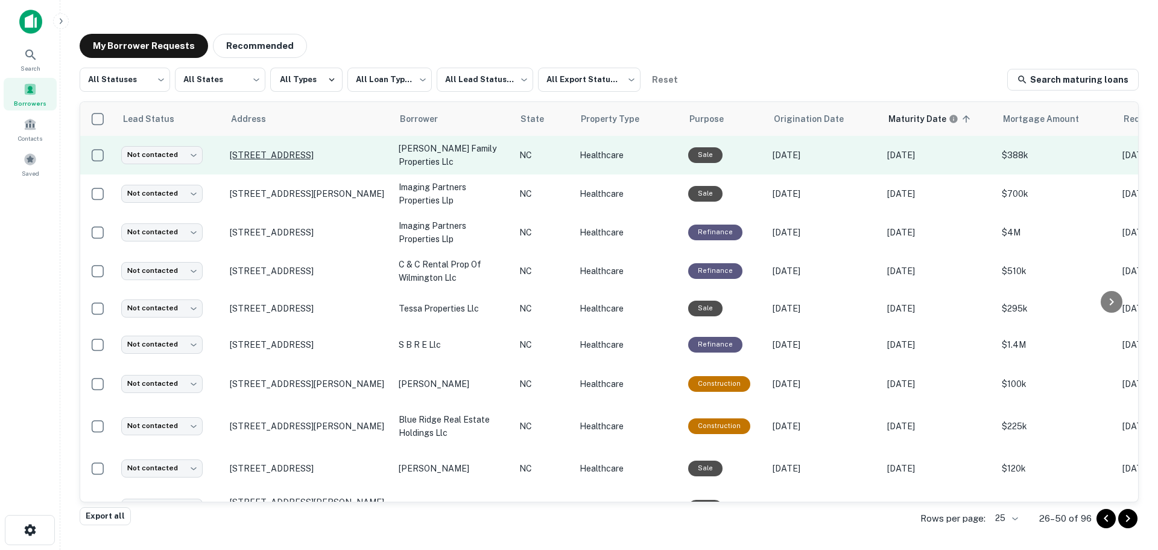
click at [289, 150] on p "[STREET_ADDRESS]" at bounding box center [308, 155] width 157 height 11
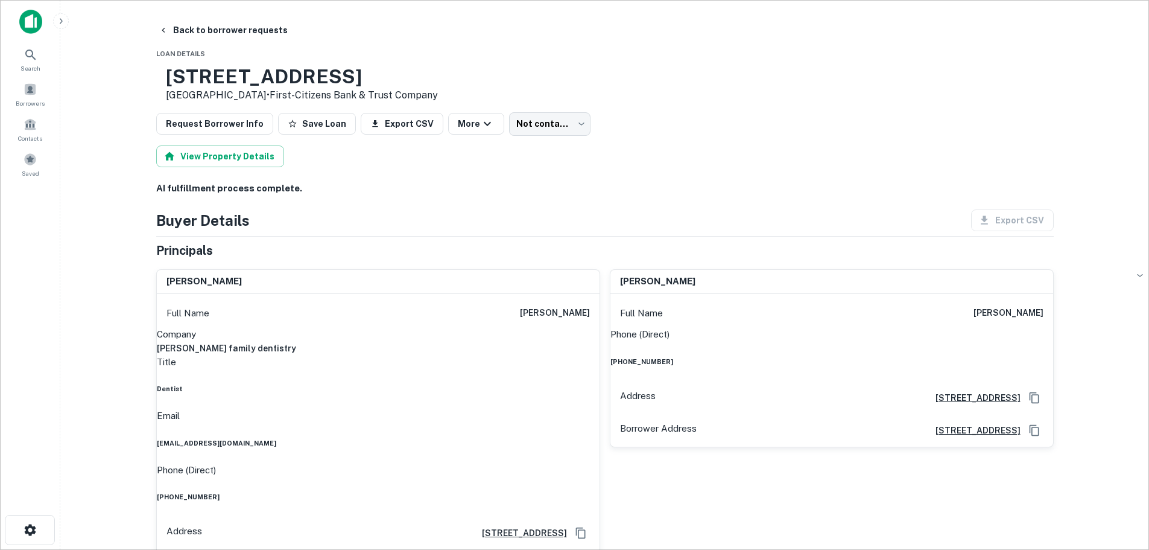
click at [550, 492] on h6 "[PHONE_NUMBER]" at bounding box center [378, 497] width 443 height 10
click at [552, 438] on h6 "[EMAIL_ADDRESS][DOMAIN_NAME]" at bounding box center [378, 443] width 443 height 10
click at [551, 438] on h6 "[EMAIL_ADDRESS][DOMAIN_NAME]" at bounding box center [378, 443] width 443 height 10
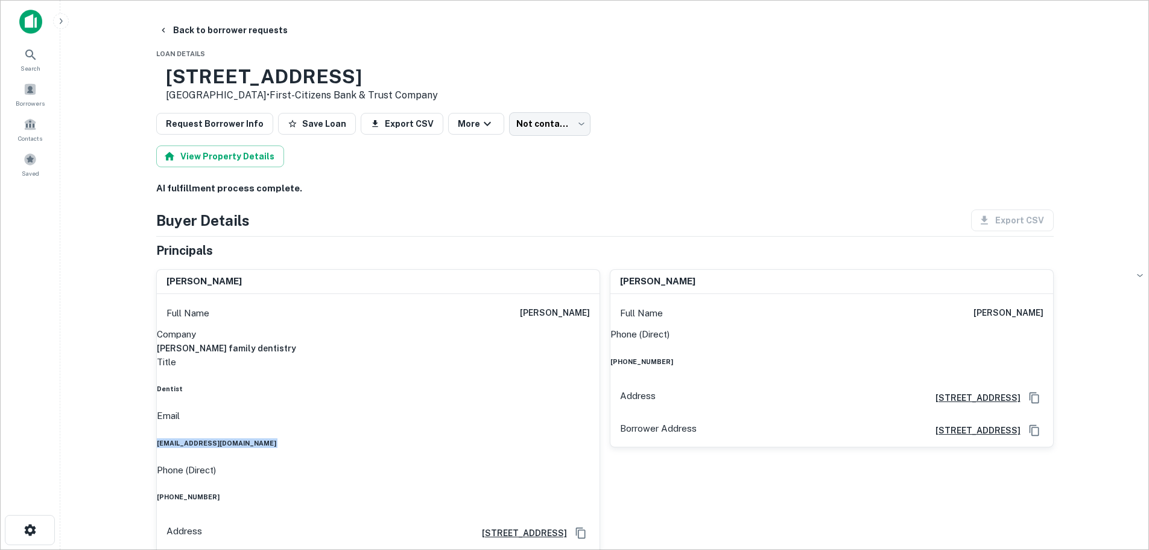
click at [551, 438] on h6 "[EMAIL_ADDRESS][DOMAIN_NAME]" at bounding box center [378, 443] width 443 height 10
click at [1010, 357] on h6 "[PHONE_NUMBER]" at bounding box center [832, 362] width 443 height 10
click at [243, 24] on button "Back to borrower requests" at bounding box center [223, 30] width 139 height 22
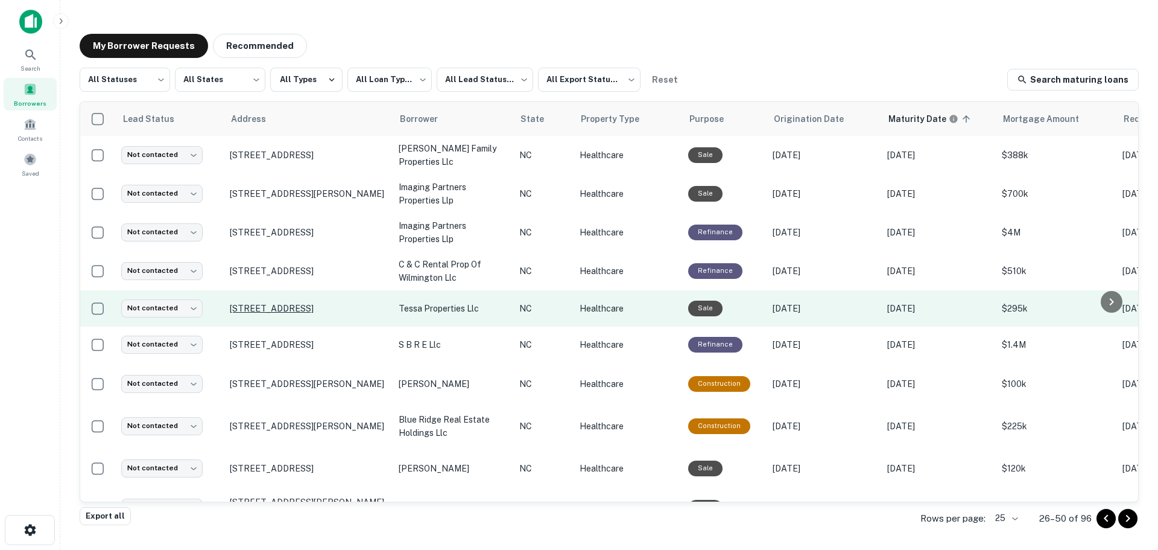
click at [257, 303] on p "[STREET_ADDRESS]" at bounding box center [308, 308] width 157 height 11
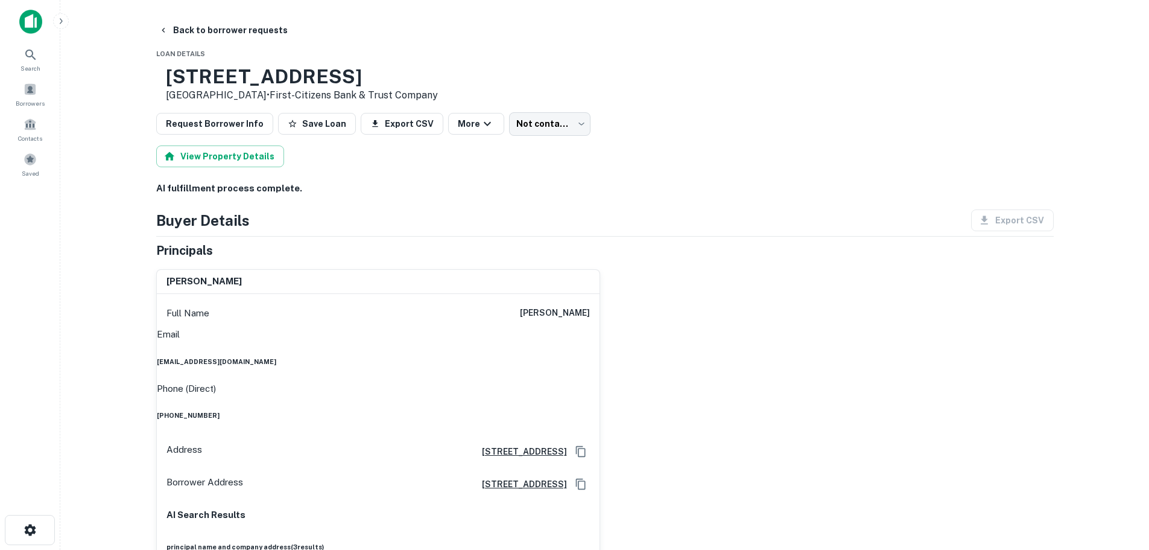
click at [540, 410] on h6 "[PHONE_NUMBER]" at bounding box center [378, 415] width 443 height 10
click at [535, 357] on h6 "[EMAIL_ADDRESS][DOMAIN_NAME]" at bounding box center [378, 362] width 443 height 10
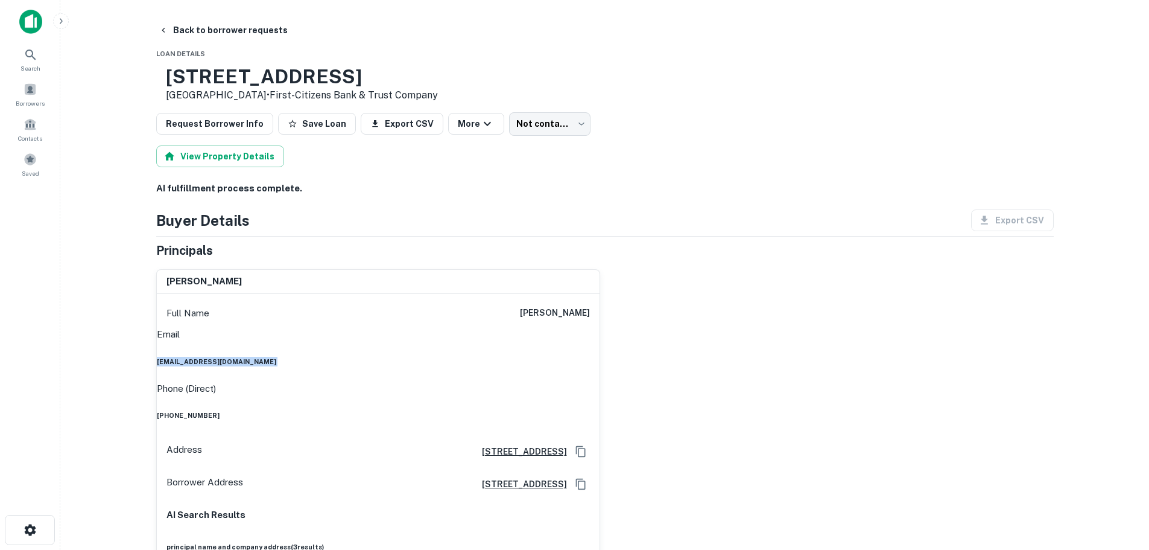
click at [535, 357] on h6 "[EMAIL_ADDRESS][DOMAIN_NAME]" at bounding box center [378, 362] width 443 height 10
click at [195, 35] on button "Back to borrower requests" at bounding box center [223, 30] width 139 height 22
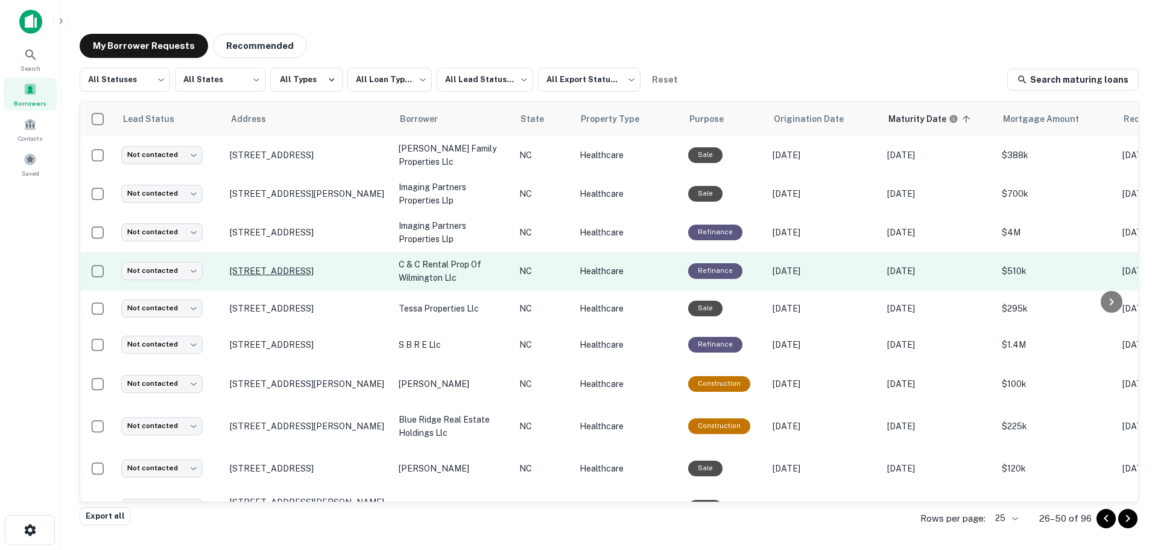
click at [294, 265] on p "[STREET_ADDRESS]" at bounding box center [308, 270] width 157 height 11
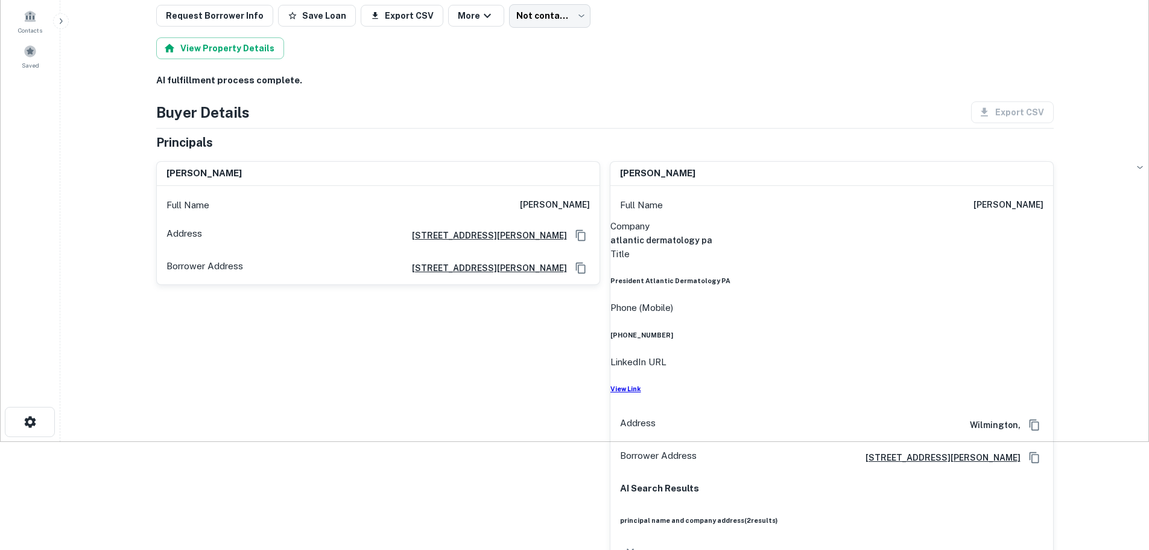
scroll to position [121, 0]
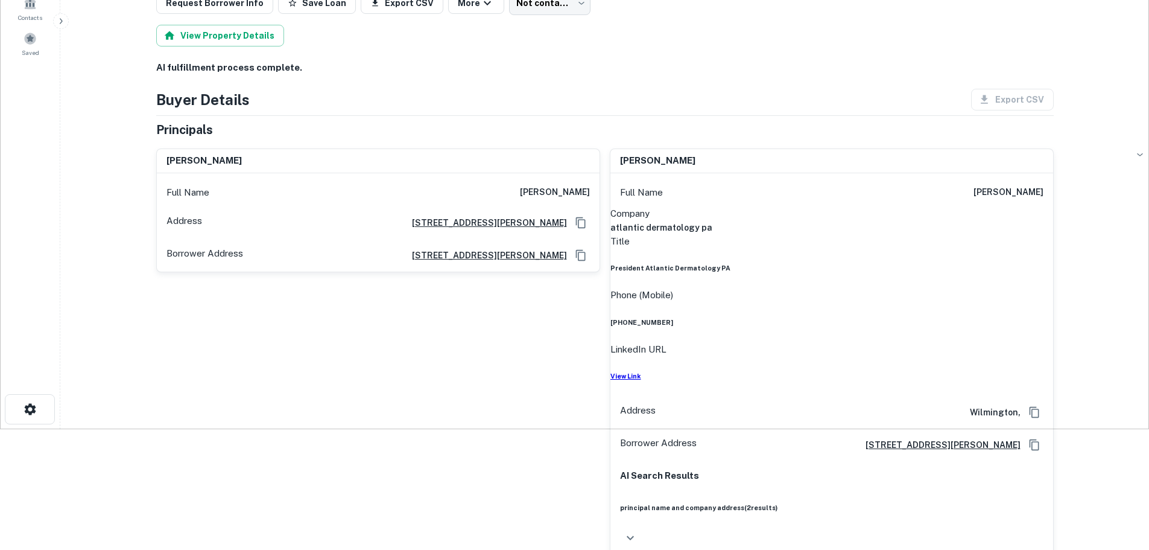
click at [993, 317] on h6 "[PHONE_NUMBER]" at bounding box center [832, 322] width 443 height 10
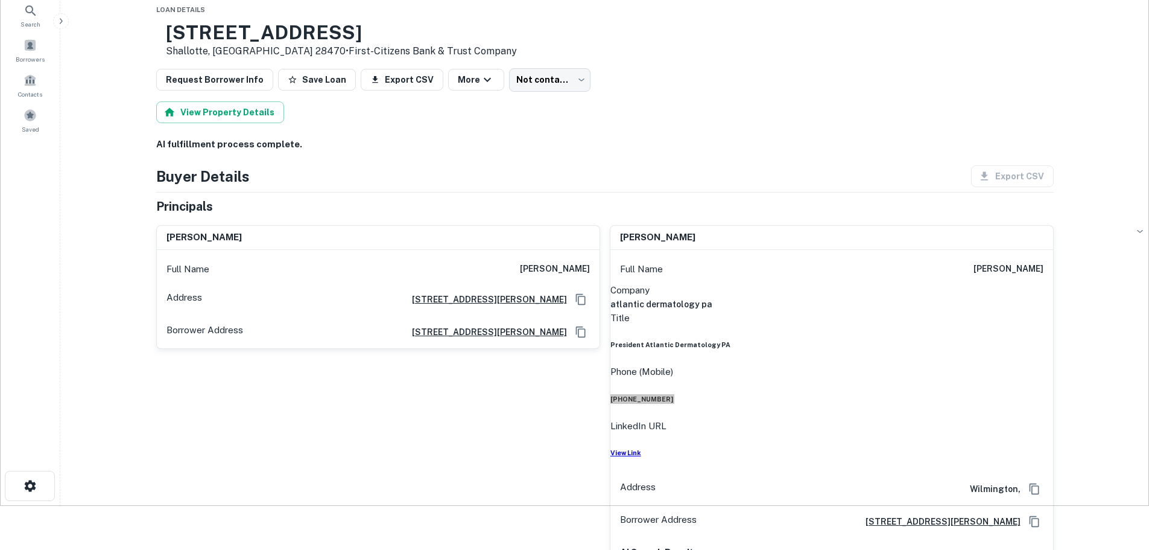
scroll to position [0, 0]
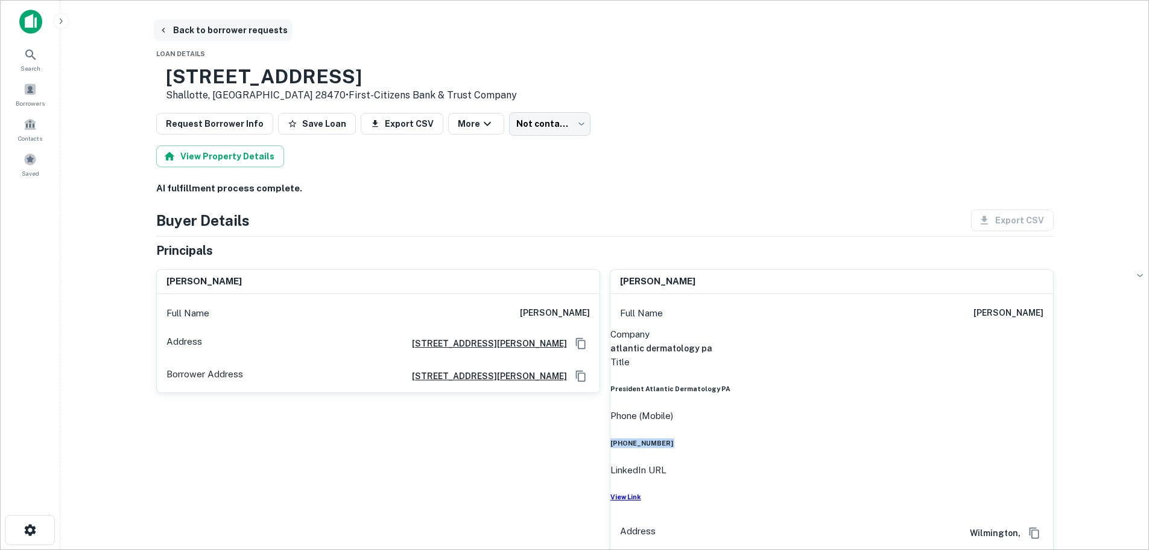
click at [236, 33] on button "Back to borrower requests" at bounding box center [223, 30] width 139 height 22
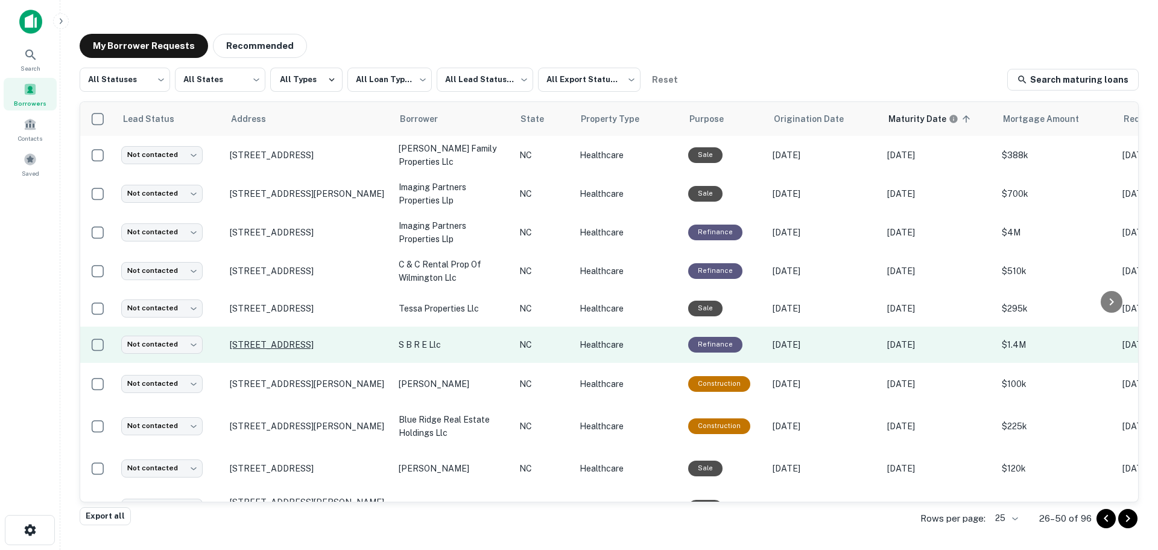
click at [260, 339] on p "[STREET_ADDRESS]" at bounding box center [308, 344] width 157 height 11
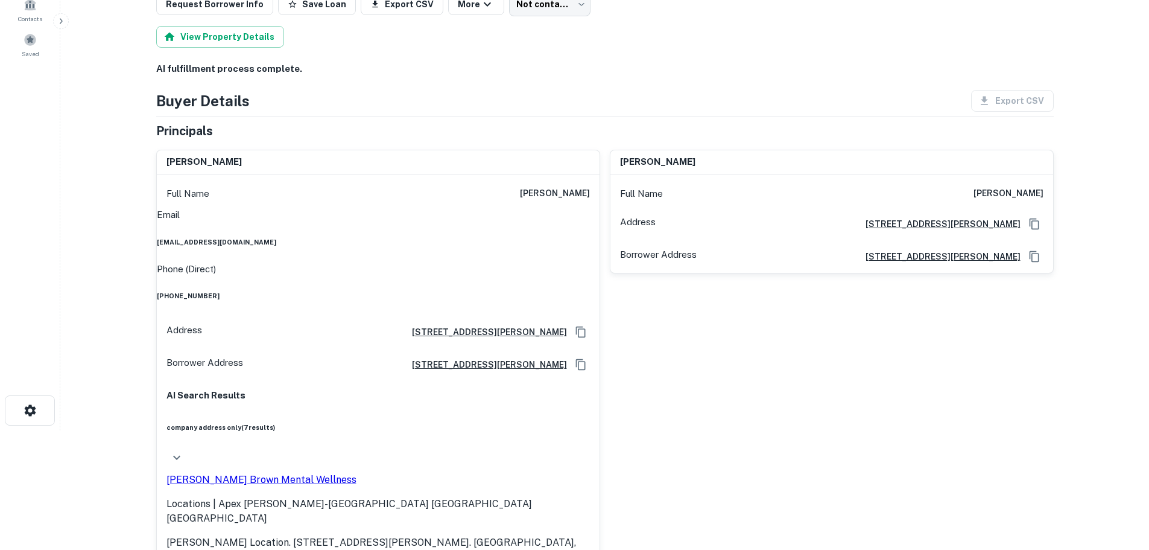
scroll to position [121, 0]
click at [558, 290] on h6 "[PHONE_NUMBER]" at bounding box center [378, 295] width 443 height 10
click at [557, 290] on h6 "[PHONE_NUMBER]" at bounding box center [378, 295] width 443 height 10
click at [528, 241] on h6 "[EMAIL_ADDRESS][DOMAIN_NAME]" at bounding box center [378, 241] width 443 height 10
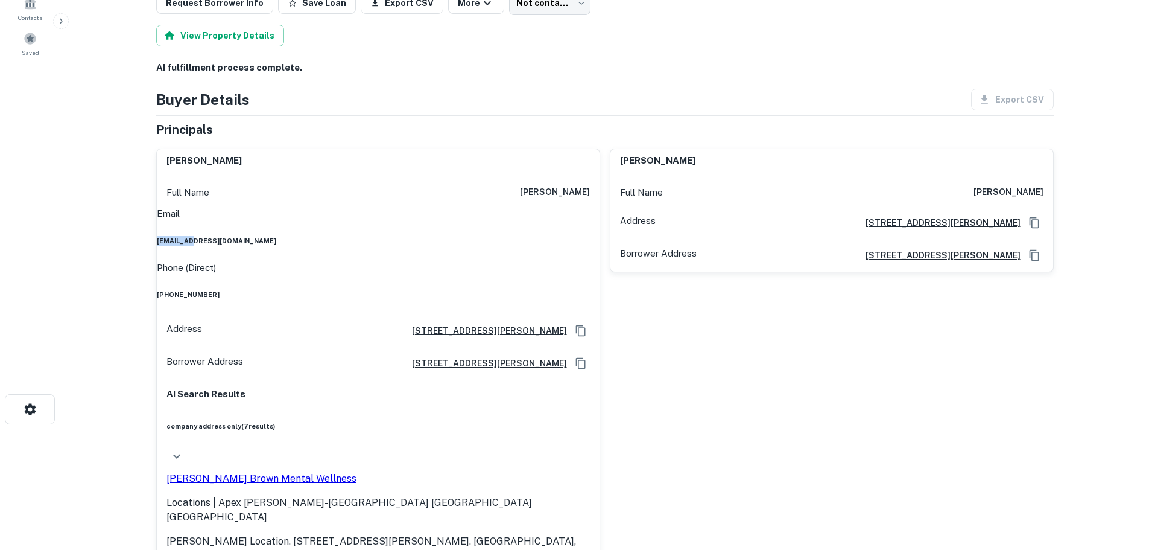
click at [528, 241] on h6 "[EMAIL_ADDRESS][DOMAIN_NAME]" at bounding box center [378, 241] width 443 height 10
click at [529, 241] on h6 "[EMAIL_ADDRESS][DOMAIN_NAME]" at bounding box center [378, 241] width 443 height 10
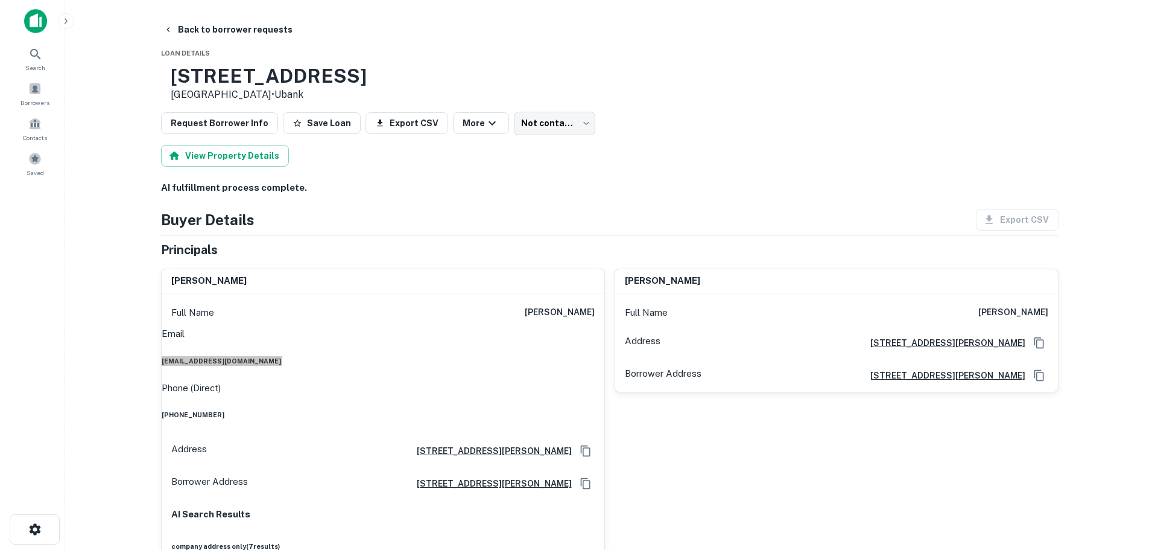
scroll to position [0, 0]
click at [218, 32] on button "Back to borrower requests" at bounding box center [223, 30] width 139 height 22
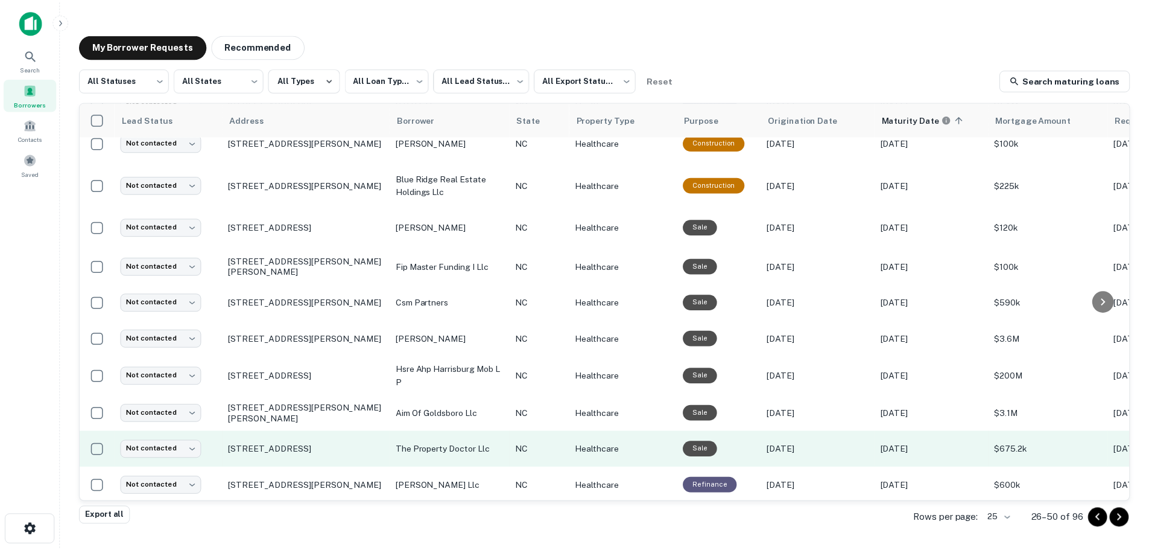
scroll to position [181, 0]
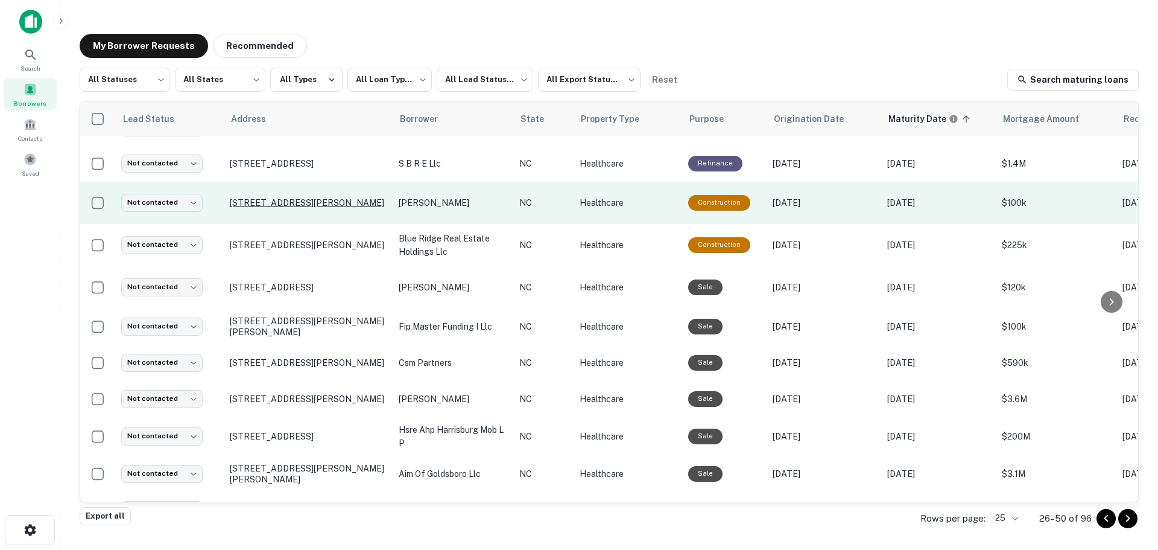
click at [274, 198] on p "[STREET_ADDRESS][PERSON_NAME]" at bounding box center [308, 202] width 157 height 11
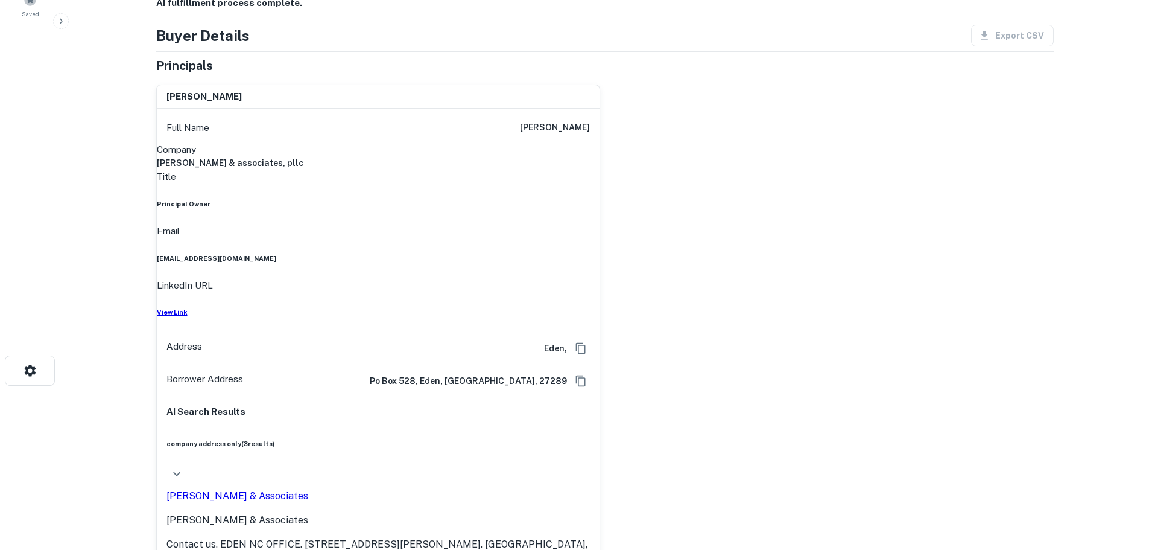
scroll to position [181, 0]
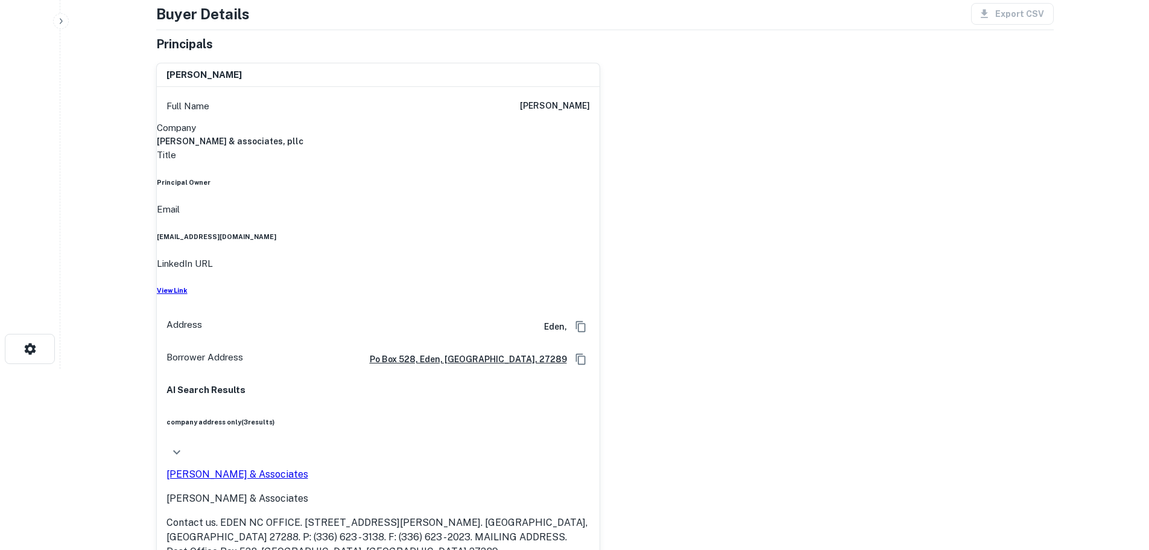
click at [525, 232] on h6 "[EMAIL_ADDRESS][DOMAIN_NAME]" at bounding box center [378, 237] width 443 height 10
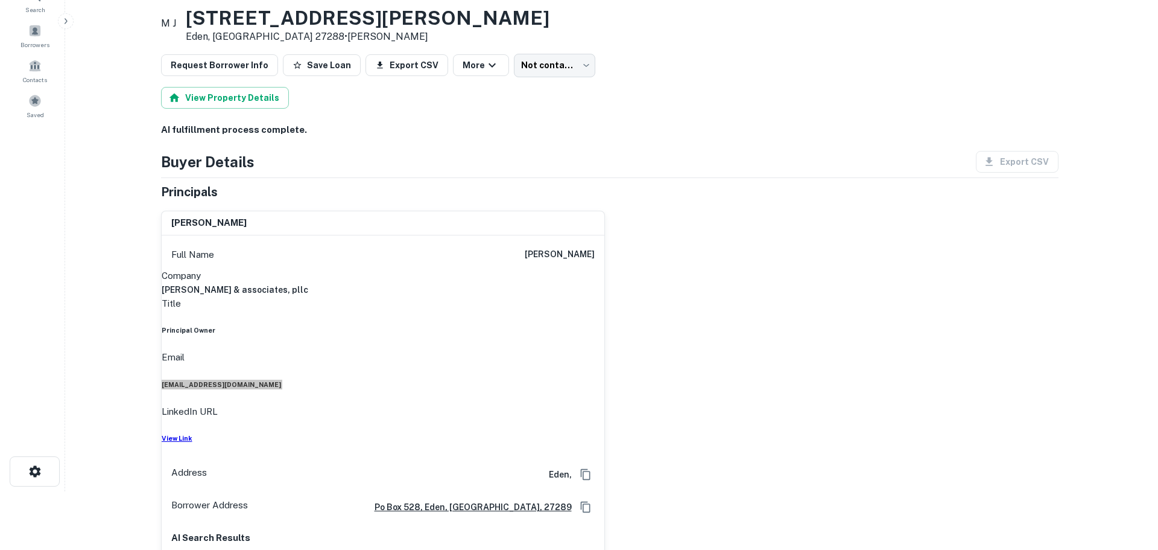
scroll to position [0, 0]
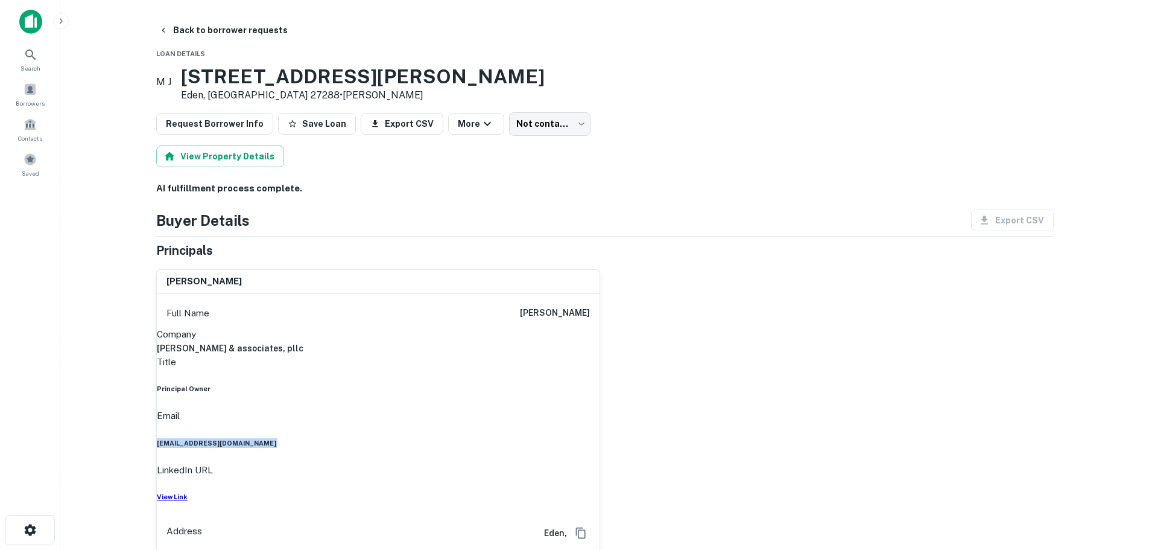
click at [189, 31] on button "Back to borrower requests" at bounding box center [223, 30] width 139 height 22
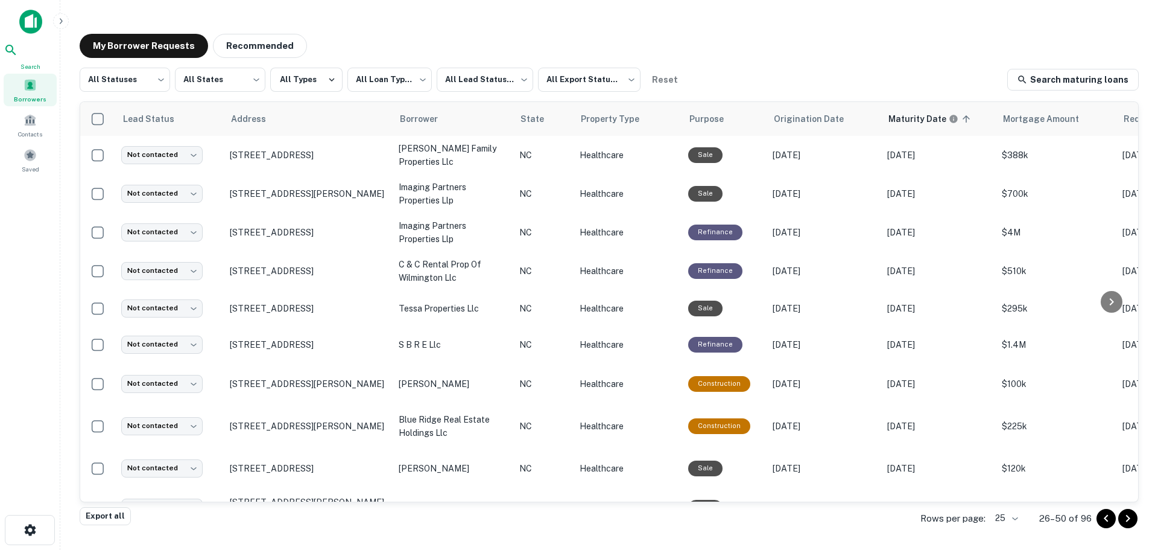
click at [32, 67] on span "Search" at bounding box center [30, 67] width 53 height 10
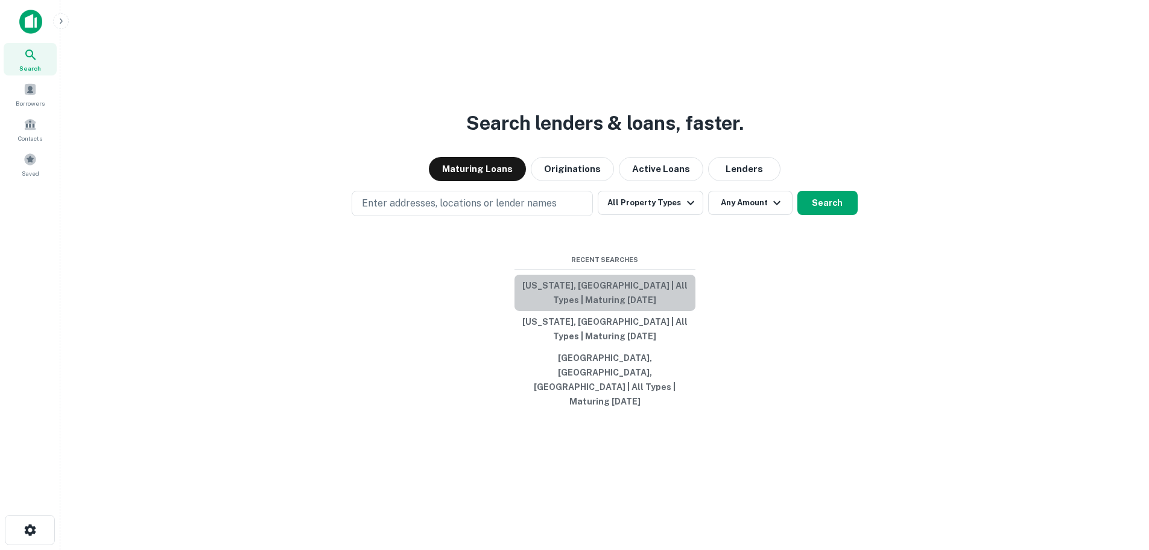
click at [624, 302] on button "[US_STATE], [GEOGRAPHIC_DATA] | All Types | Maturing [DATE]" at bounding box center [605, 292] width 181 height 36
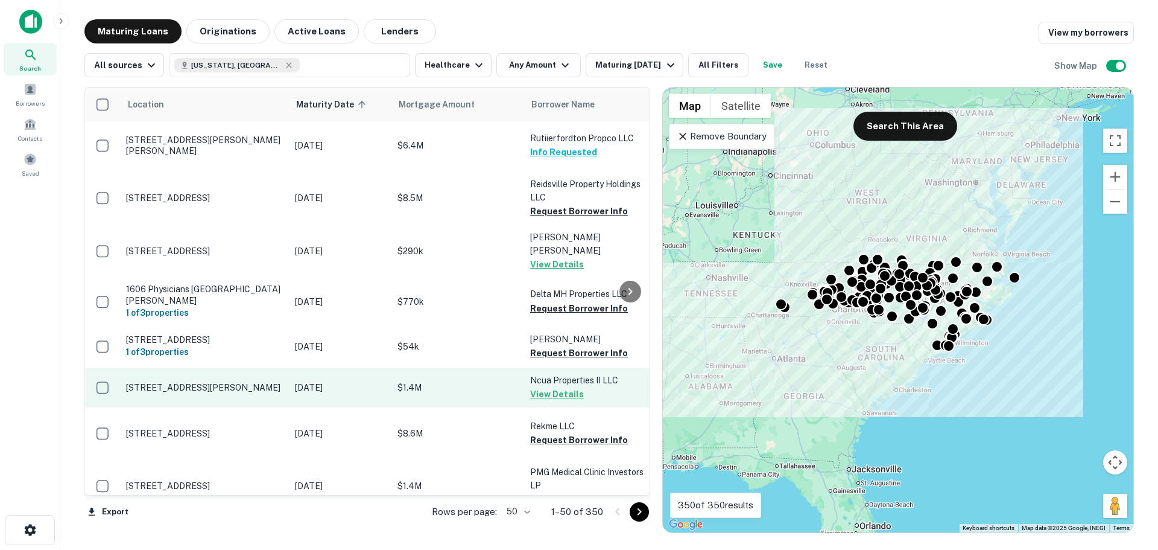
scroll to position [1816, 0]
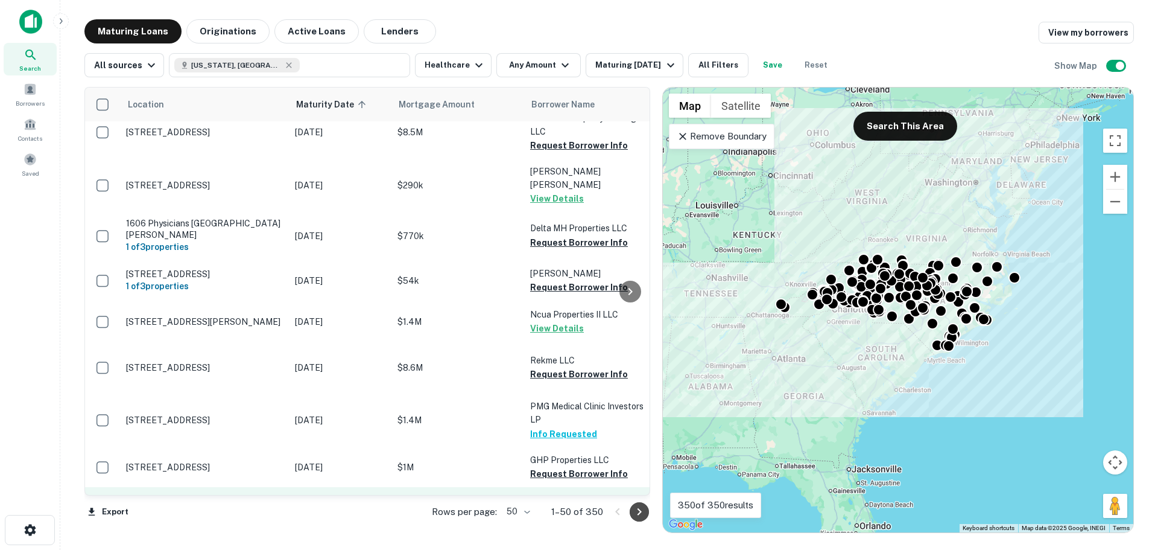
drag, startPoint x: 639, startPoint y: 510, endPoint x: 544, endPoint y: 457, distance: 109.6
click at [639, 510] on icon "Go to next page" at bounding box center [640, 511] width 4 height 7
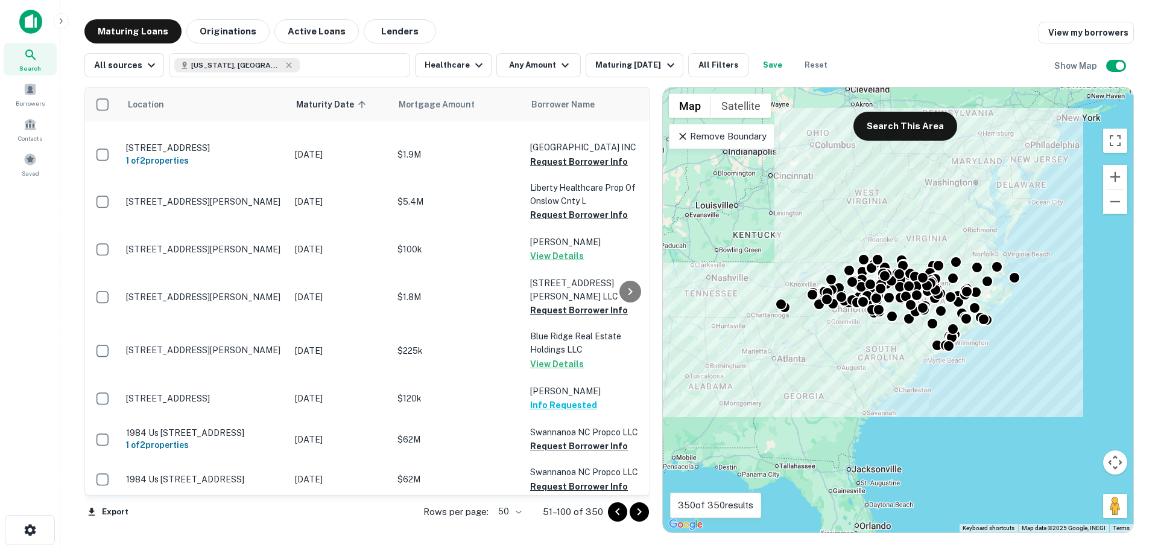
scroll to position [1086, 0]
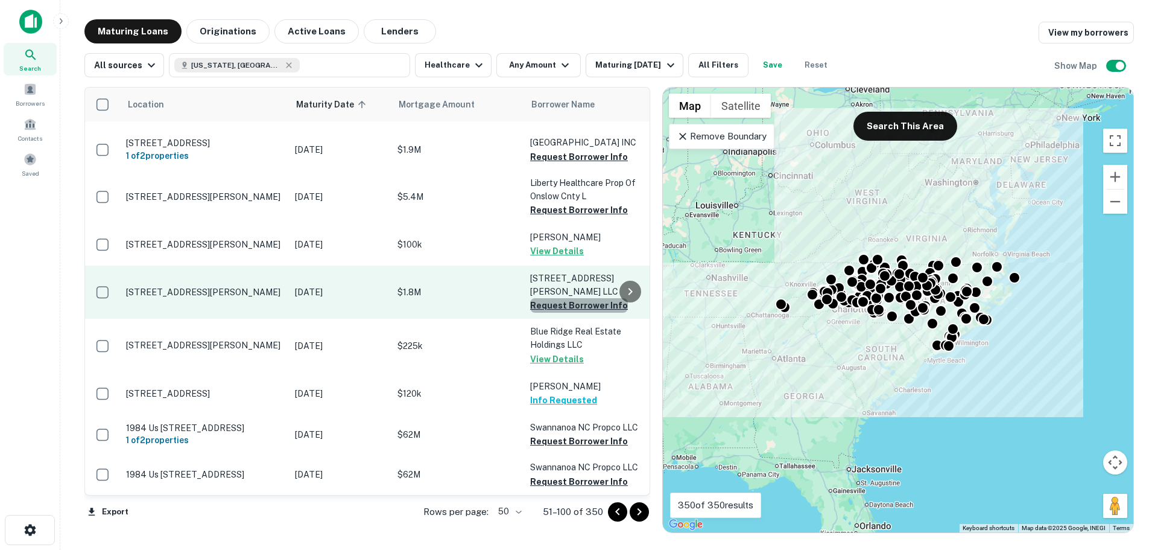
click at [589, 298] on button "Request Borrower Info" at bounding box center [579, 305] width 98 height 14
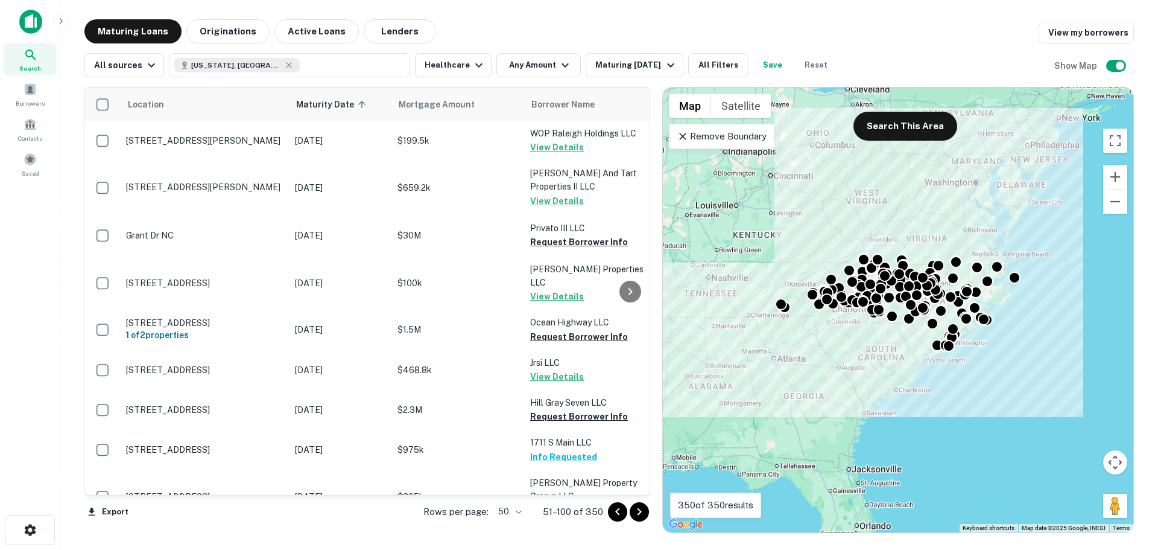
scroll to position [0, 0]
click at [618, 509] on icon "Go to previous page" at bounding box center [618, 511] width 14 height 14
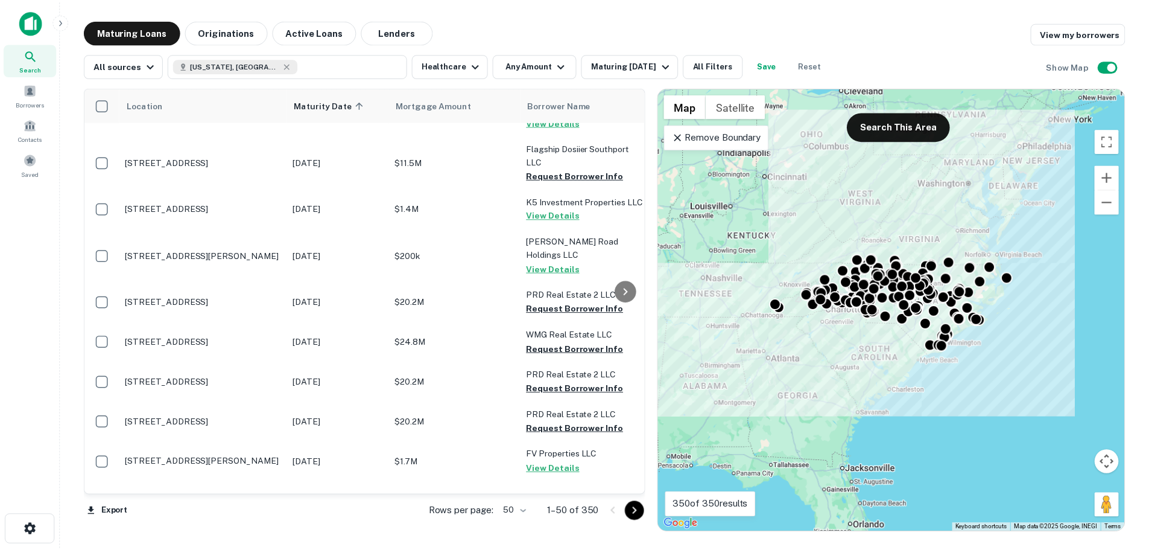
scroll to position [1816, 0]
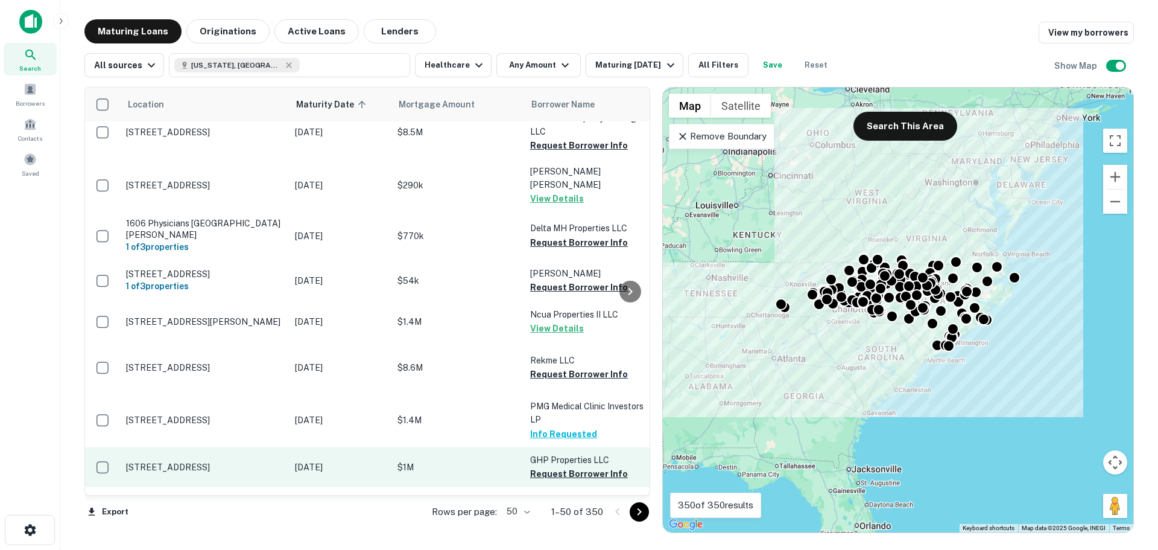
click at [171, 462] on p "951 Rockford St Mount Airy, NC 27030" at bounding box center [204, 467] width 157 height 11
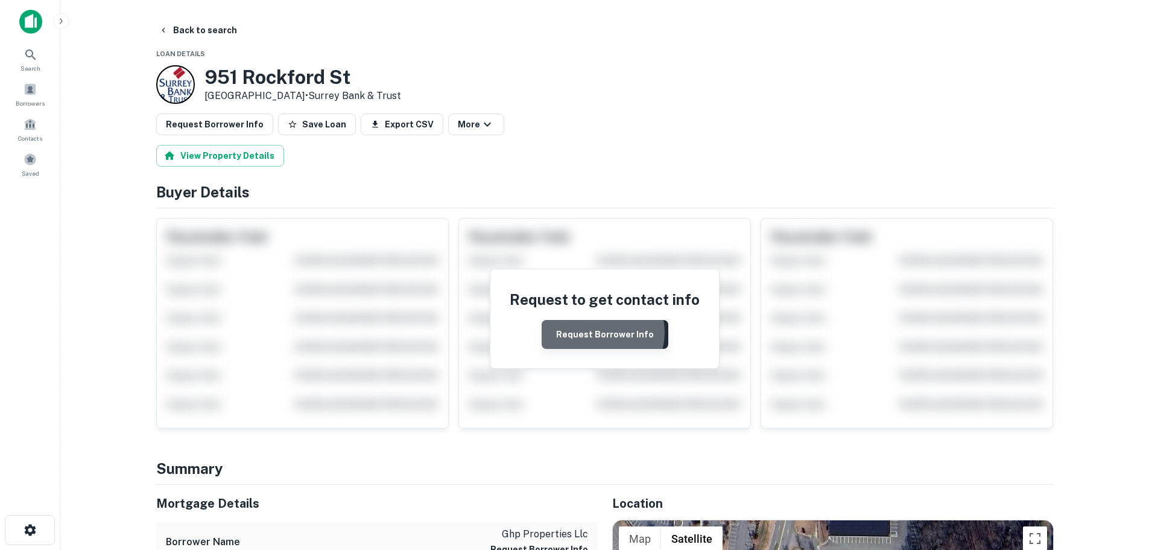
click at [603, 332] on button "Request Borrower Info" at bounding box center [605, 334] width 127 height 29
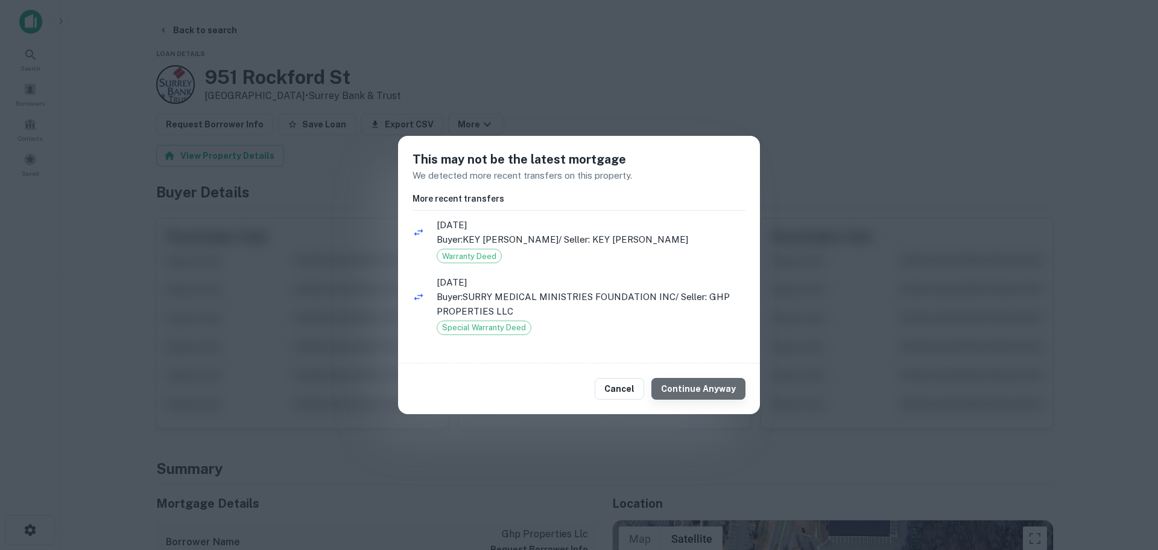
click at [706, 390] on button "Continue Anyway" at bounding box center [699, 389] width 94 height 22
